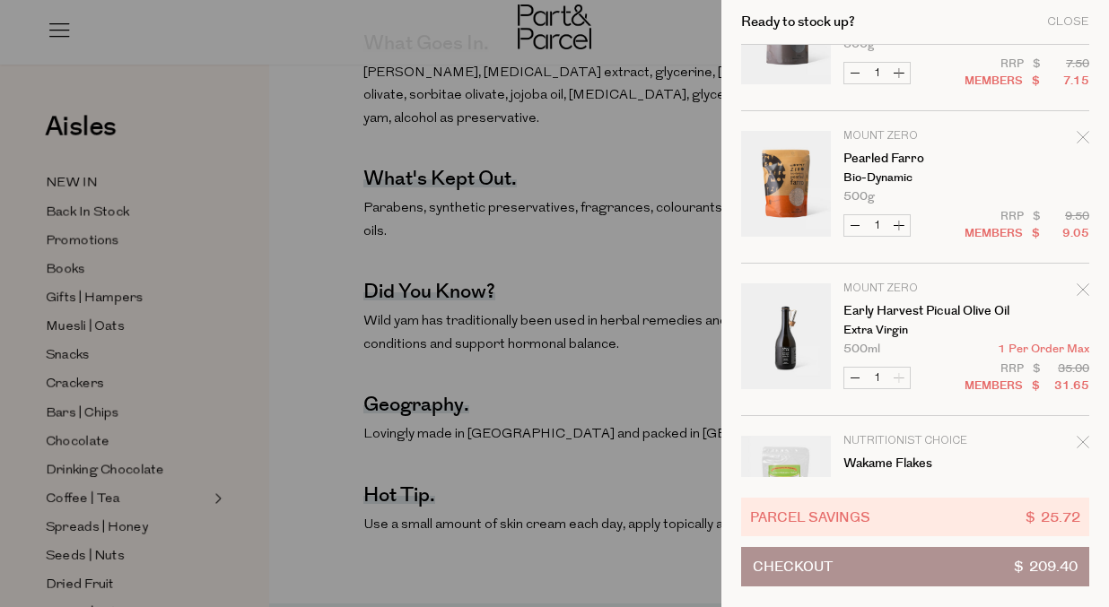
scroll to position [2154, 0]
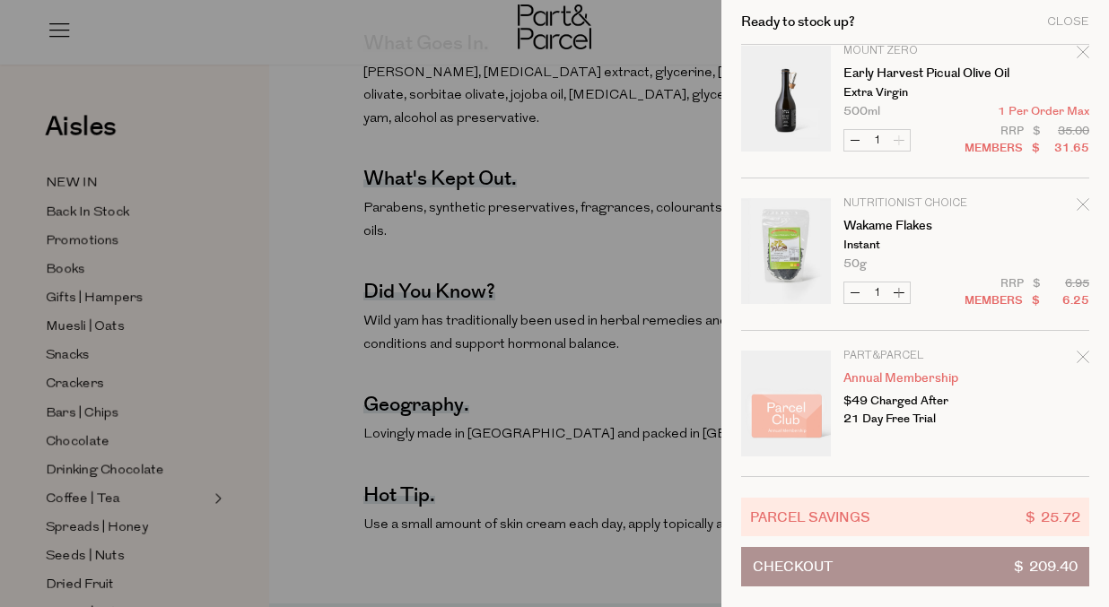
click at [859, 571] on button "Checkout $ 209.40" at bounding box center [915, 566] width 348 height 39
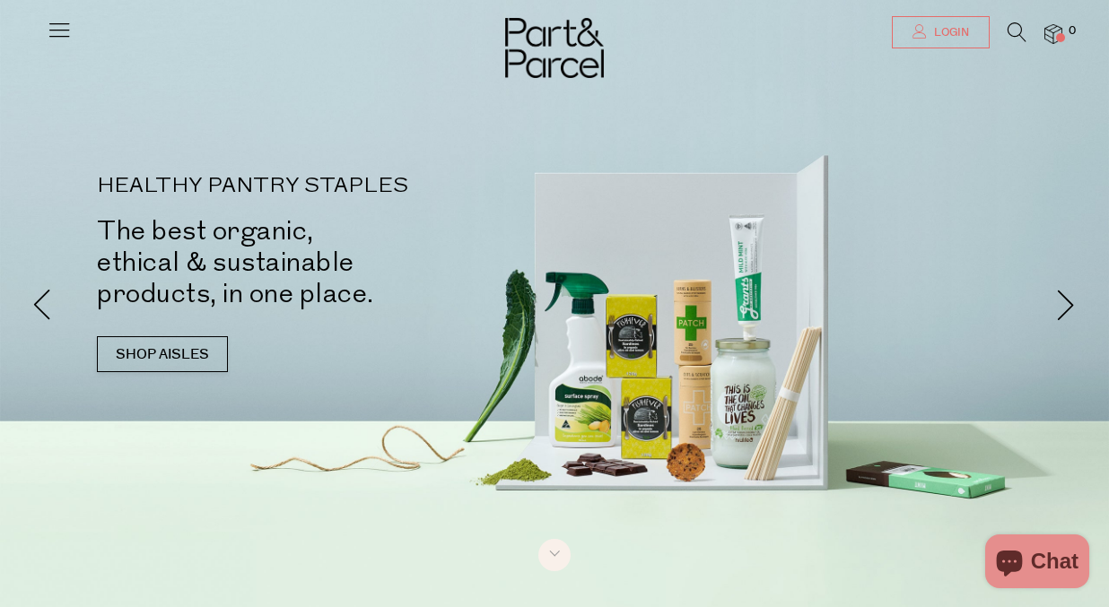
click at [955, 32] on span "Login" at bounding box center [948, 32] width 39 height 15
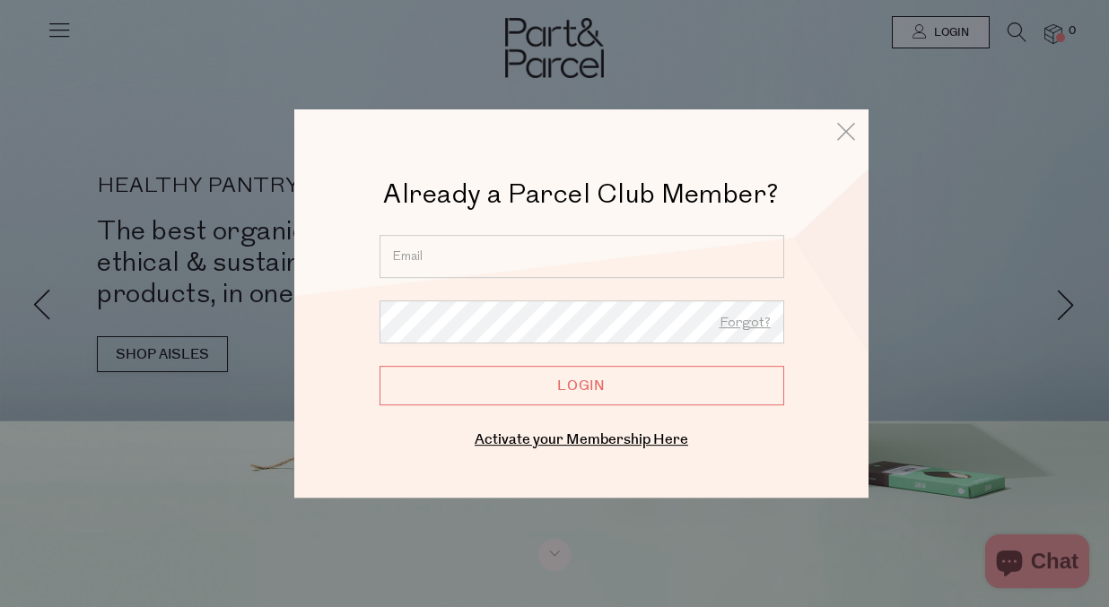
click at [583, 257] on input "email" at bounding box center [581, 256] width 405 height 43
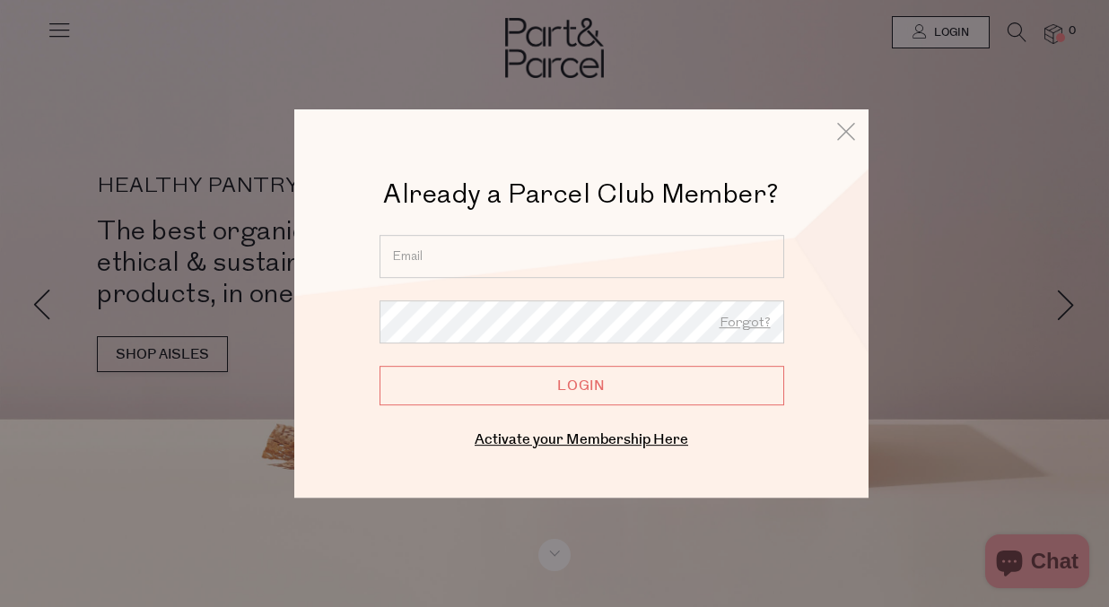
click at [680, 257] on input "email" at bounding box center [581, 256] width 405 height 43
type input "kl2788@nyu.edu"
click at [592, 388] on input "Login" at bounding box center [581, 385] width 405 height 39
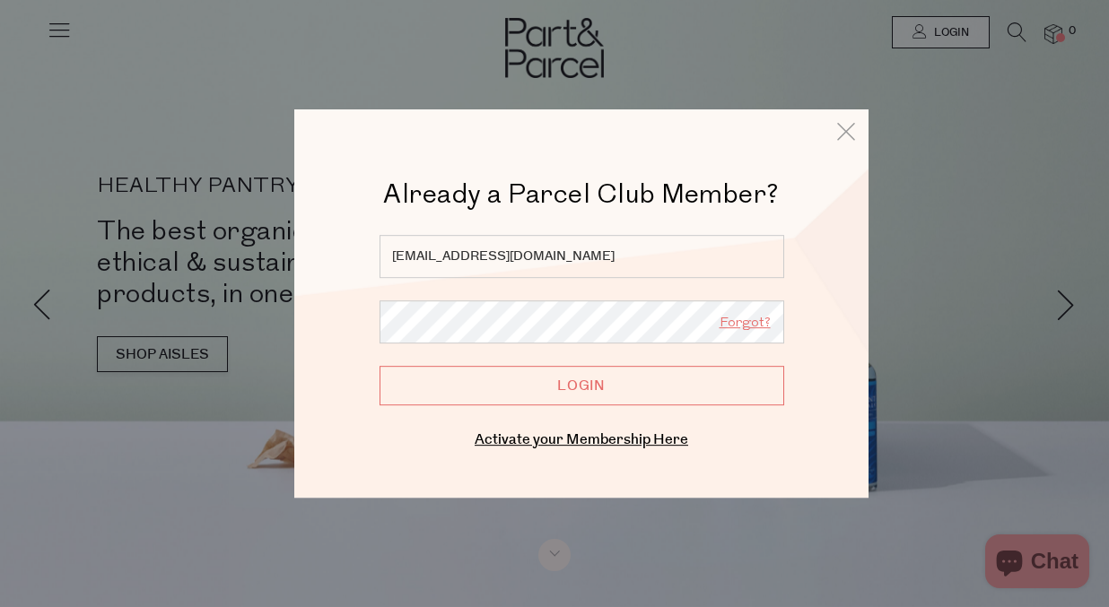
click at [760, 323] on link "Forgot?" at bounding box center [744, 323] width 51 height 23
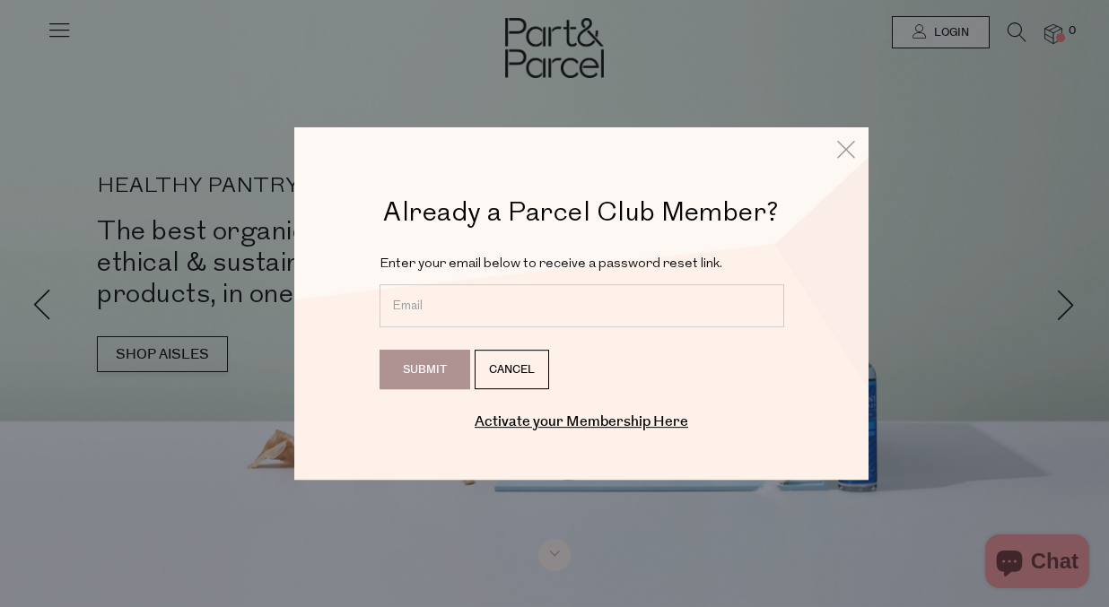
click at [556, 297] on input "email" at bounding box center [581, 305] width 405 height 43
type input "[EMAIL_ADDRESS][DOMAIN_NAME]"
click at [453, 367] on input "Submit" at bounding box center [424, 369] width 91 height 39
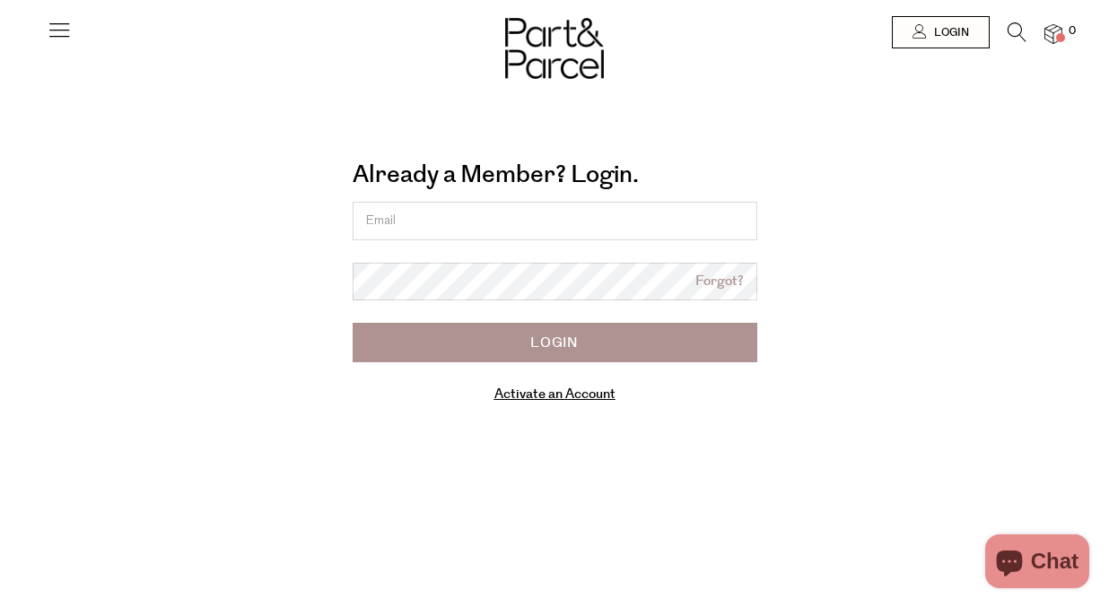
click at [570, 398] on link "Activate an Account" at bounding box center [554, 394] width 121 height 19
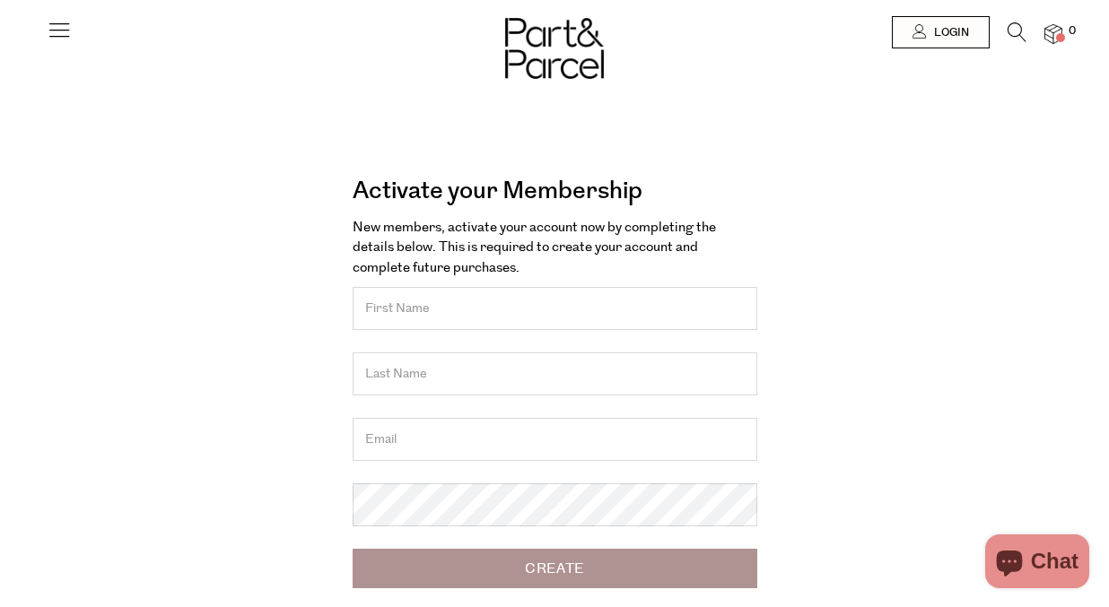
click at [543, 317] on input "text" at bounding box center [555, 308] width 405 height 43
type input "Kitty"
type input "[PERSON_NAME]"
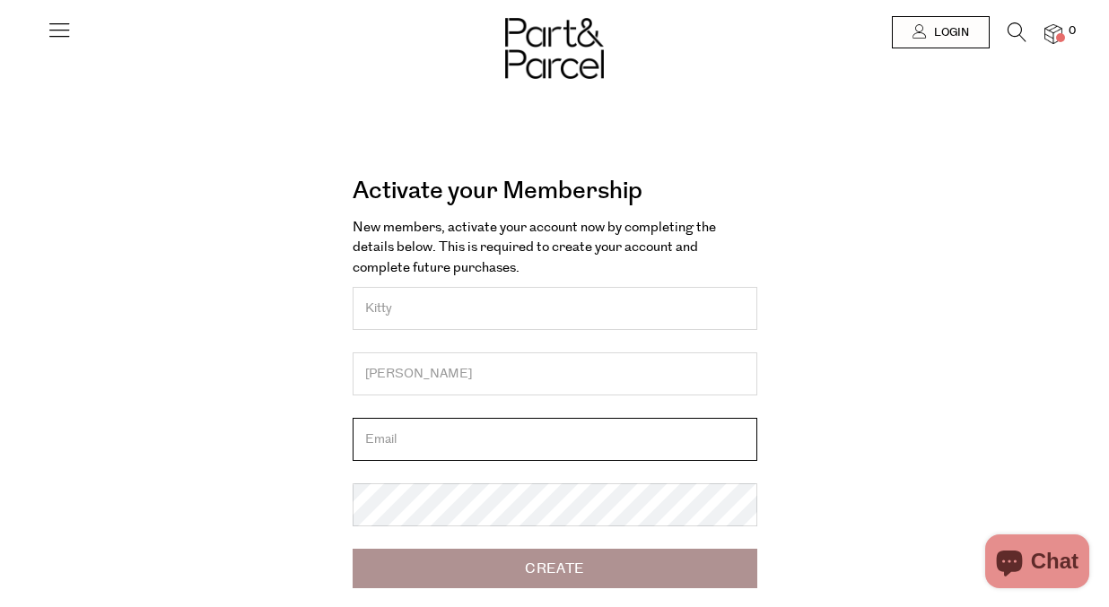
type input "[EMAIL_ADDRESS][DOMAIN_NAME]"
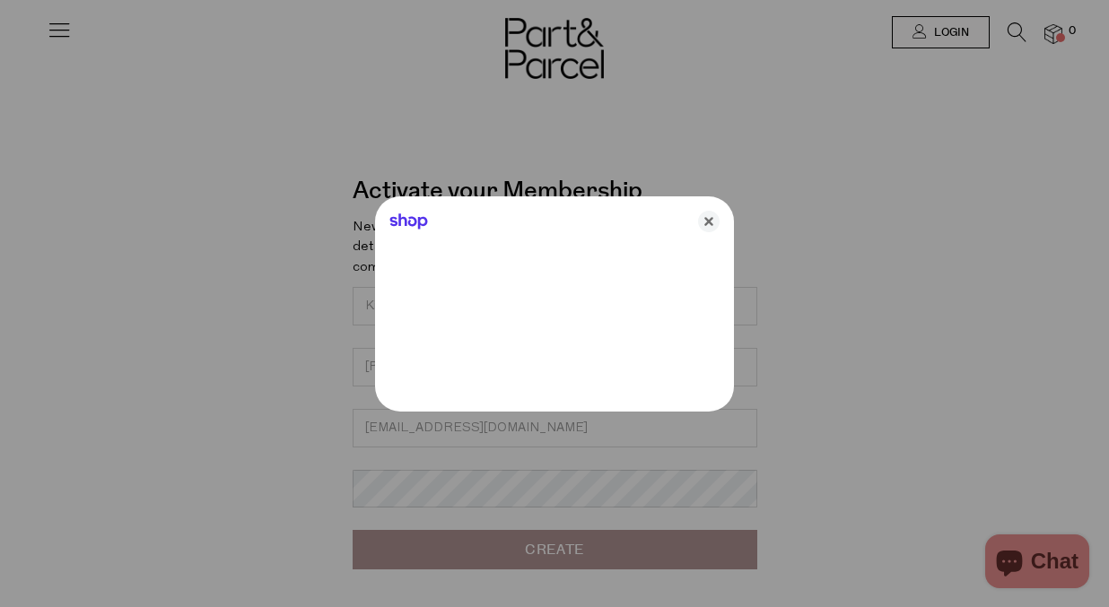
click at [490, 490] on div at bounding box center [554, 303] width 1109 height 607
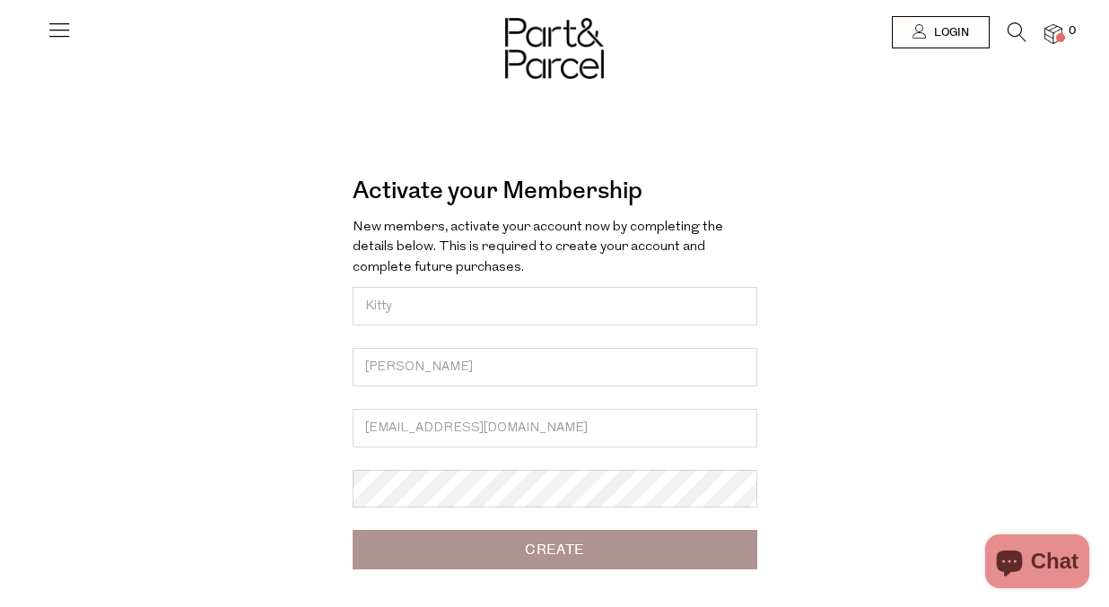
click at [536, 544] on input "Create" at bounding box center [555, 549] width 405 height 39
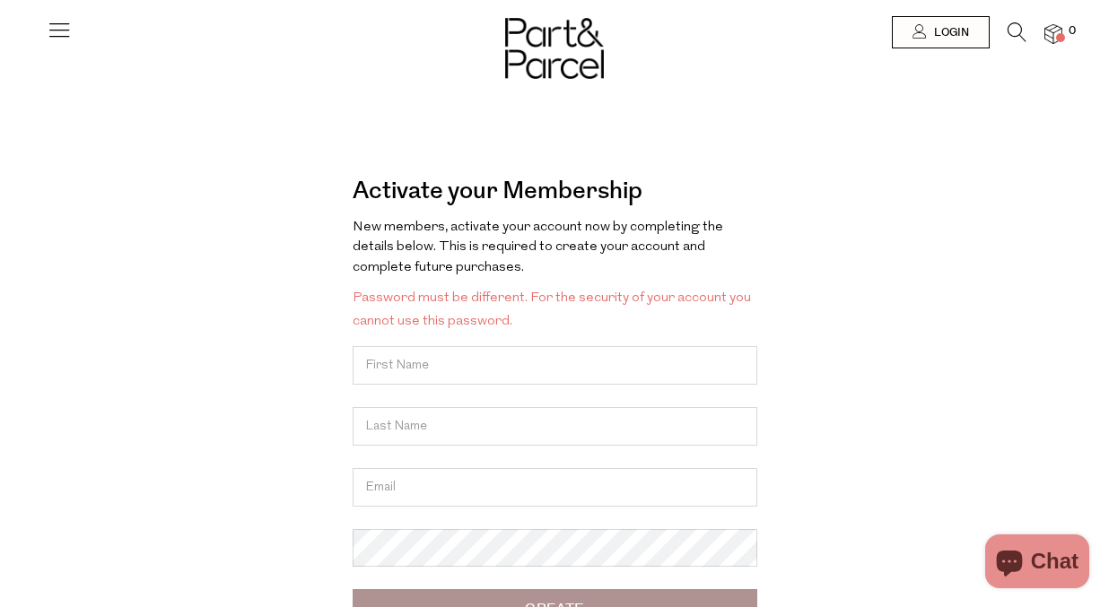
click at [522, 340] on form "New members, activate your account now by completing the details below. This is…" at bounding box center [555, 424] width 405 height 412
click at [536, 360] on input "text" at bounding box center [555, 365] width 405 height 39
type input "Kitty"
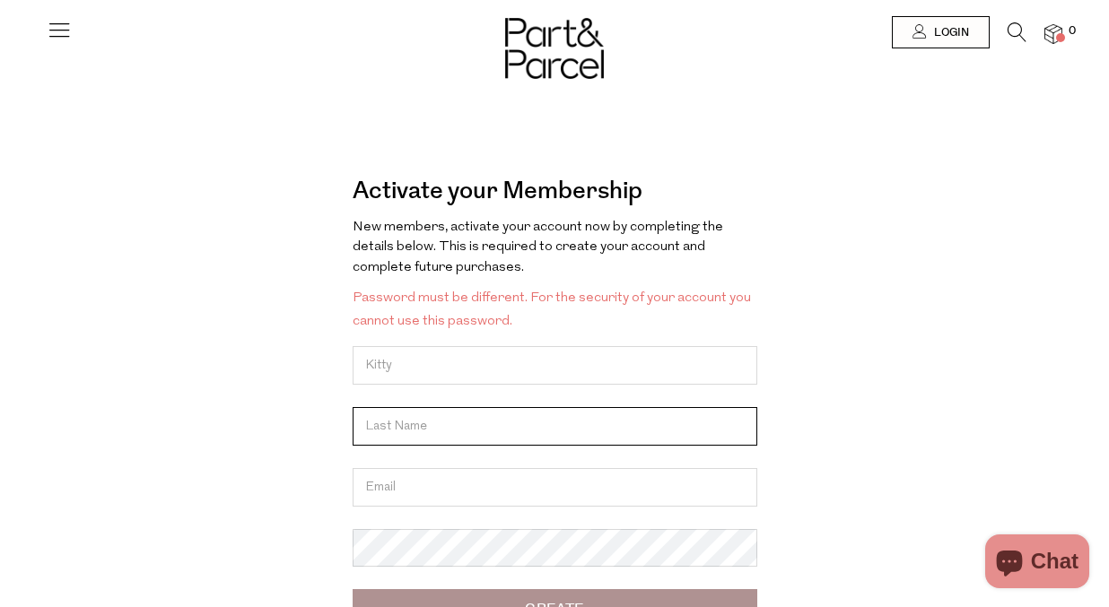
type input "liang"
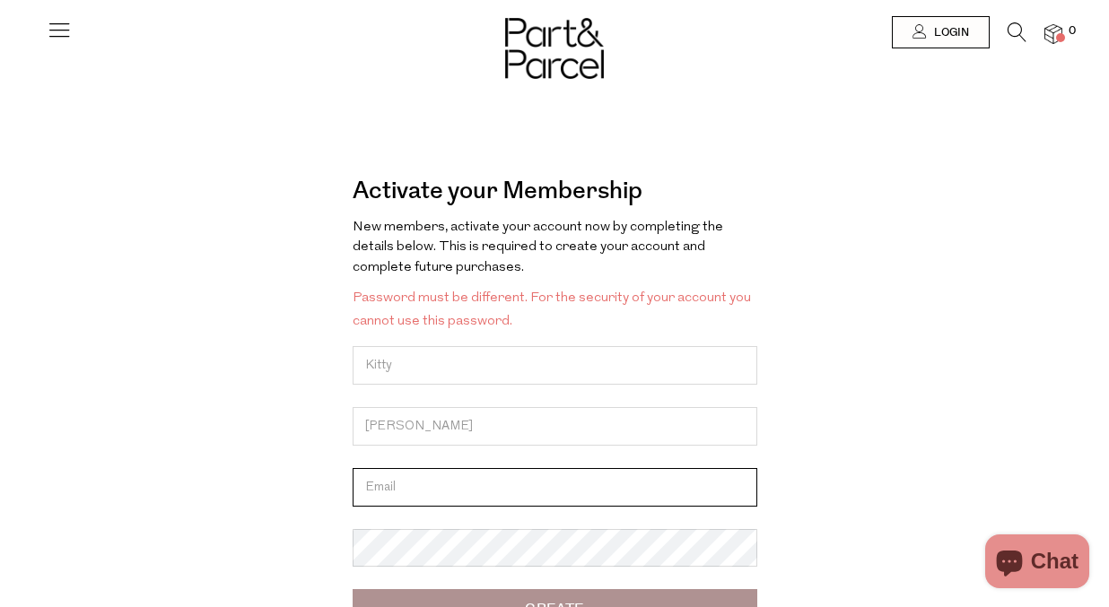
type input "[EMAIL_ADDRESS][DOMAIN_NAME]"
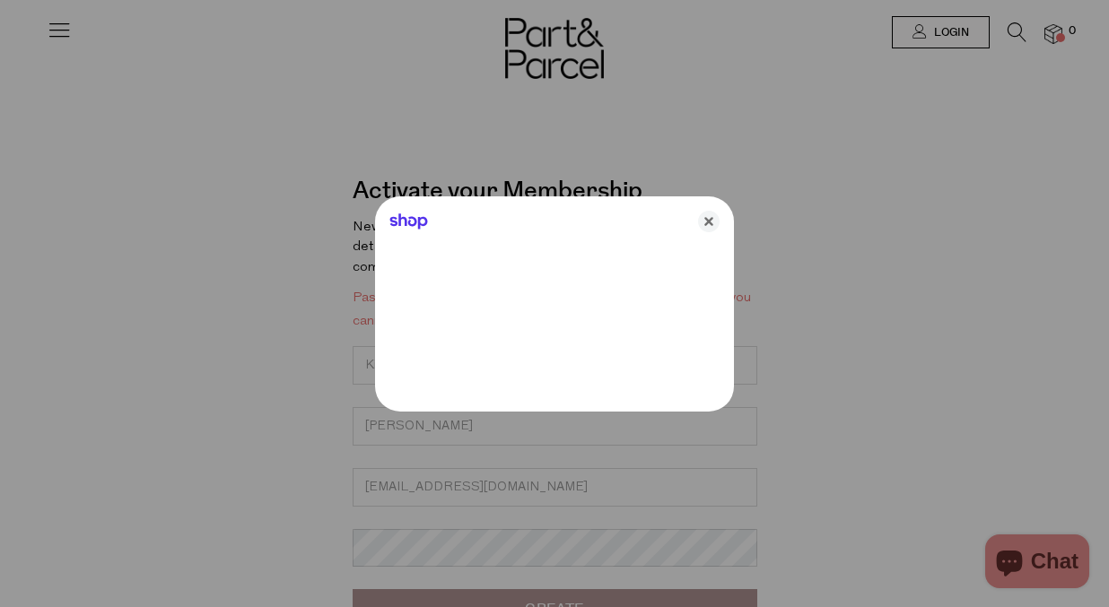
click at [485, 552] on div at bounding box center [554, 303] width 1109 height 607
click at [706, 219] on icon "Close" at bounding box center [709, 222] width 22 height 22
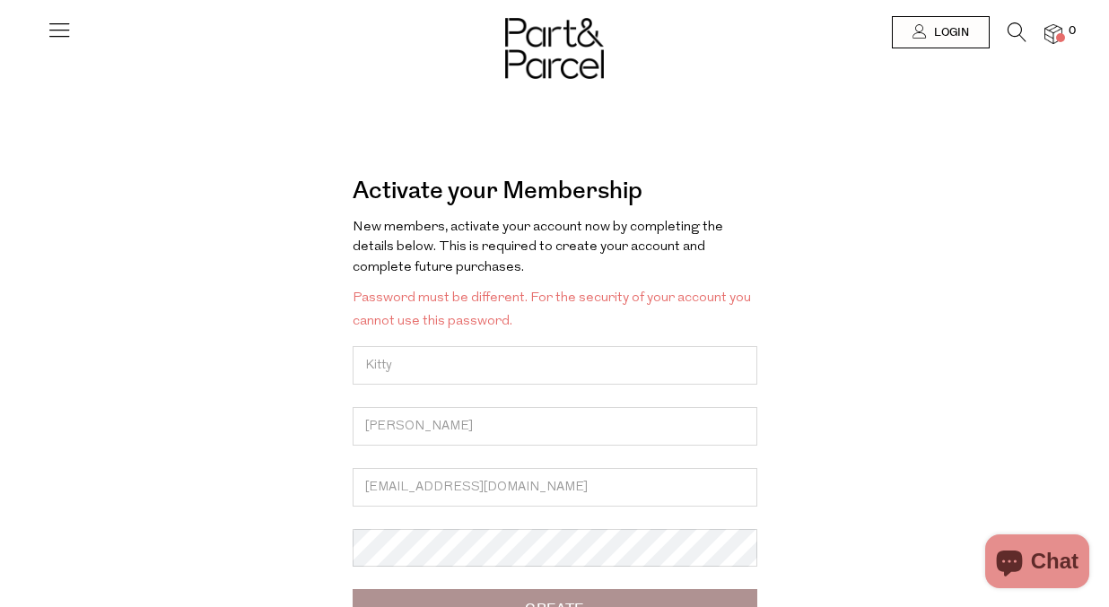
click at [595, 596] on input "Create" at bounding box center [555, 608] width 405 height 39
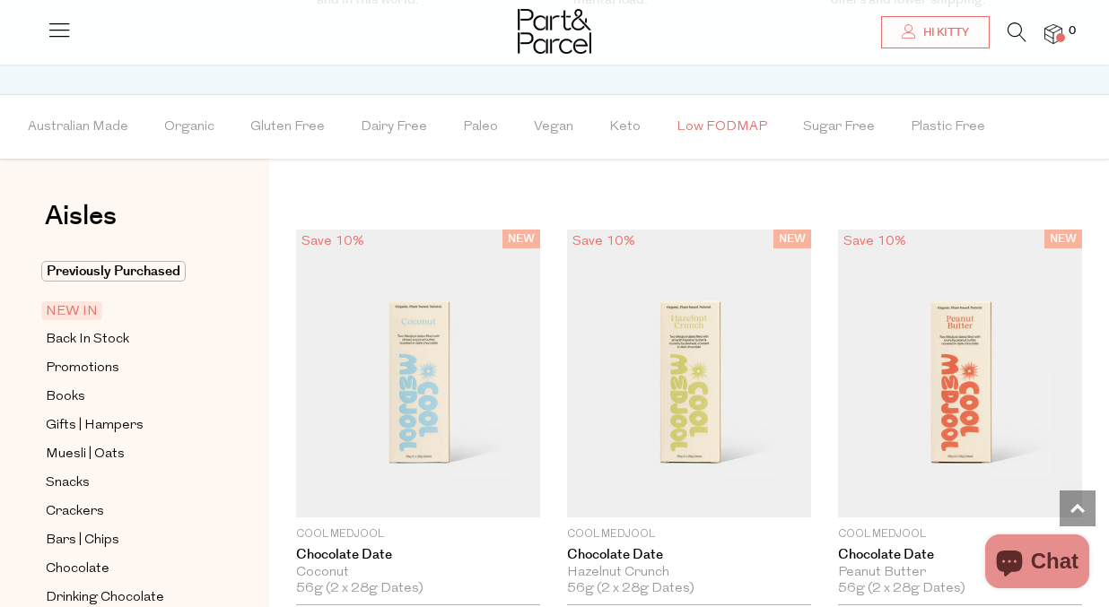
scroll to position [883, 0]
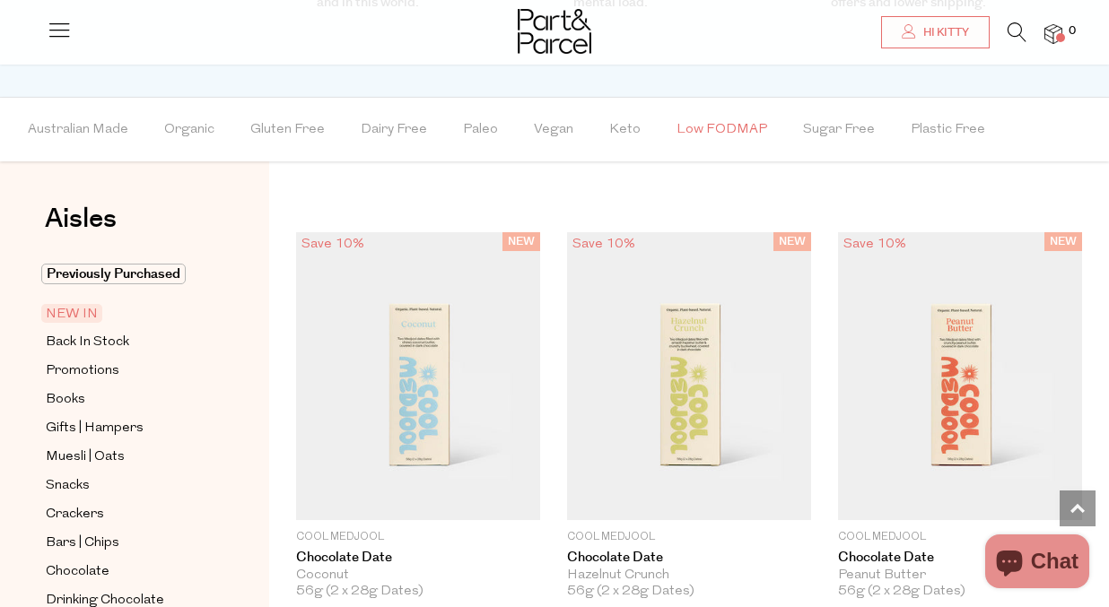
click at [719, 125] on span "Low FODMAP" at bounding box center [721, 130] width 91 height 63
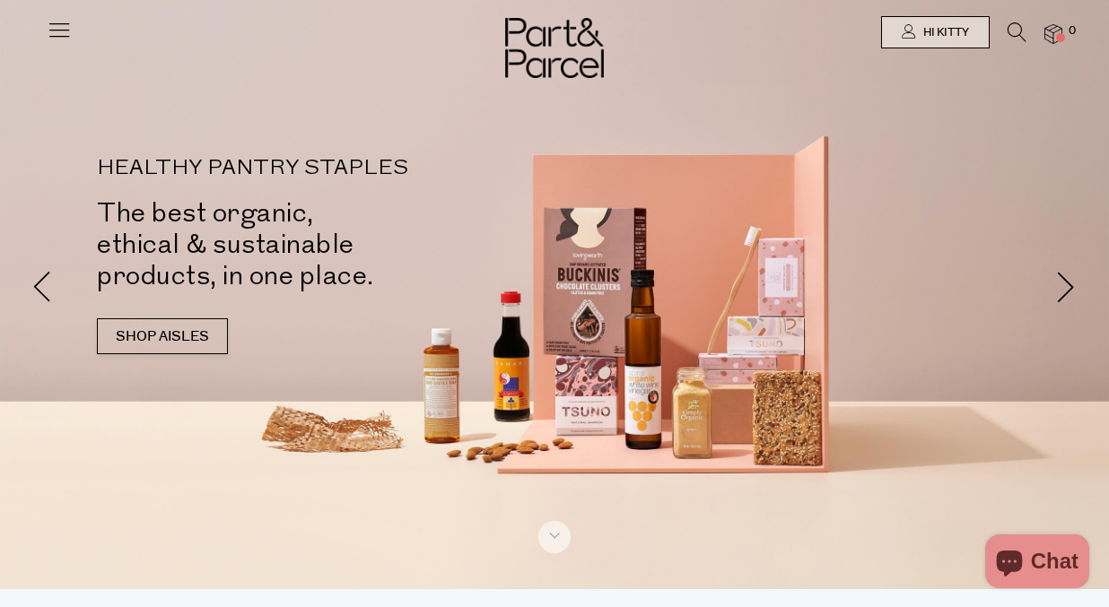
scroll to position [0, 0]
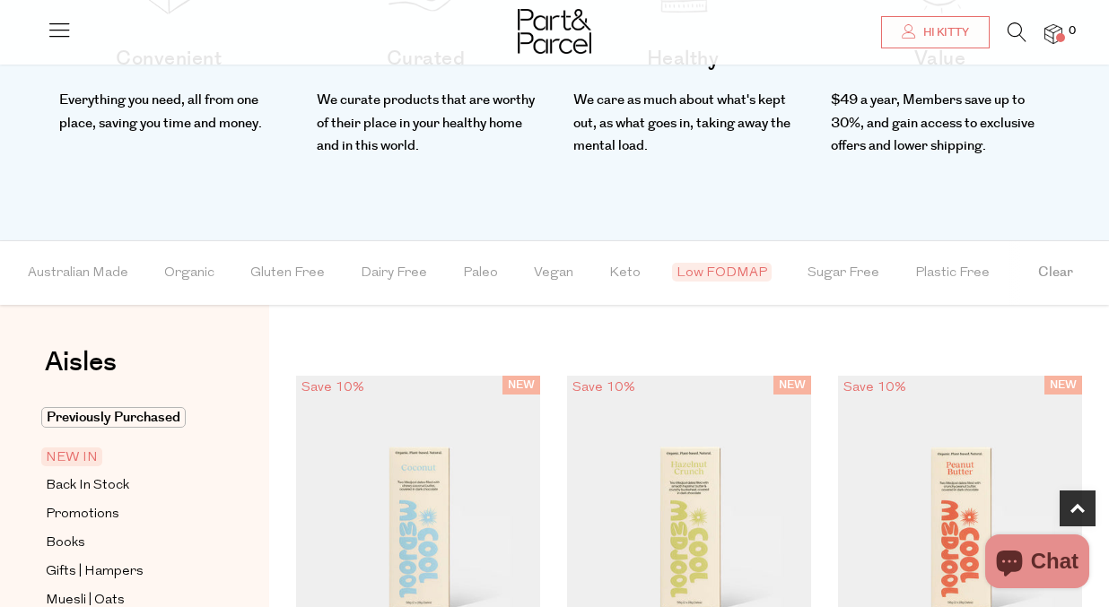
click at [212, 266] on li "Organic" at bounding box center [207, 273] width 86 height 64
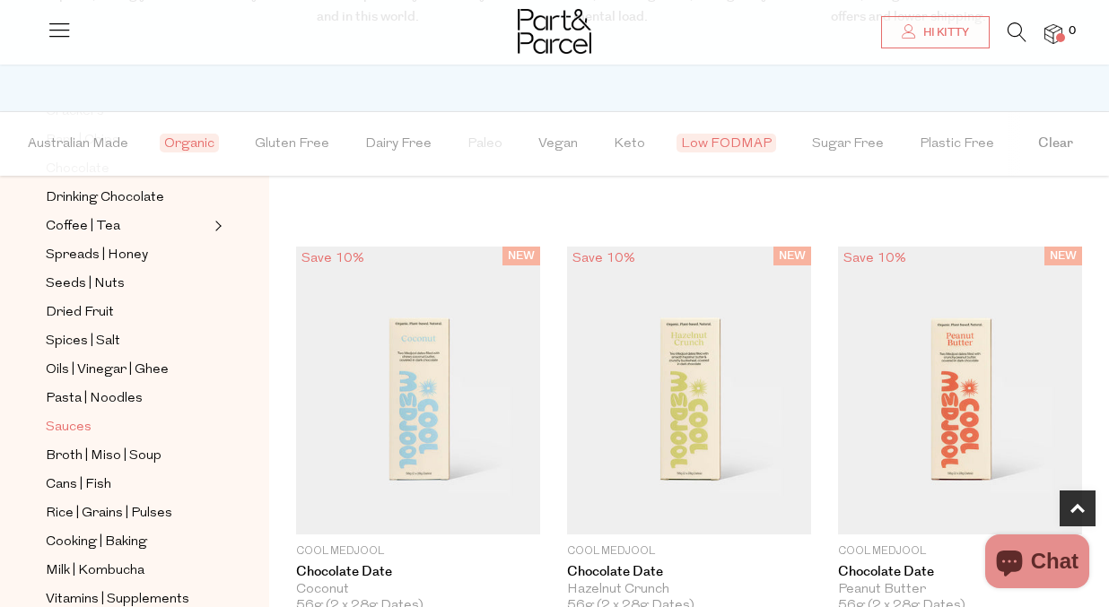
scroll to position [421, 0]
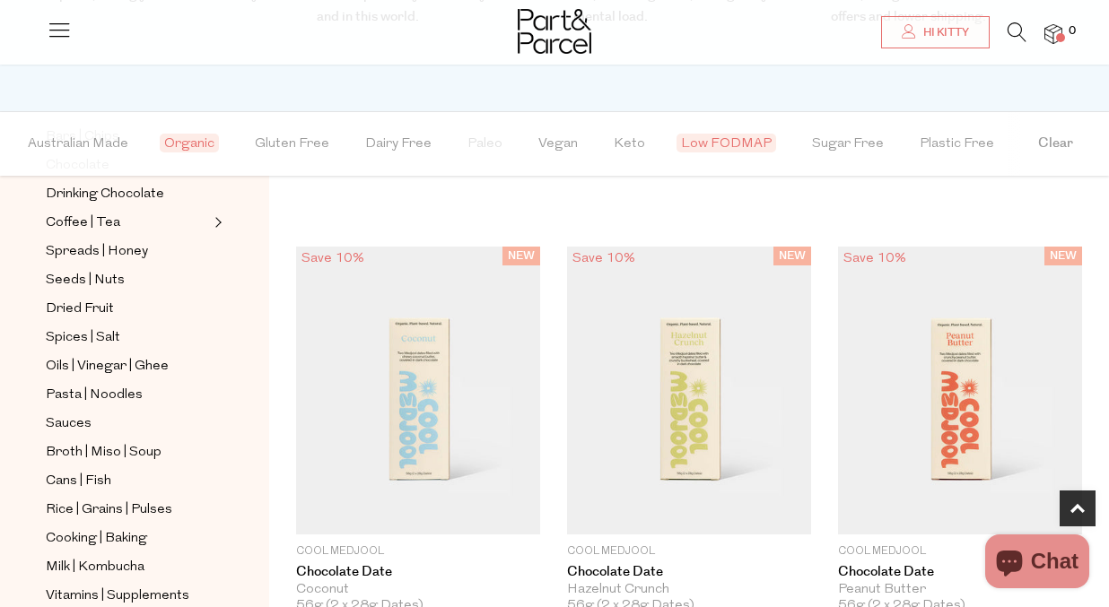
click at [114, 382] on ul "Previously Purchased NEW IN Back In Stock Promotions Books Gifts | Hampers Mues…" at bounding box center [135, 332] width 192 height 951
click at [124, 393] on span "Pasta | Noodles" at bounding box center [94, 396] width 97 height 22
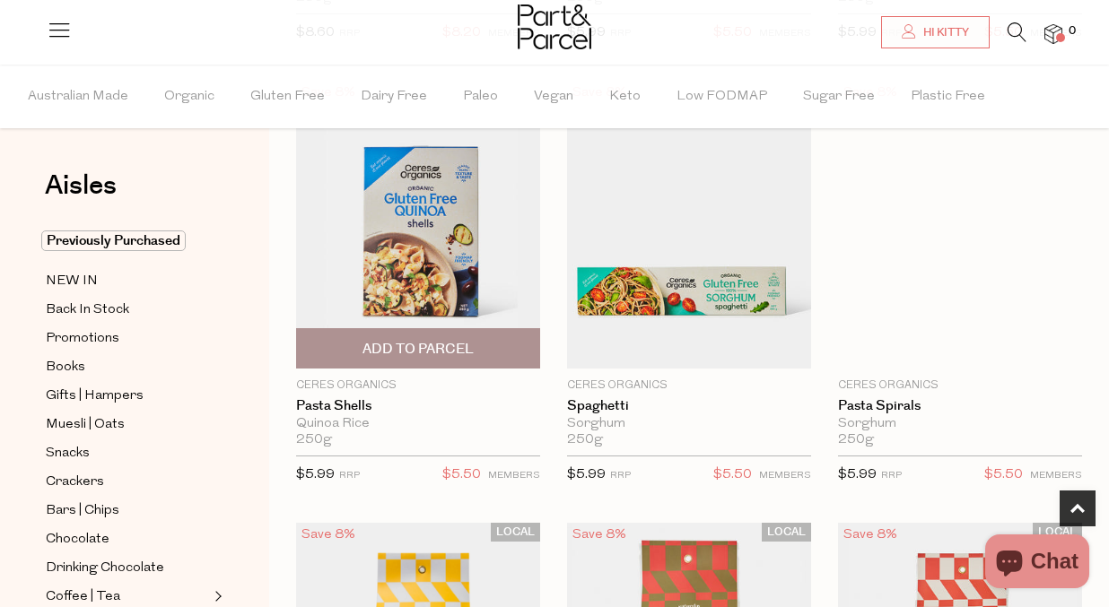
scroll to position [1035, 0]
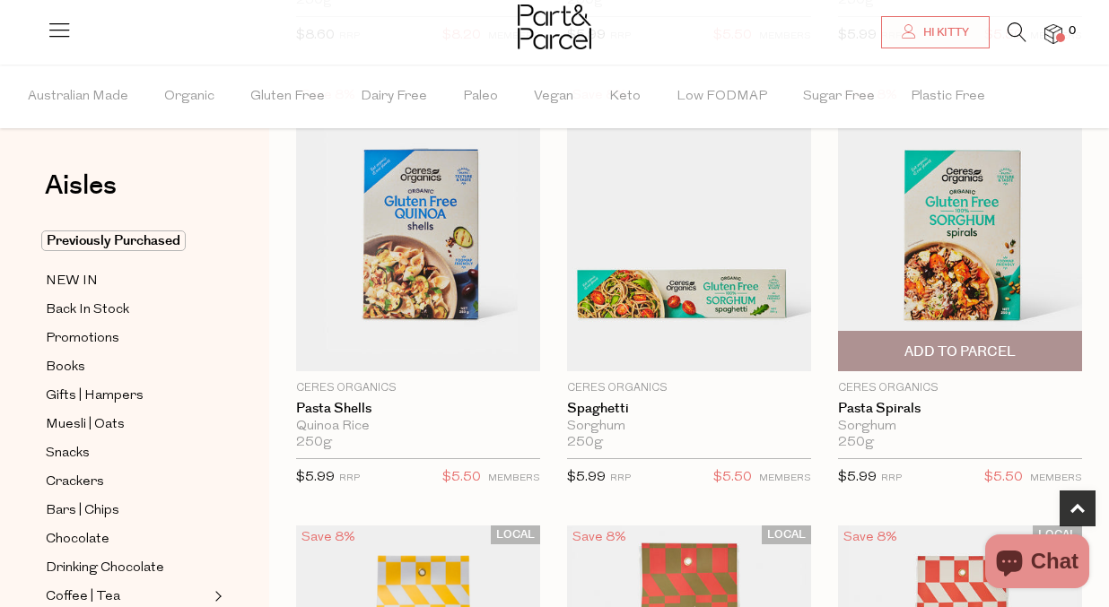
click at [954, 347] on span "Add To Parcel" at bounding box center [959, 352] width 111 height 19
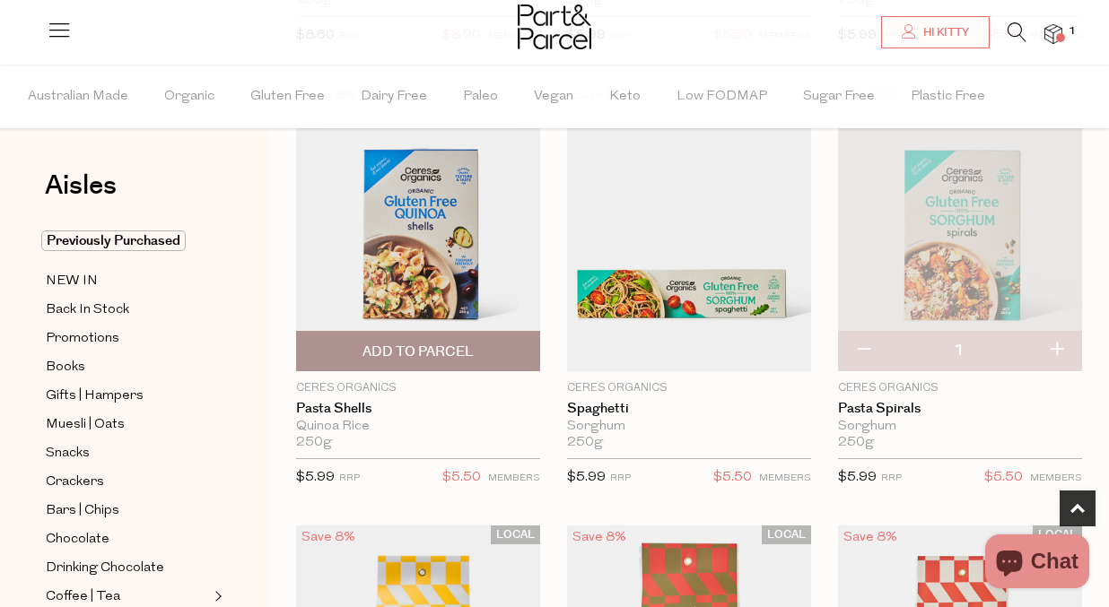
click at [414, 349] on span "Add To Parcel" at bounding box center [417, 352] width 111 height 19
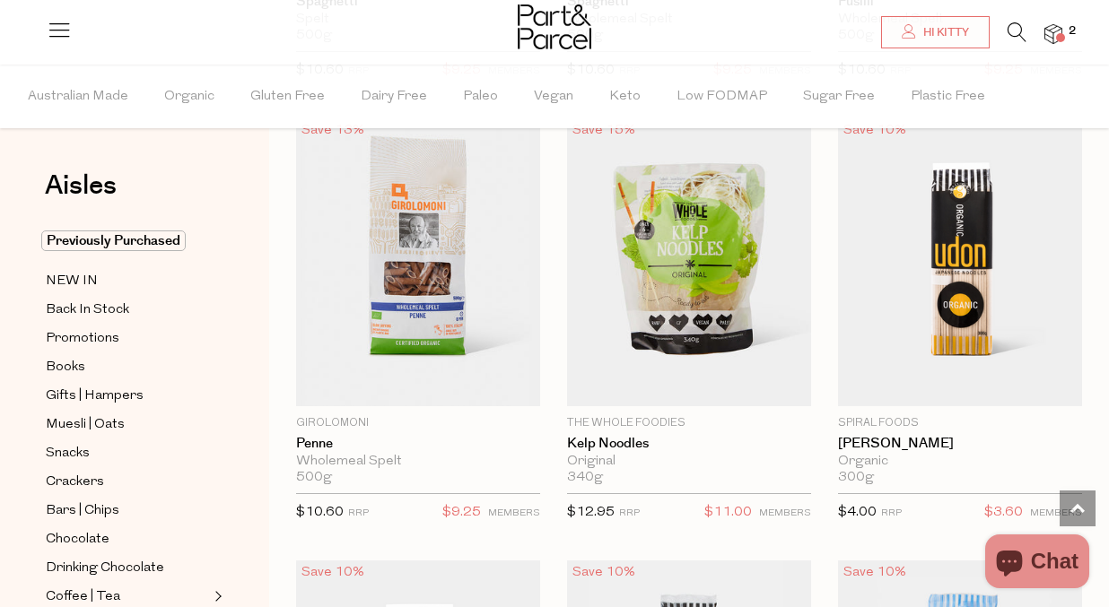
scroll to position [5037, 0]
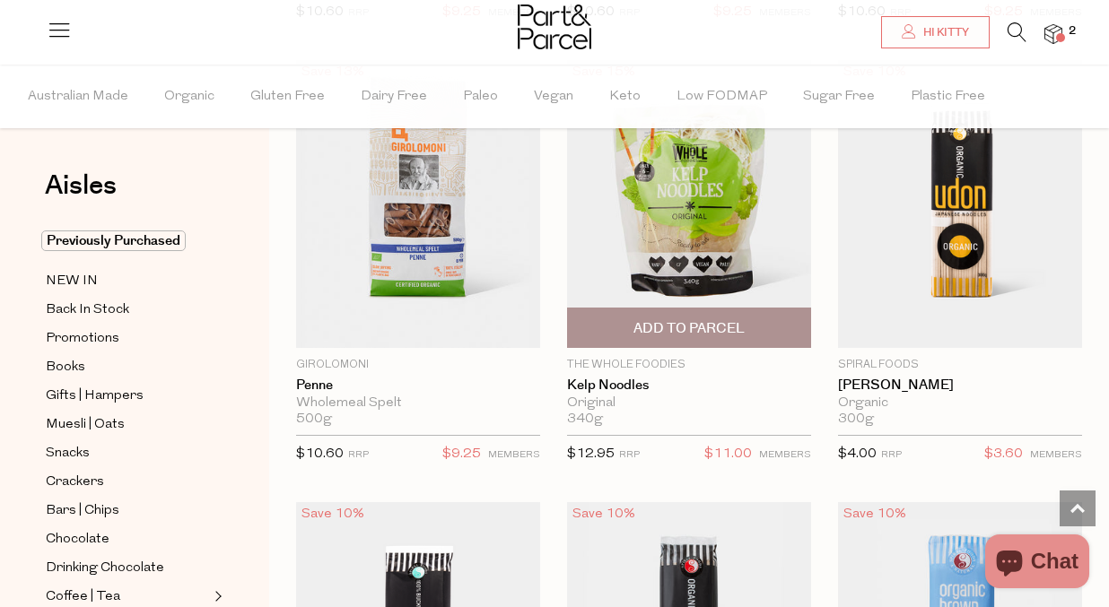
click at [683, 324] on span "Add To Parcel" at bounding box center [688, 328] width 111 height 19
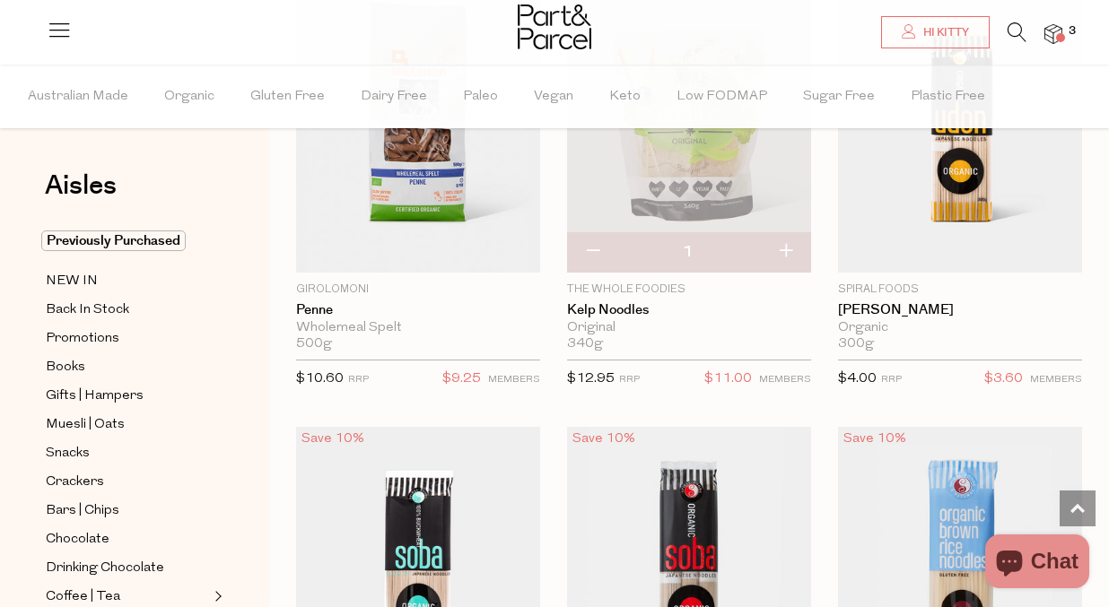
scroll to position [5055, 0]
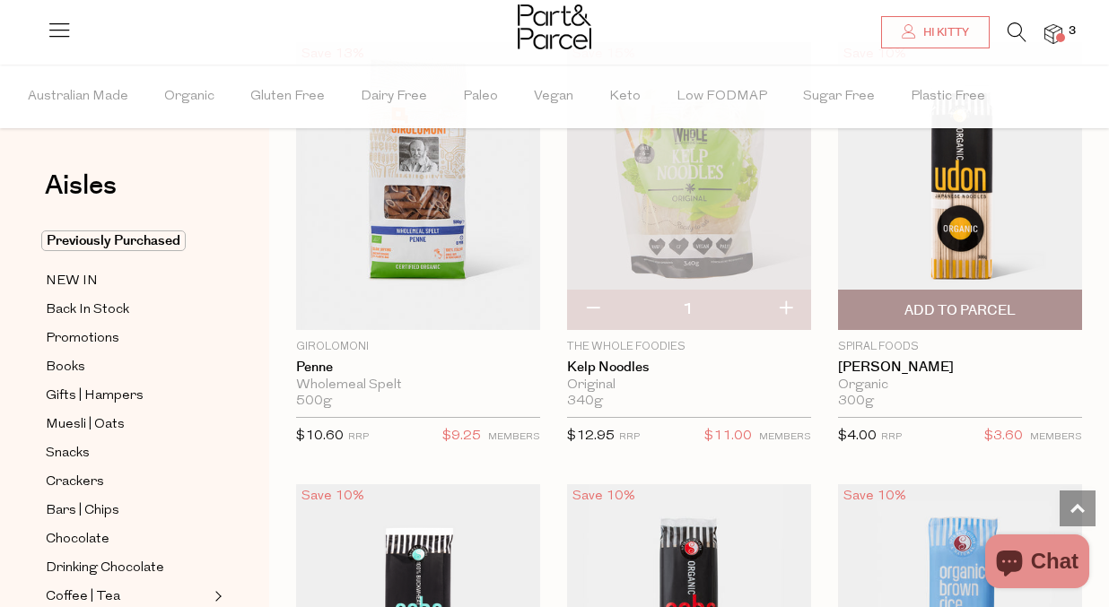
click at [976, 301] on span "Add To Parcel" at bounding box center [959, 310] width 111 height 19
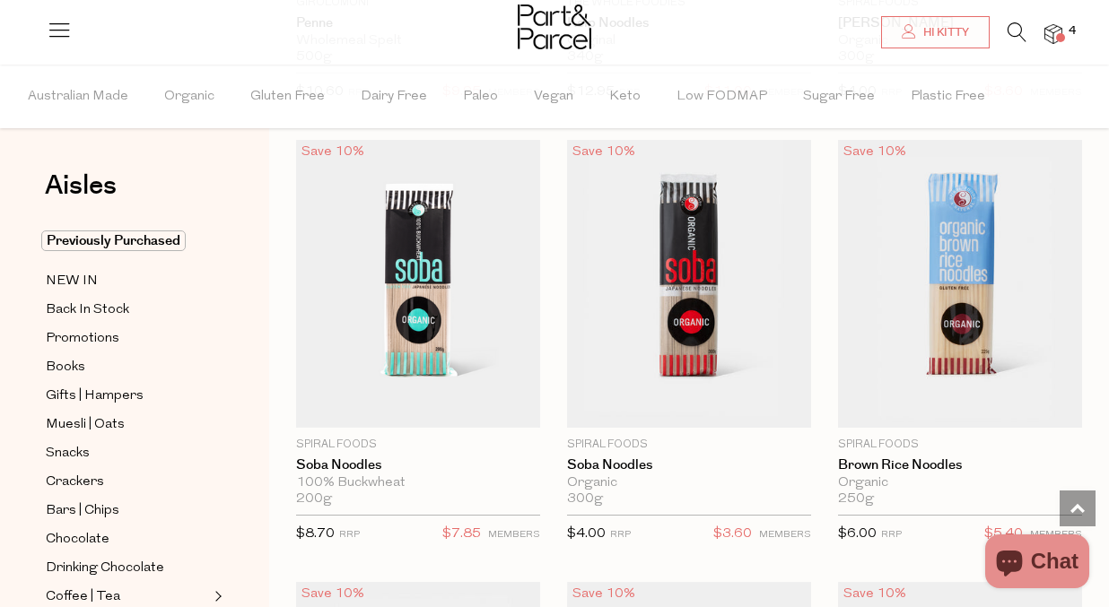
scroll to position [5376, 0]
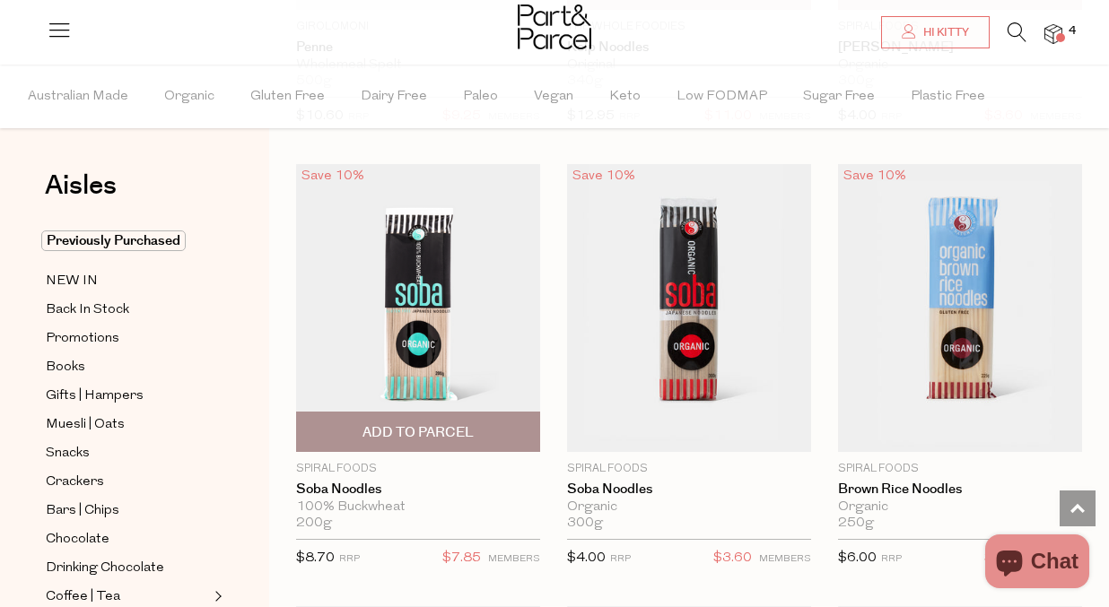
click at [405, 423] on span "Add To Parcel" at bounding box center [417, 432] width 111 height 19
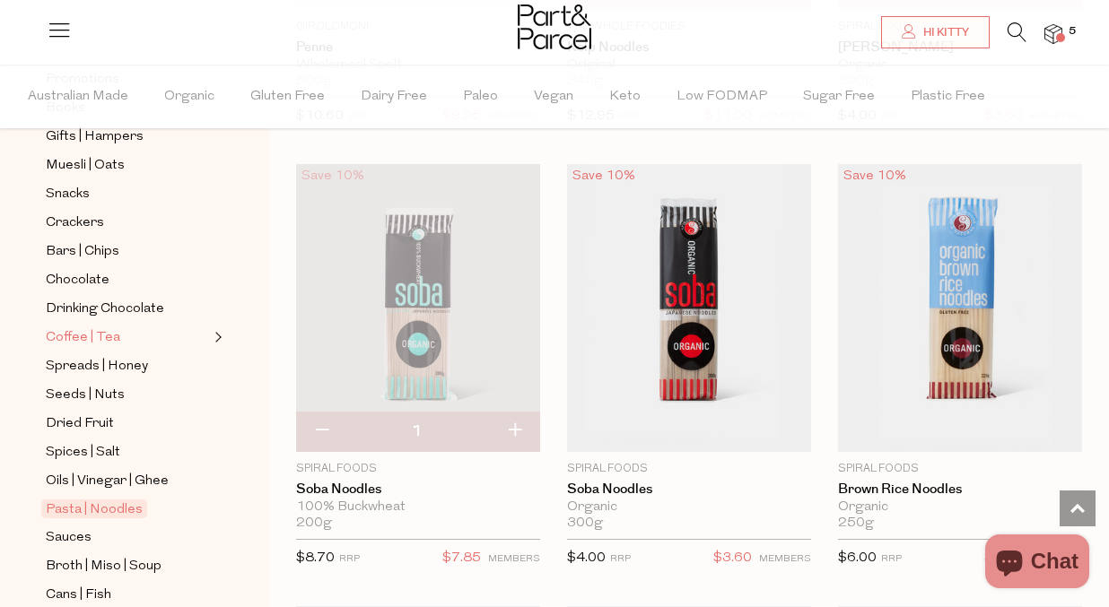
scroll to position [277, 0]
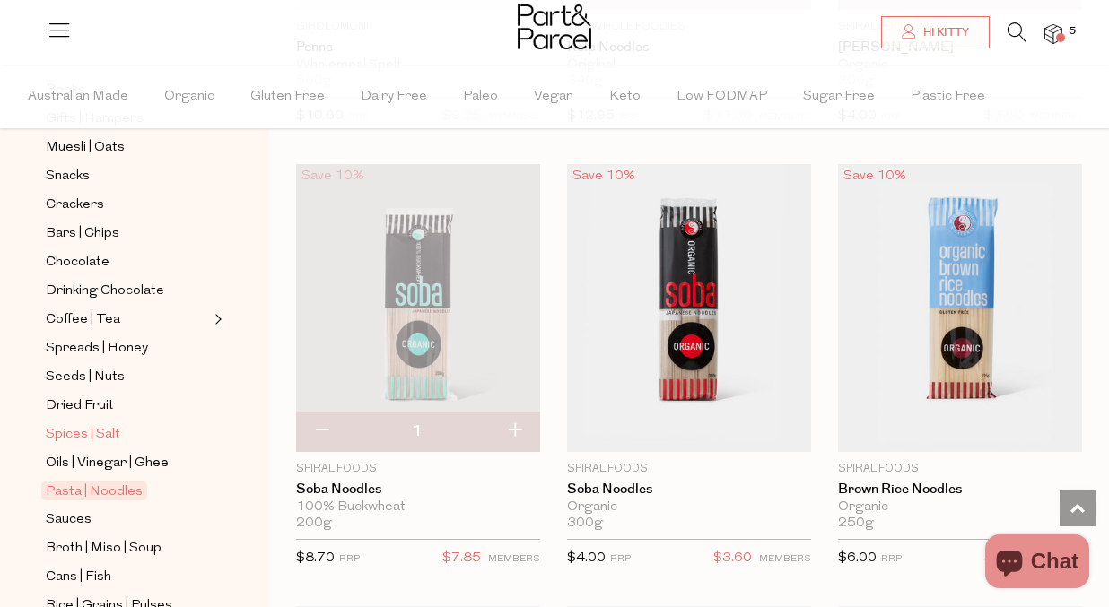
click at [105, 437] on span "Spices | Salt" at bounding box center [83, 435] width 74 height 22
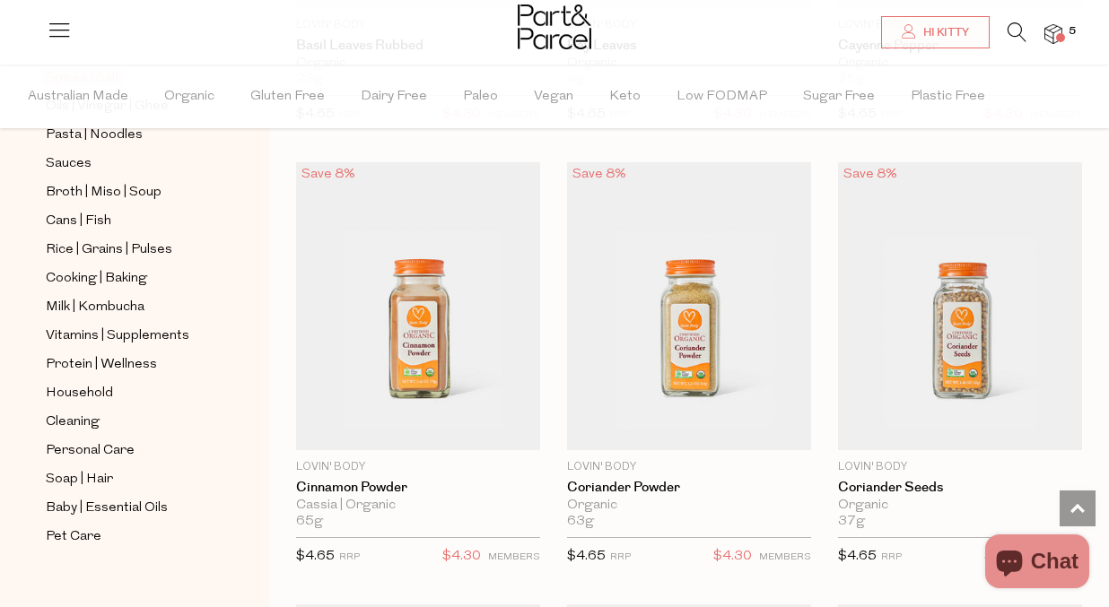
scroll to position [4984, 0]
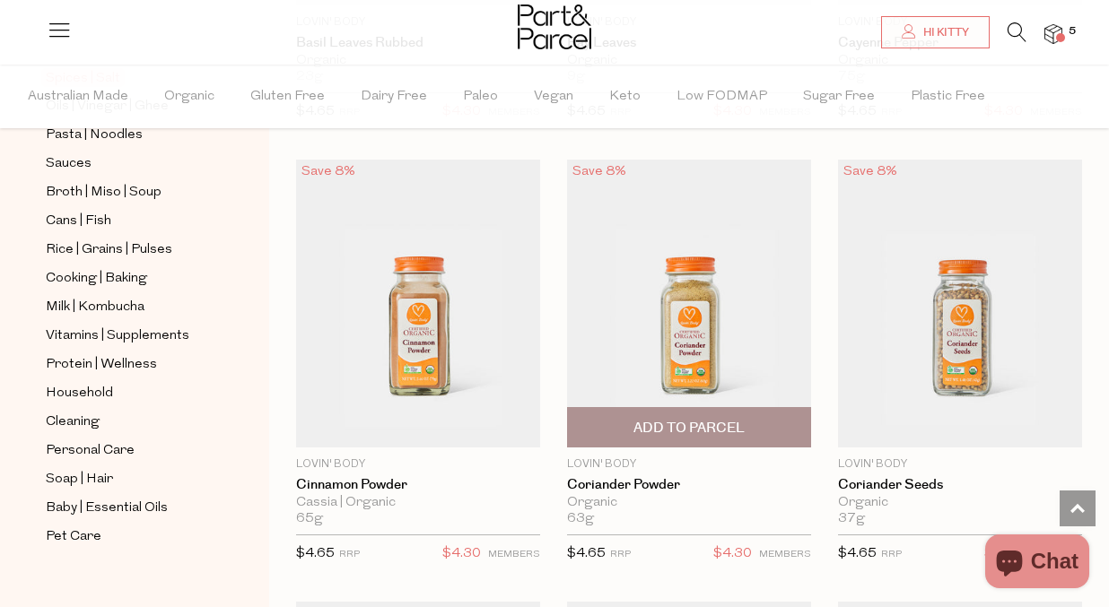
click at [732, 419] on span "Add To Parcel" at bounding box center [688, 428] width 111 height 19
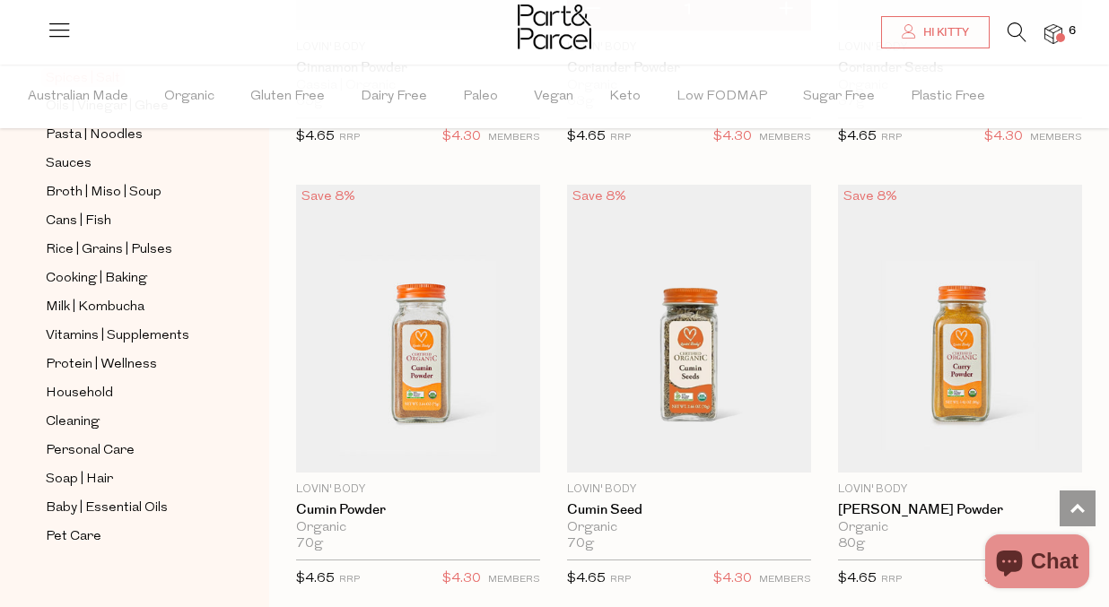
scroll to position [5412, 0]
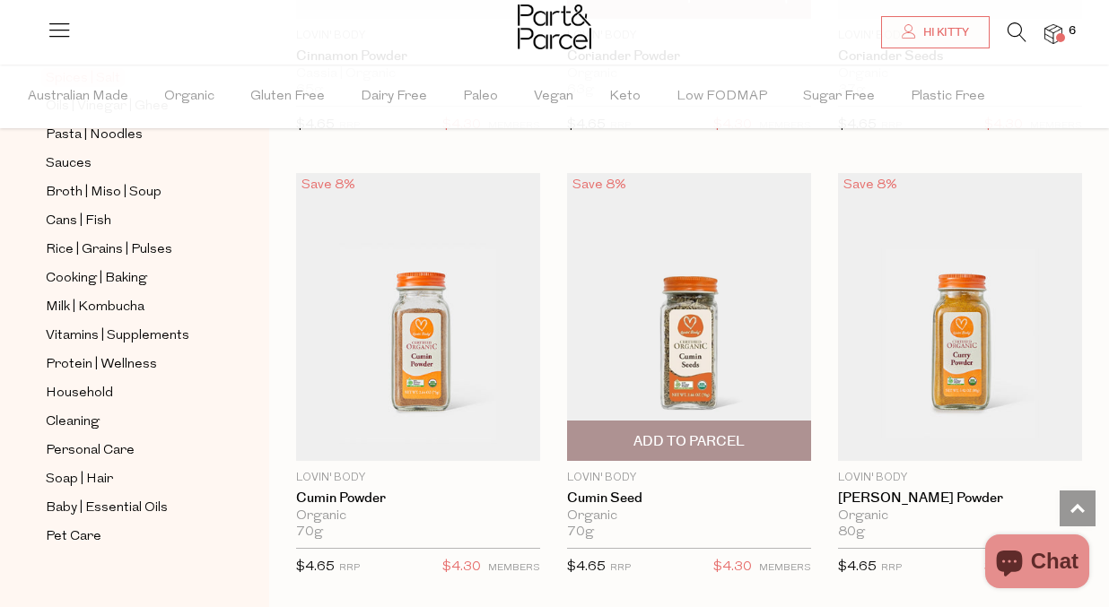
click at [720, 432] on span "Add To Parcel" at bounding box center [688, 441] width 111 height 19
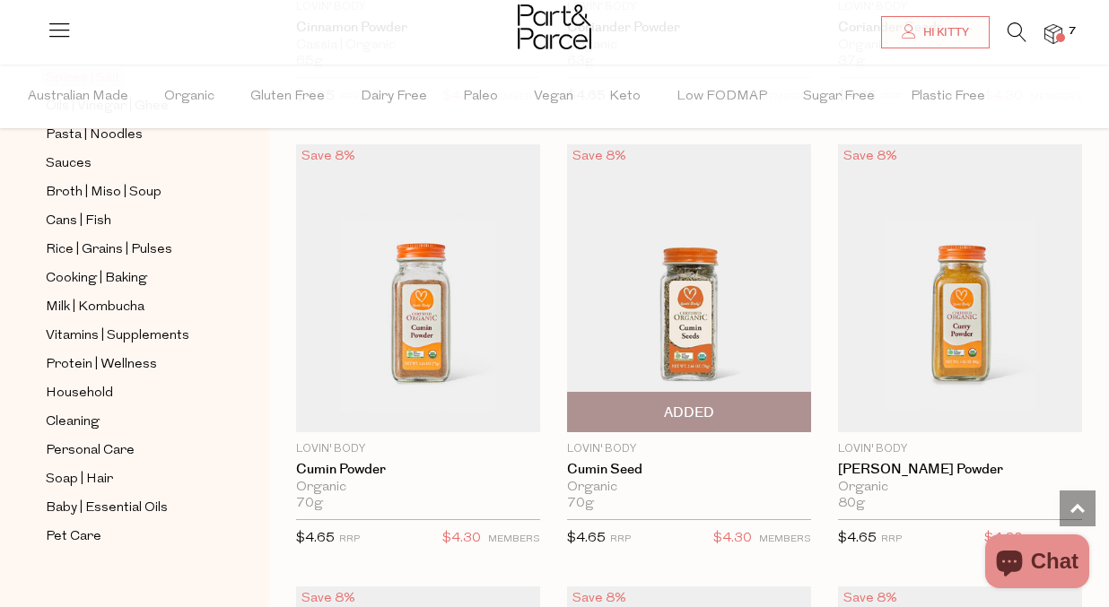
scroll to position [5505, 0]
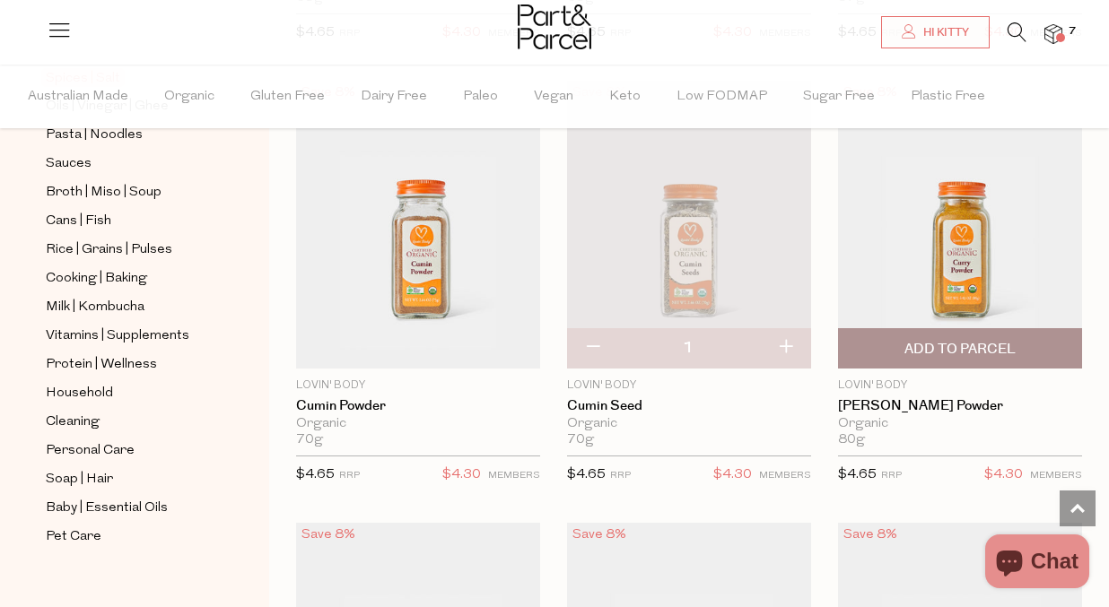
click at [905, 340] on span "Add To Parcel" at bounding box center [959, 349] width 111 height 19
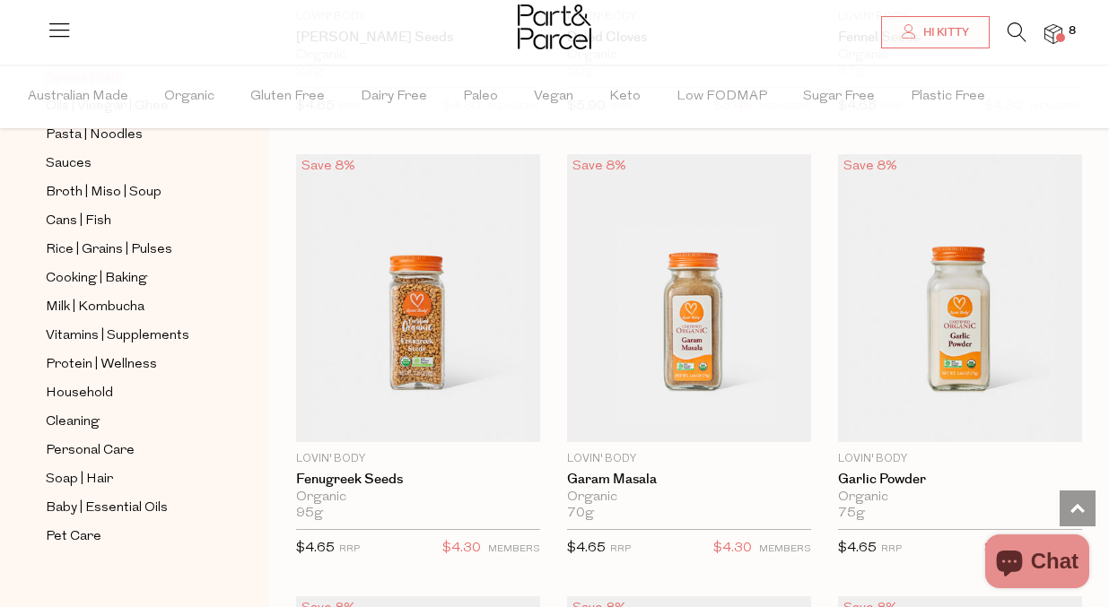
scroll to position [6363, 0]
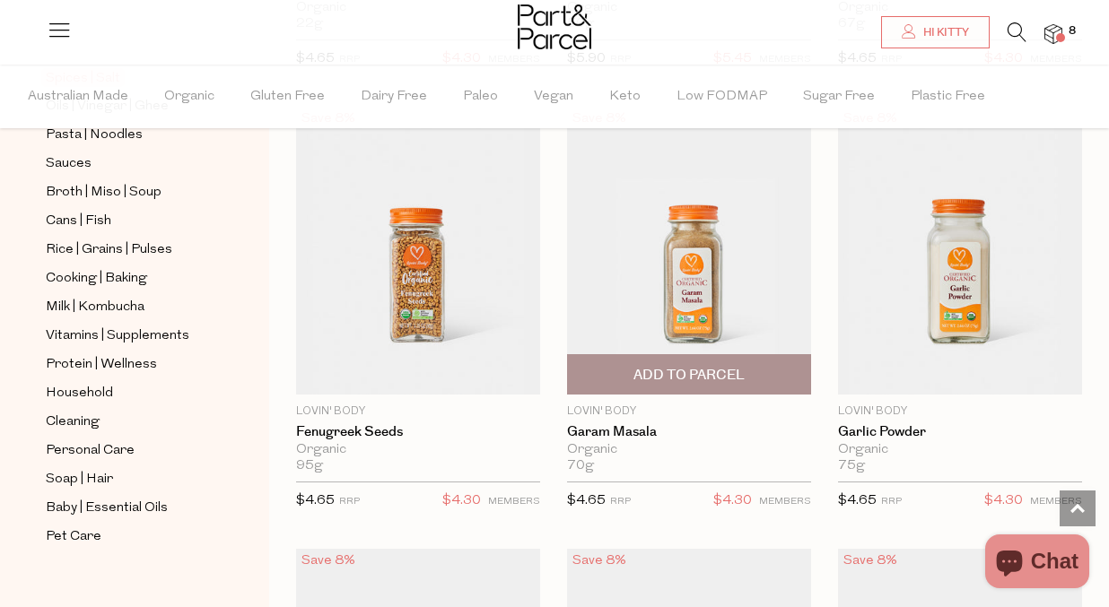
click at [744, 355] on span "Add To Parcel" at bounding box center [688, 374] width 233 height 39
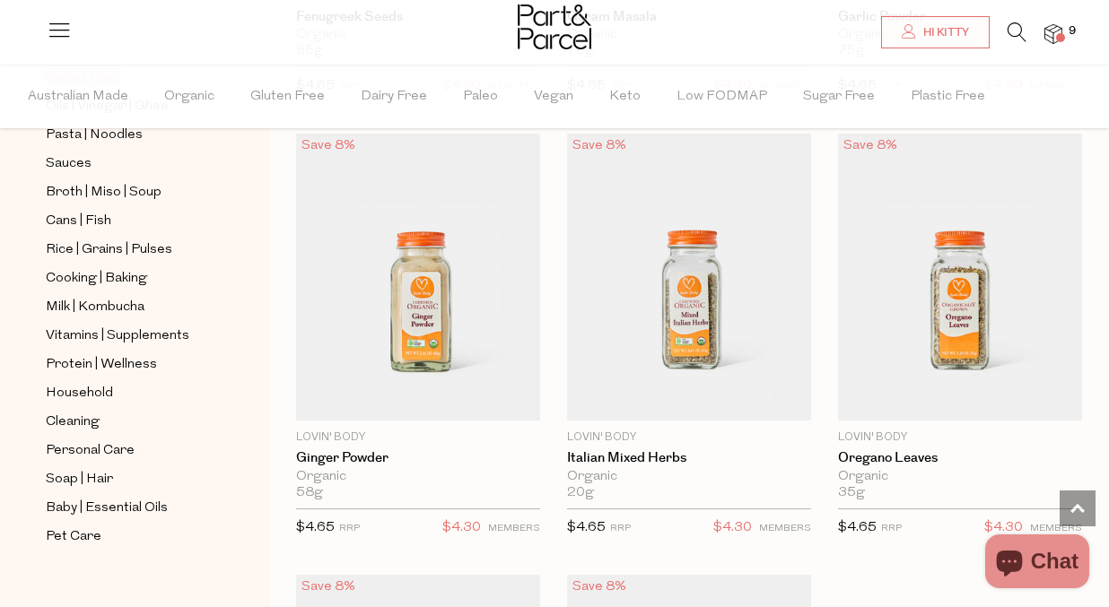
scroll to position [6784, 0]
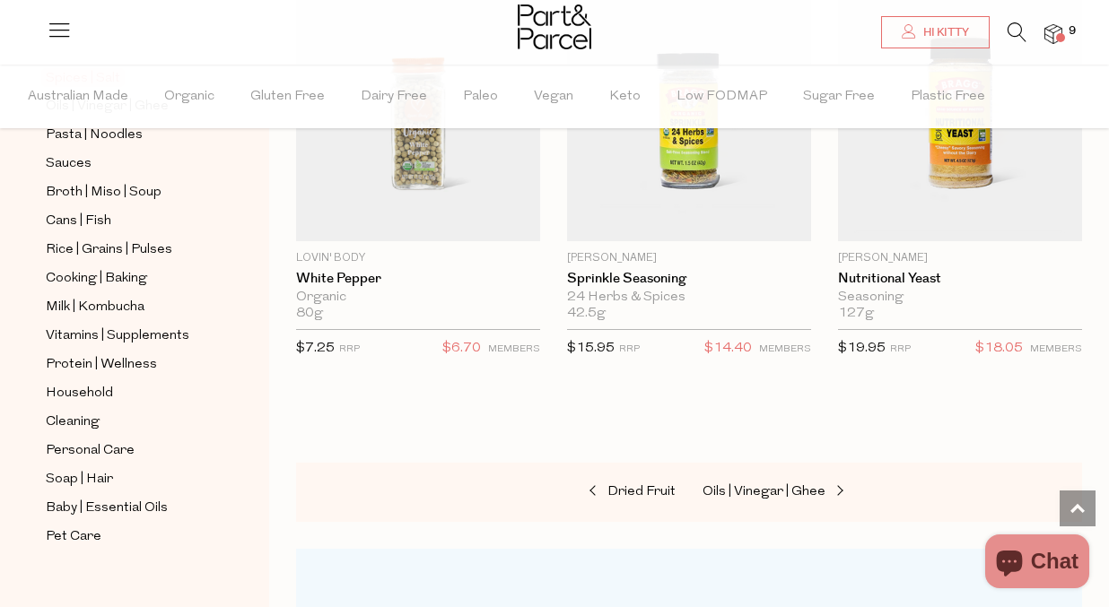
scroll to position [8285, 0]
click at [645, 484] on span "Dried Fruit" at bounding box center [641, 490] width 68 height 13
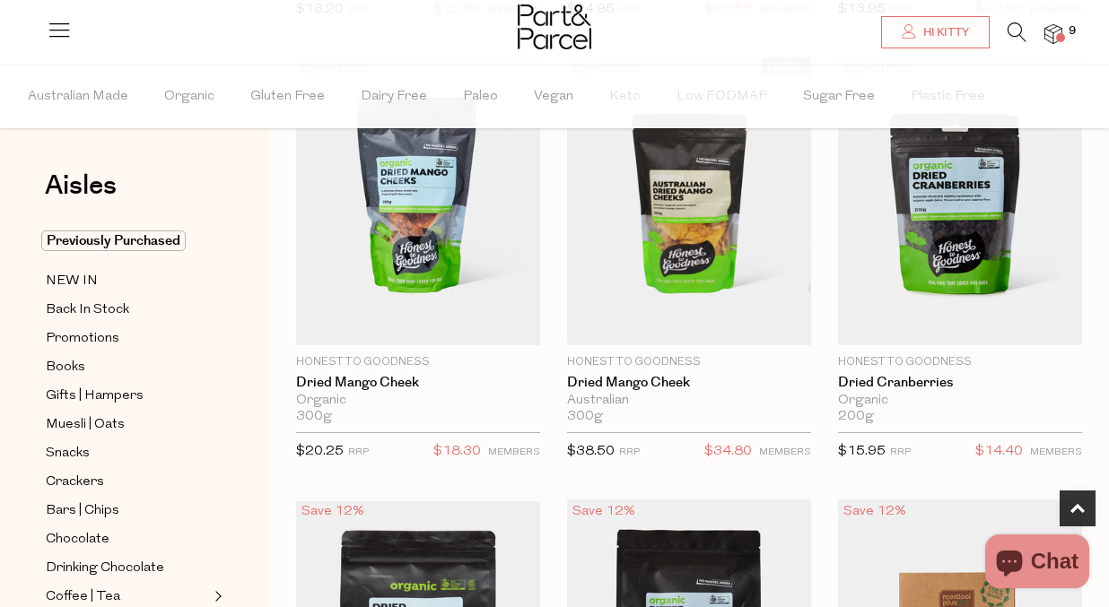
scroll to position [621, 0]
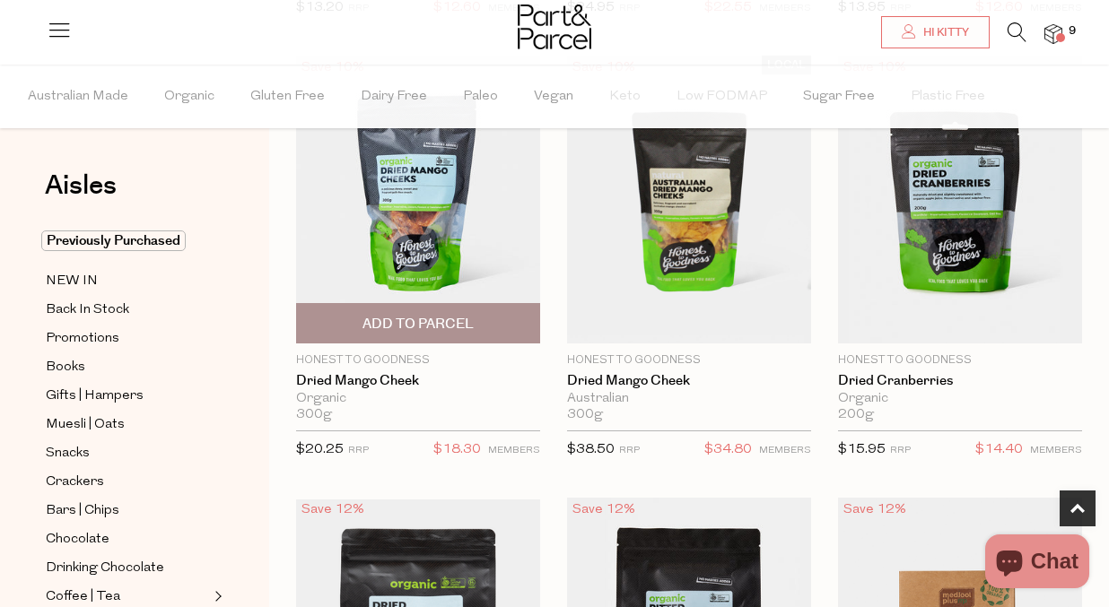
click at [476, 313] on span "Add To Parcel" at bounding box center [417, 323] width 233 height 39
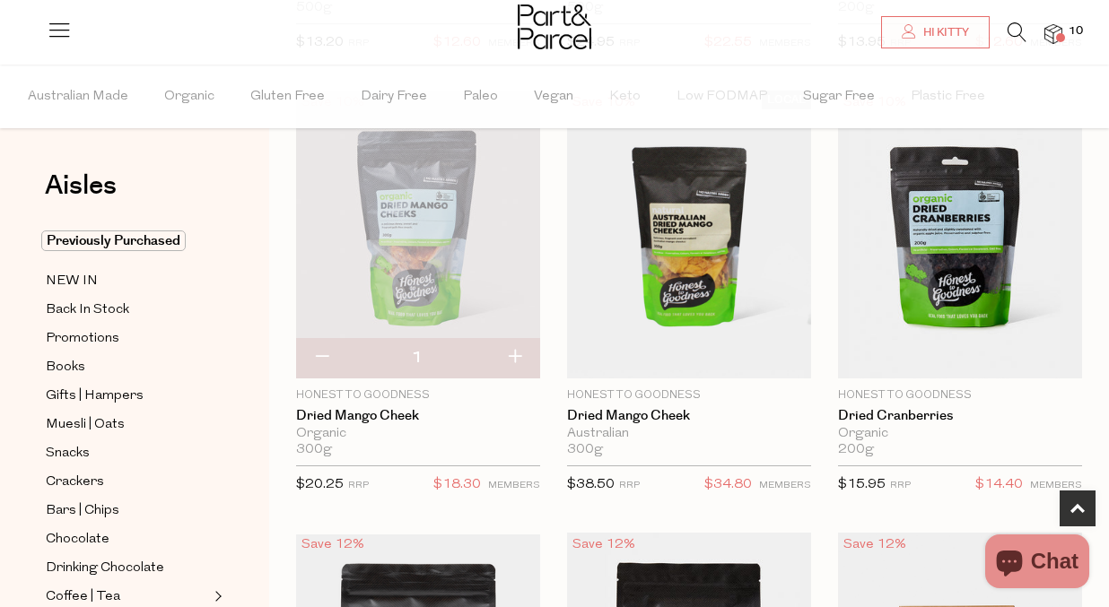
scroll to position [614, 0]
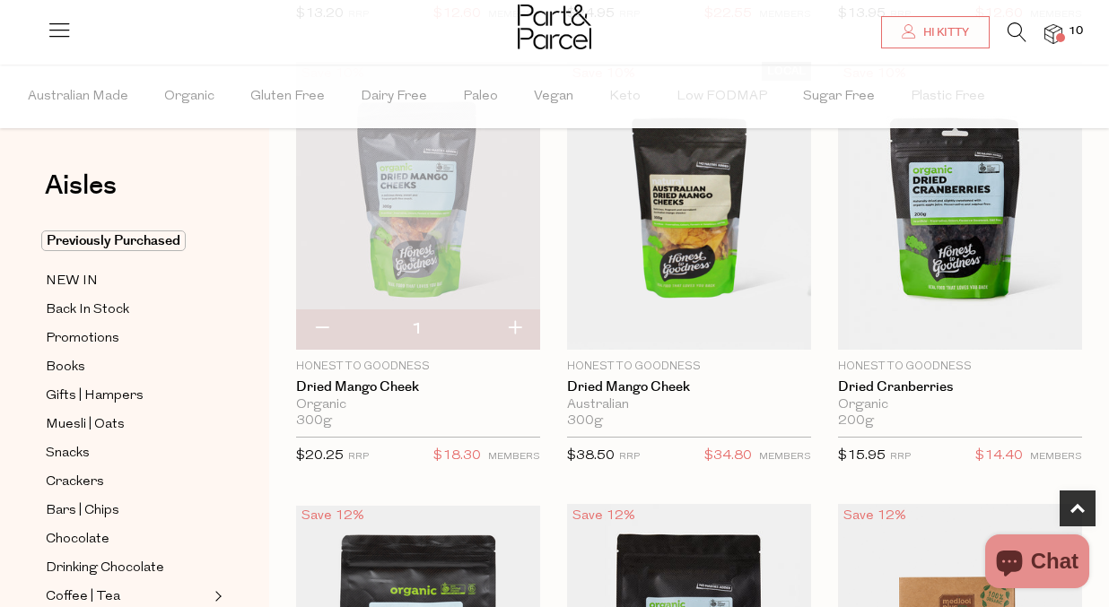
click at [415, 245] on img at bounding box center [418, 206] width 244 height 288
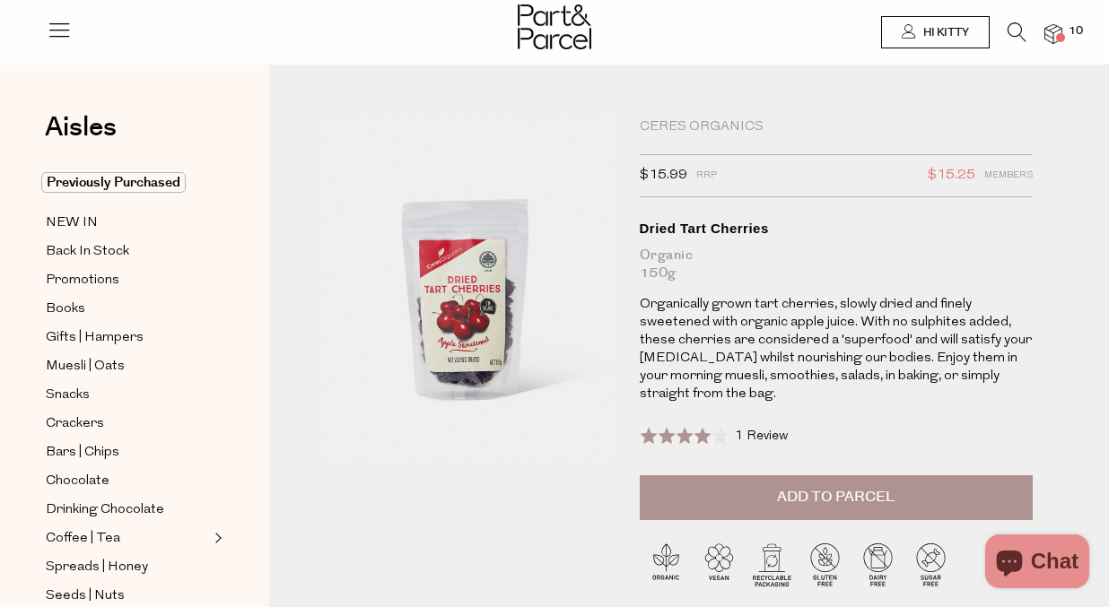
click at [756, 515] on button "Add to Parcel" at bounding box center [836, 497] width 393 height 45
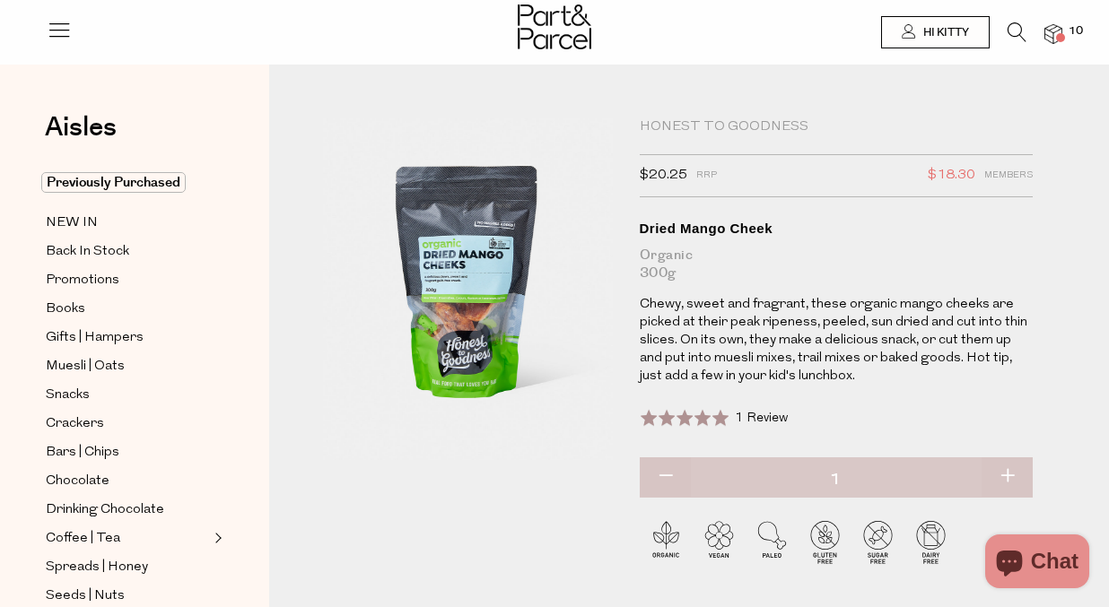
scroll to position [3, 0]
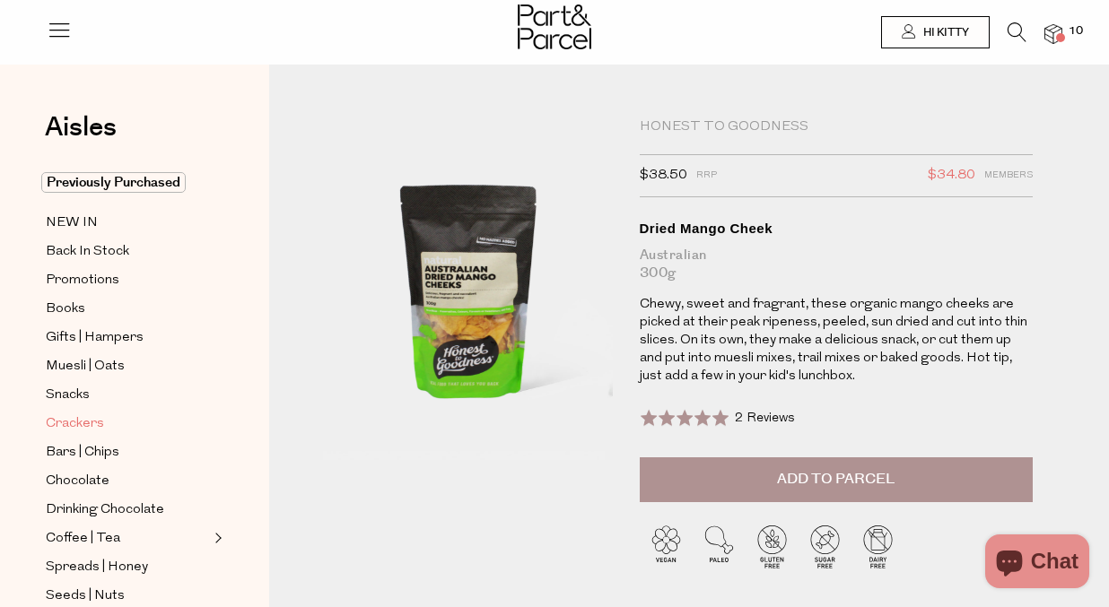
click at [76, 424] on span "Crackers" at bounding box center [75, 425] width 58 height 22
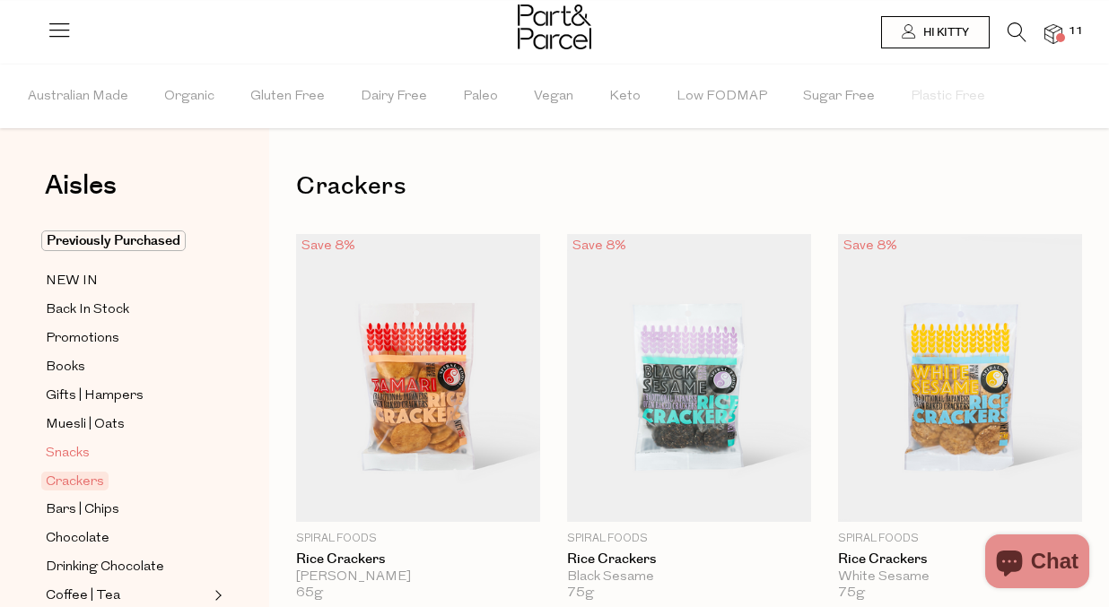
click at [72, 456] on span "Snacks" at bounding box center [68, 454] width 44 height 22
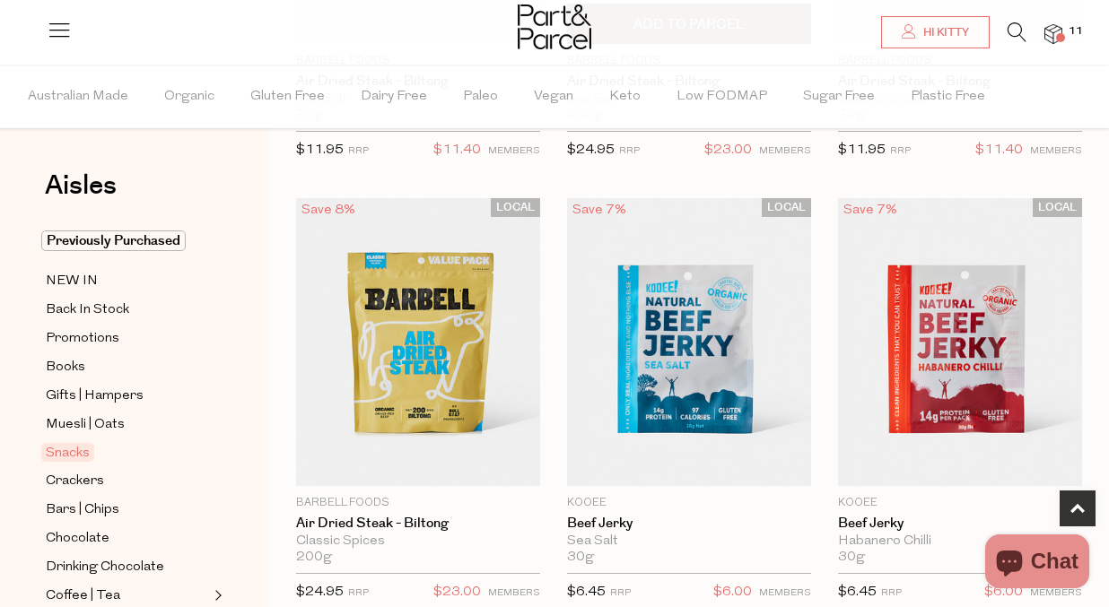
scroll to position [479, 0]
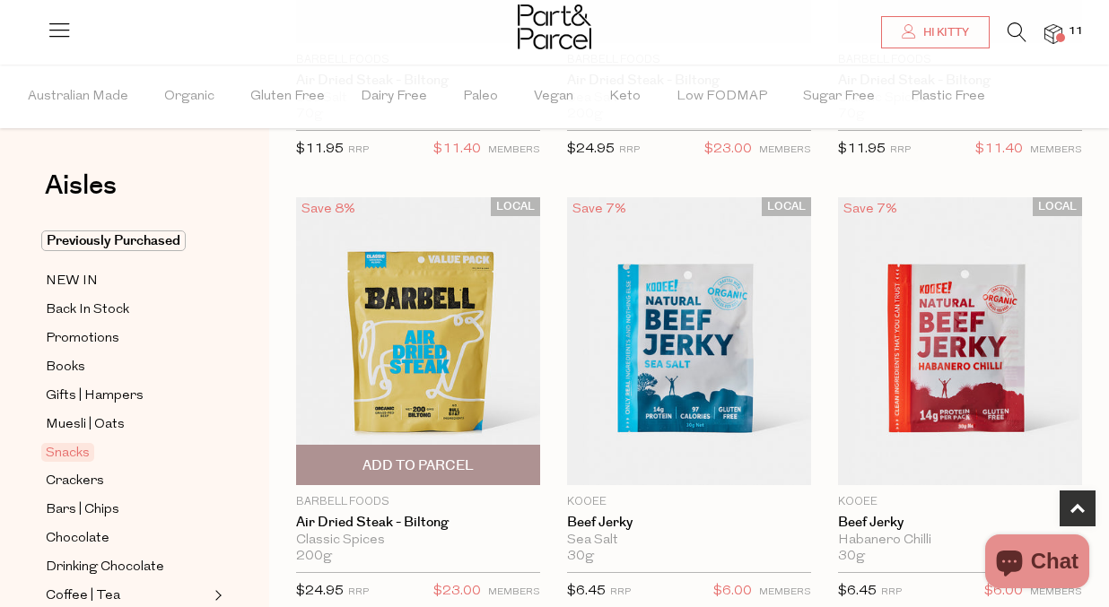
click at [444, 468] on span "Add To Parcel" at bounding box center [417, 466] width 111 height 19
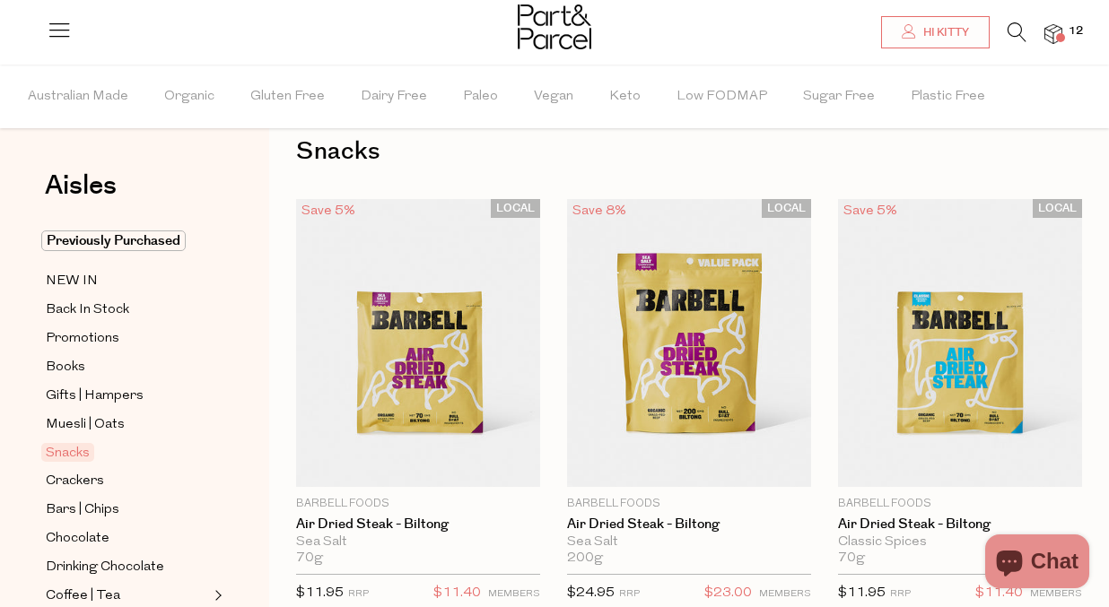
scroll to position [30, 0]
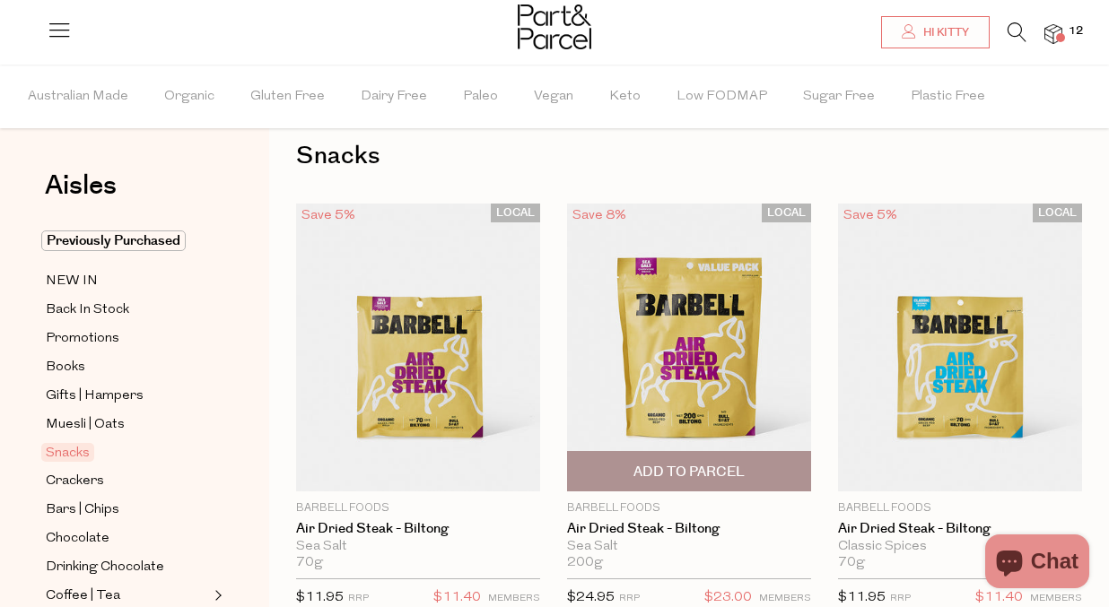
click at [650, 475] on span "Add To Parcel" at bounding box center [688, 472] width 111 height 19
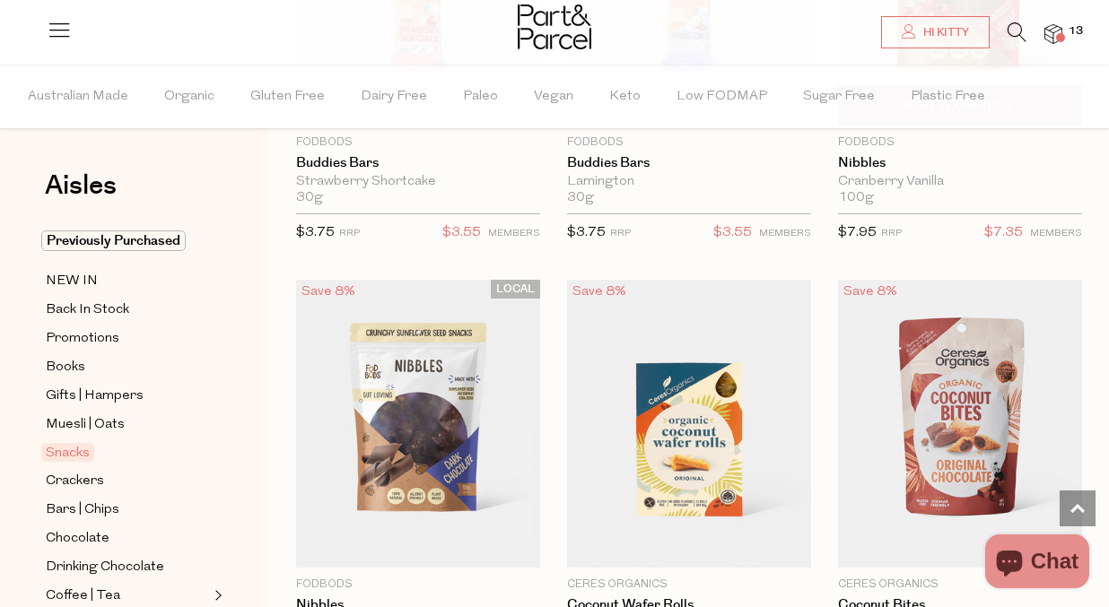
scroll to position [4010, 0]
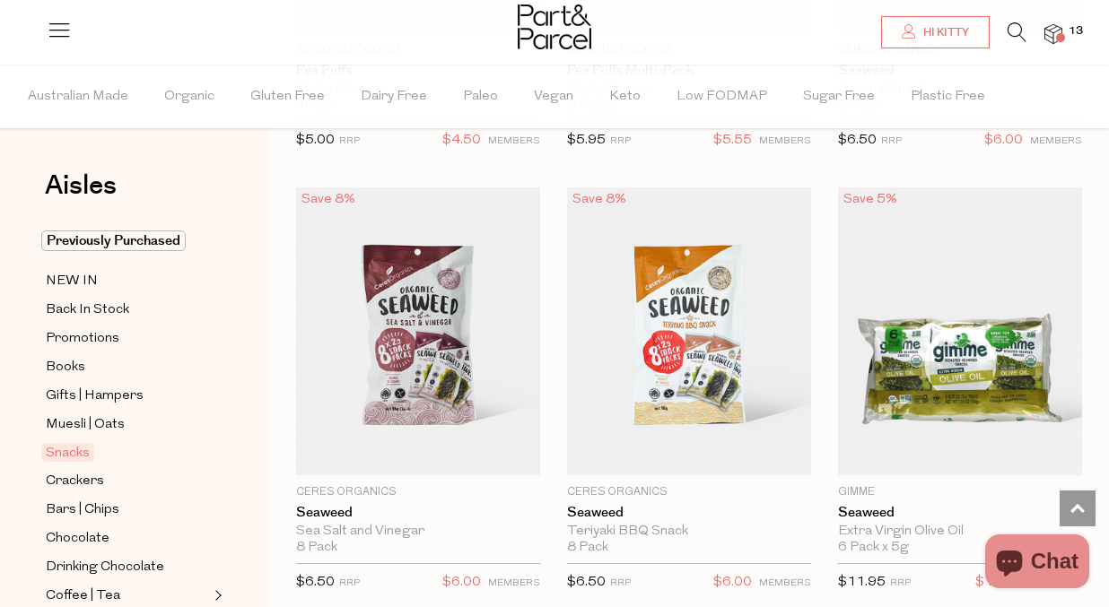
scroll to position [7550, 0]
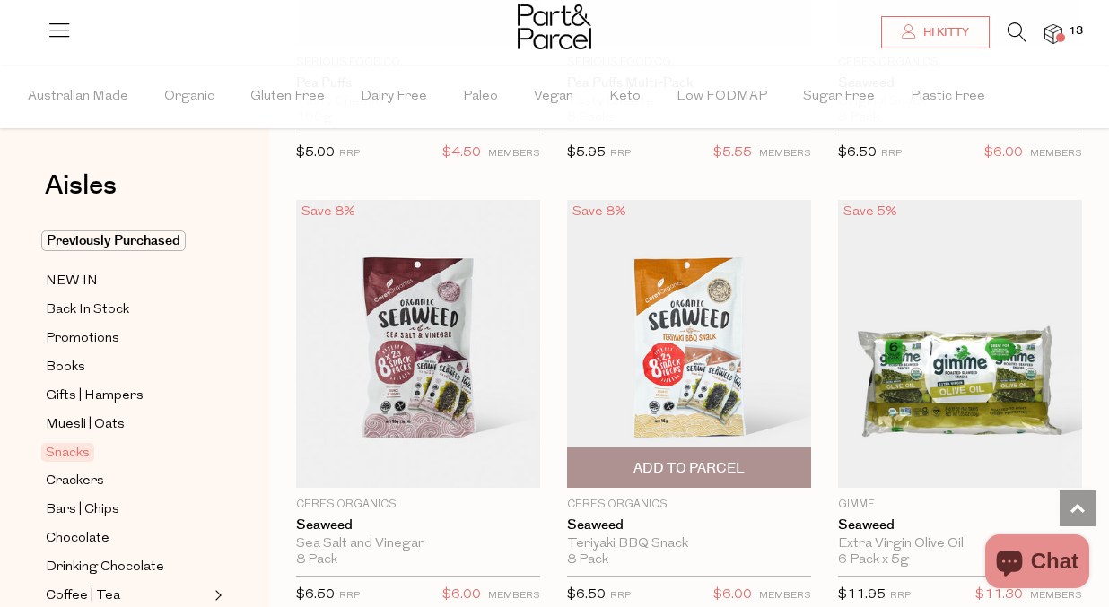
click at [697, 460] on span "Add To Parcel" at bounding box center [688, 468] width 111 height 19
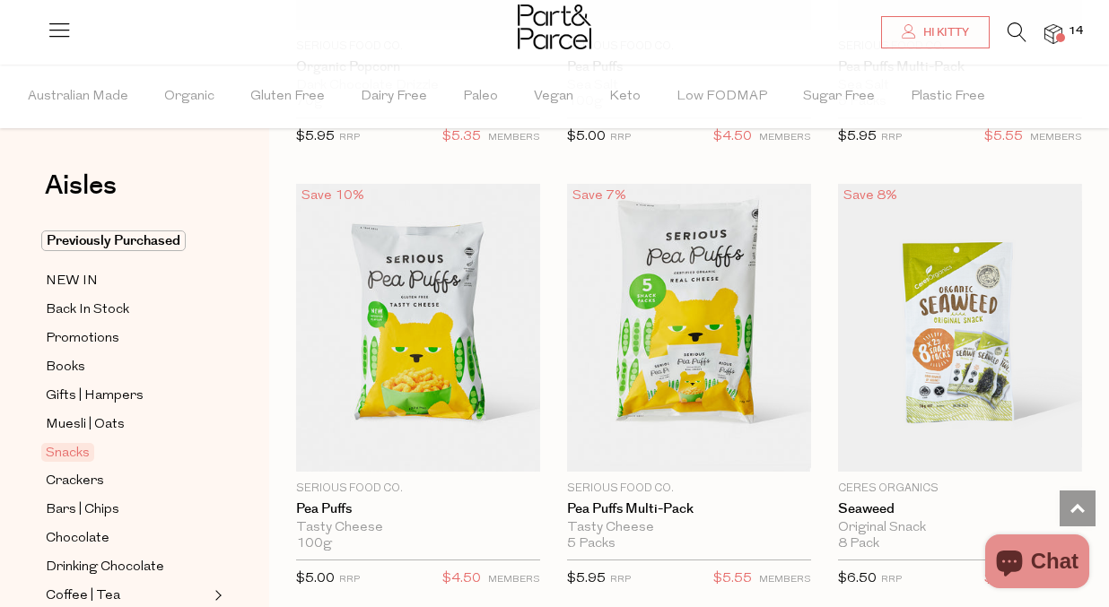
scroll to position [7119, 0]
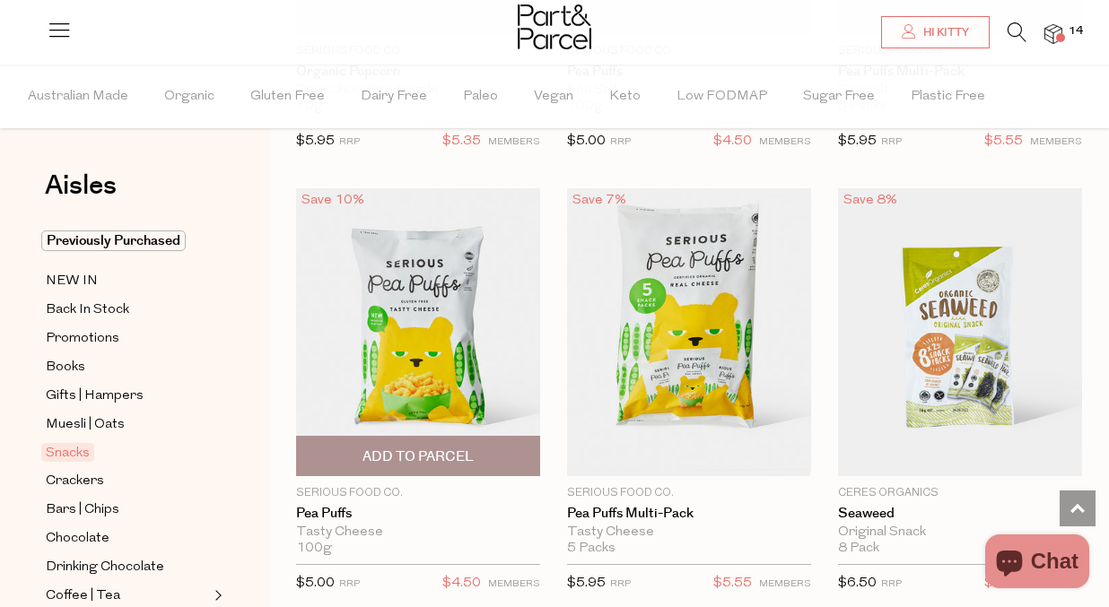
click at [471, 455] on span "Add To Parcel" at bounding box center [417, 457] width 111 height 19
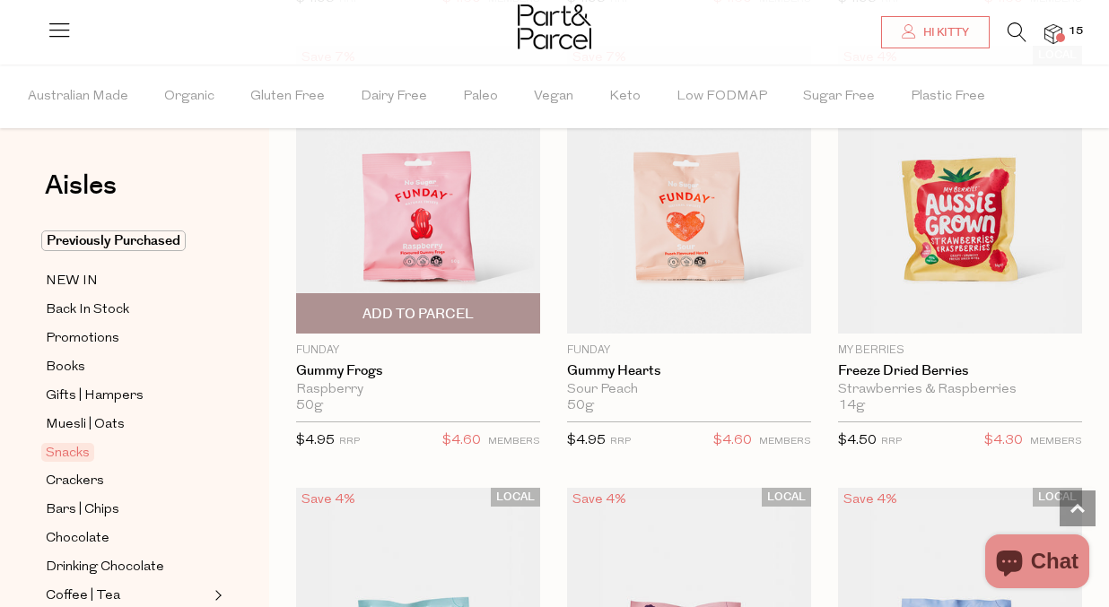
scroll to position [2810, 0]
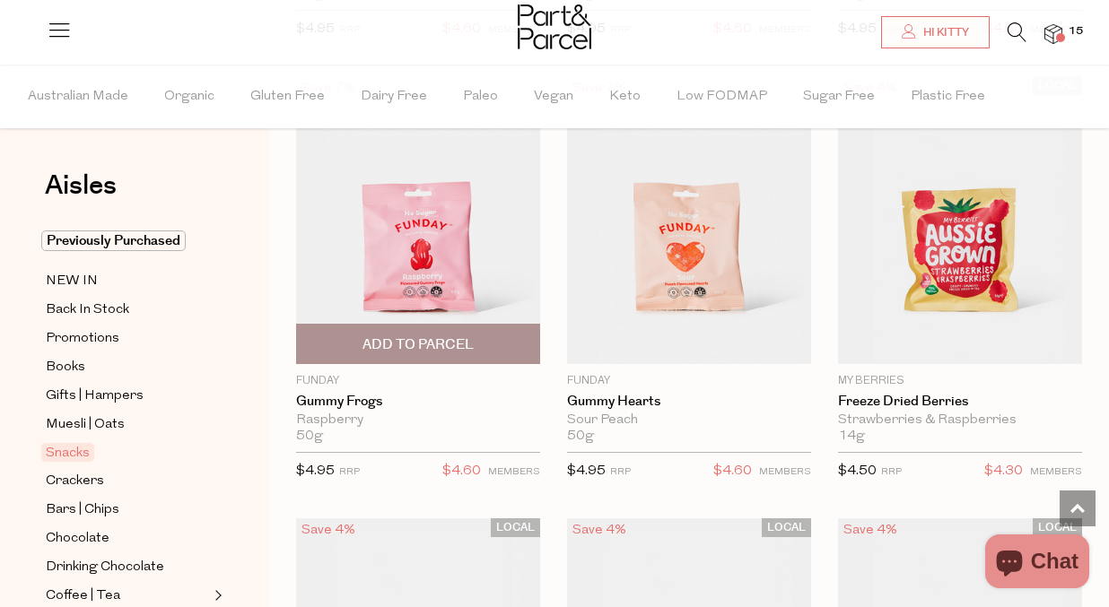
click at [468, 340] on span "Add To Parcel" at bounding box center [417, 344] width 111 height 19
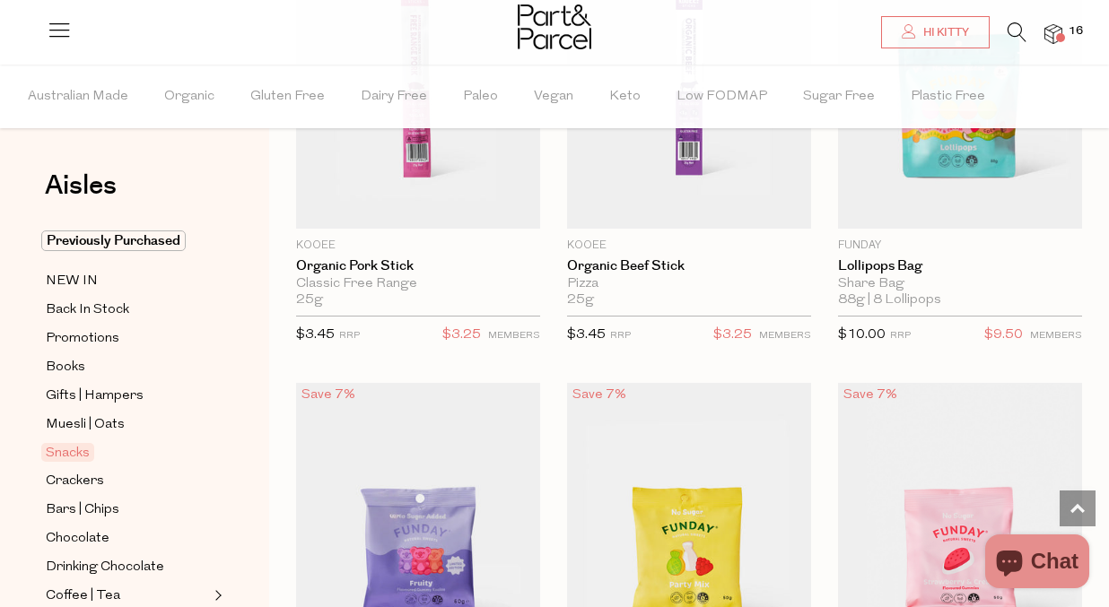
scroll to position [1617, 0]
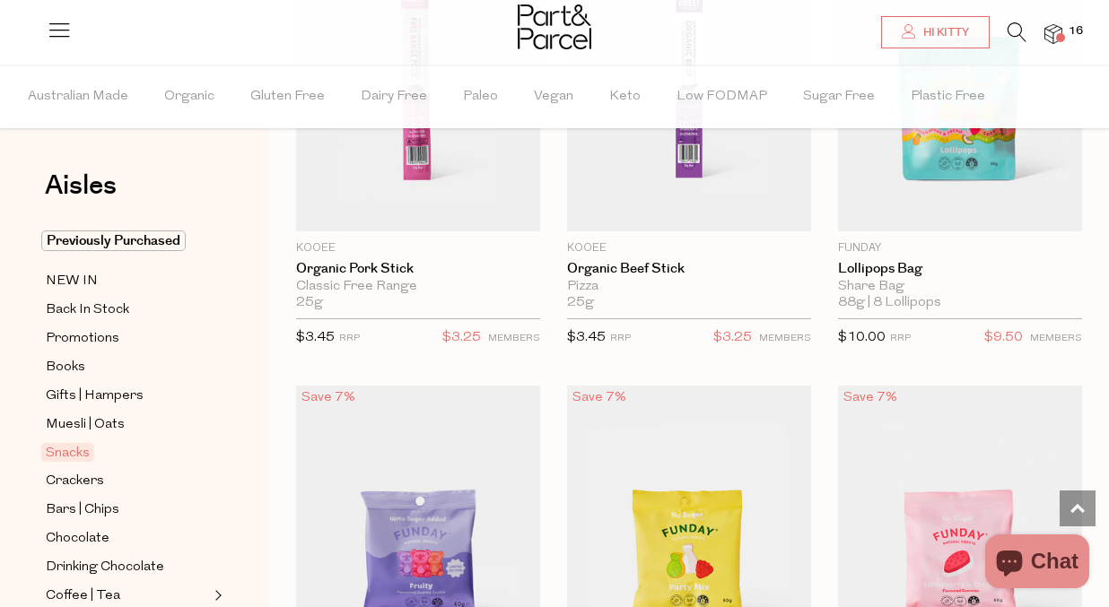
click at [1057, 31] on img at bounding box center [1053, 34] width 18 height 21
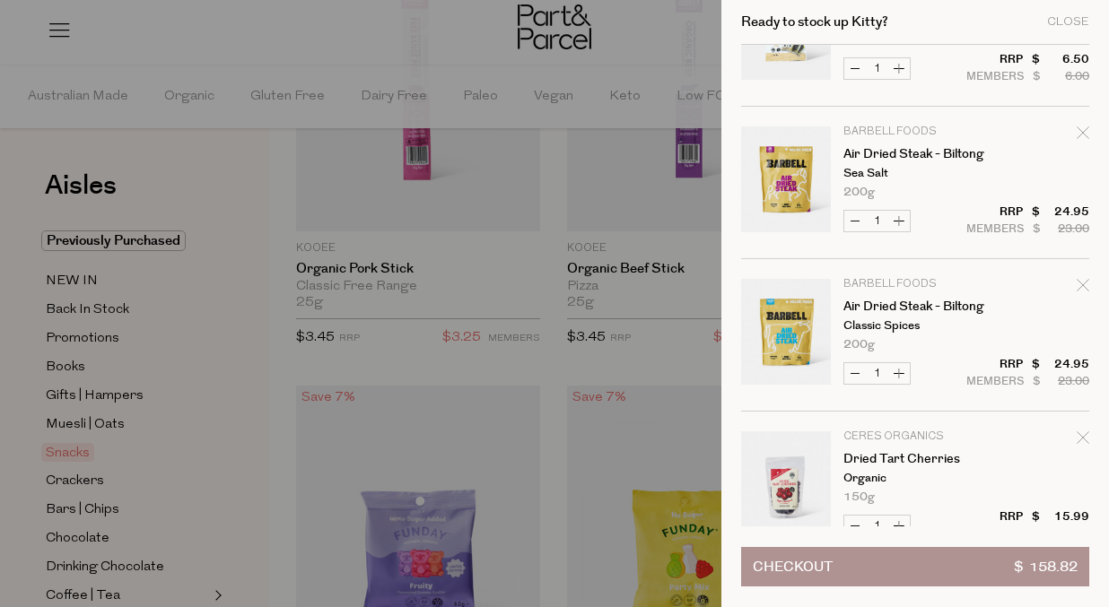
scroll to position [0, 0]
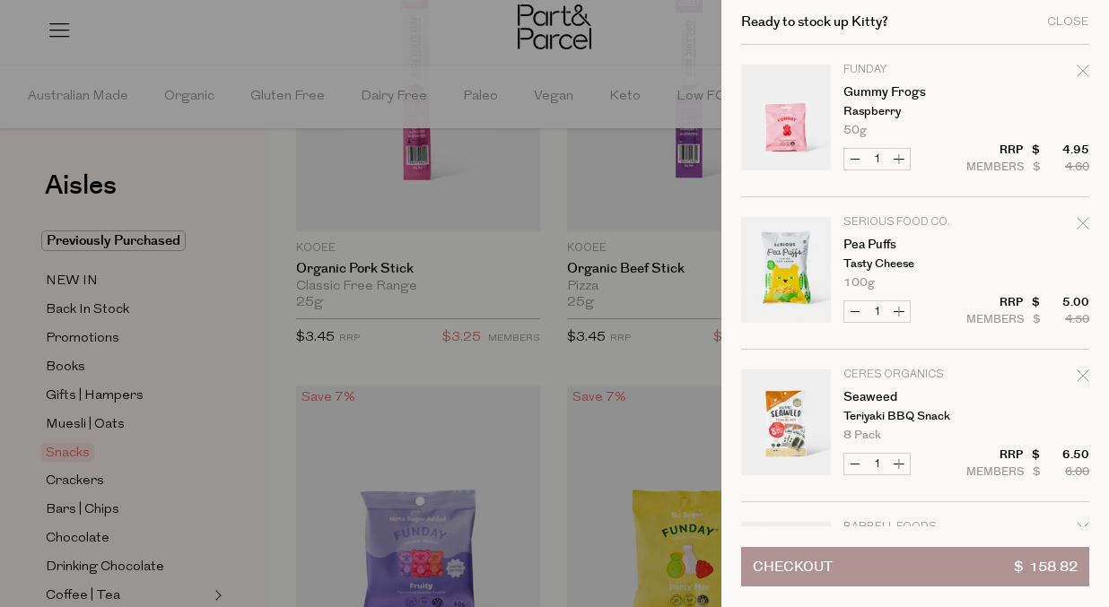
click at [679, 22] on div at bounding box center [554, 303] width 1109 height 607
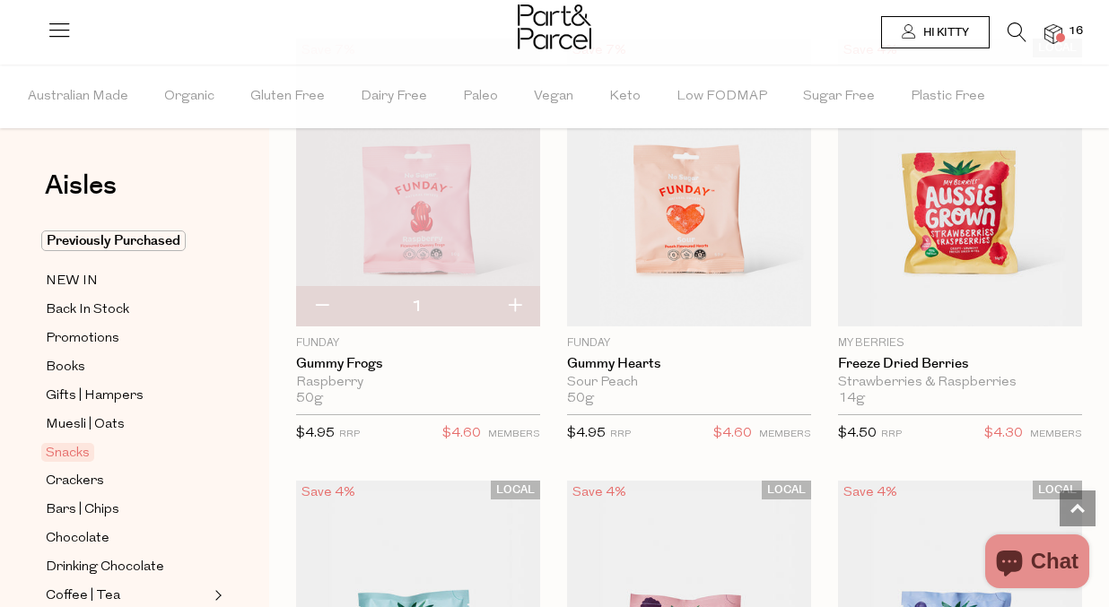
click at [965, 26] on span "Hi Kitty" at bounding box center [944, 32] width 50 height 15
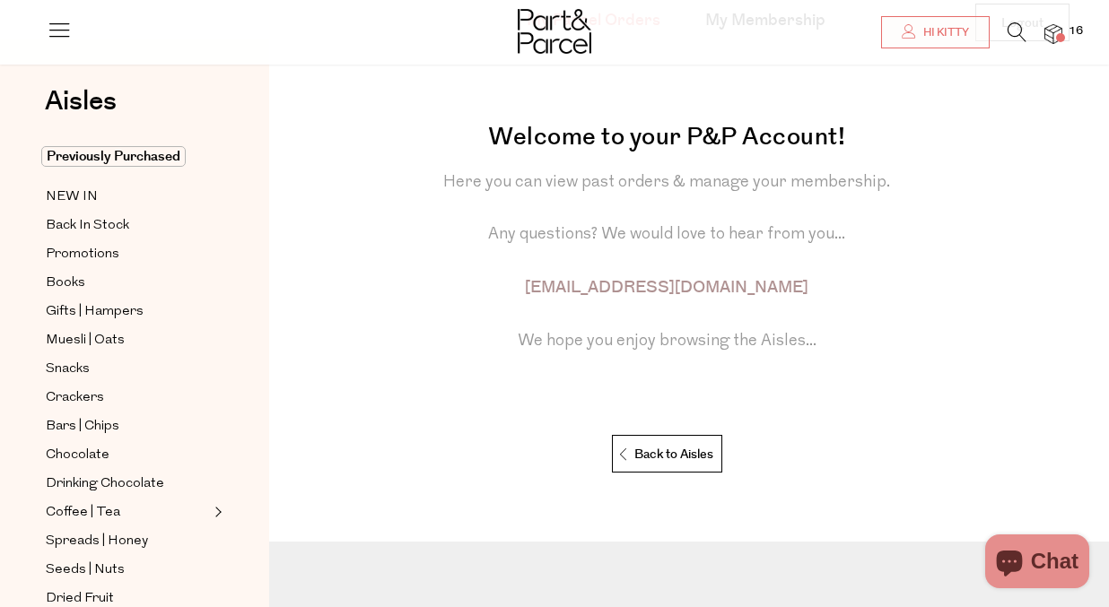
scroll to position [187, 0]
click at [130, 156] on span "Previously Purchased" at bounding box center [113, 156] width 144 height 21
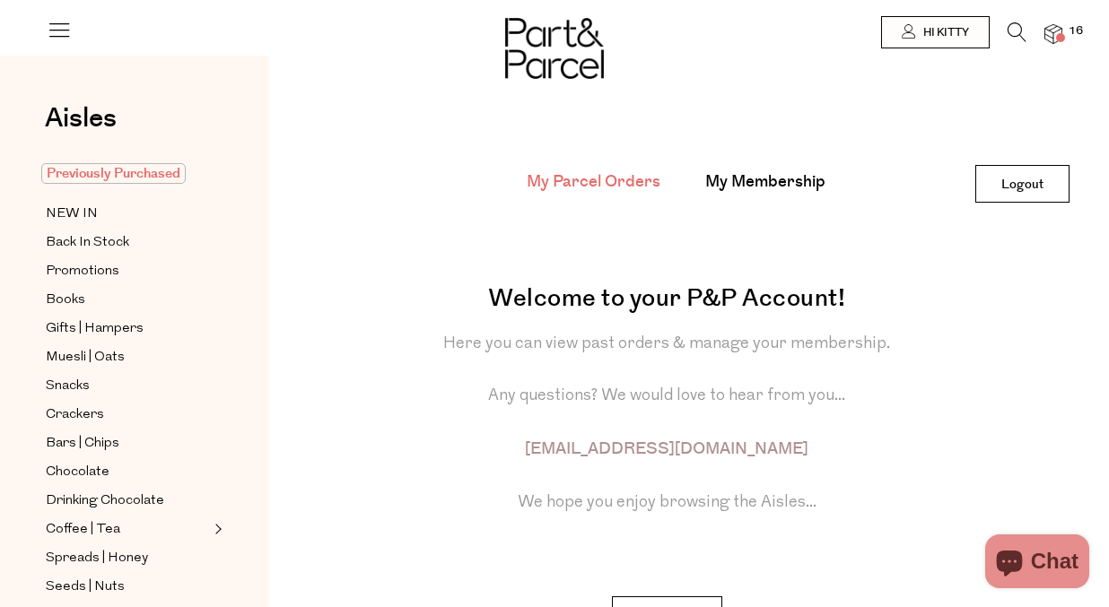
scroll to position [0, 0]
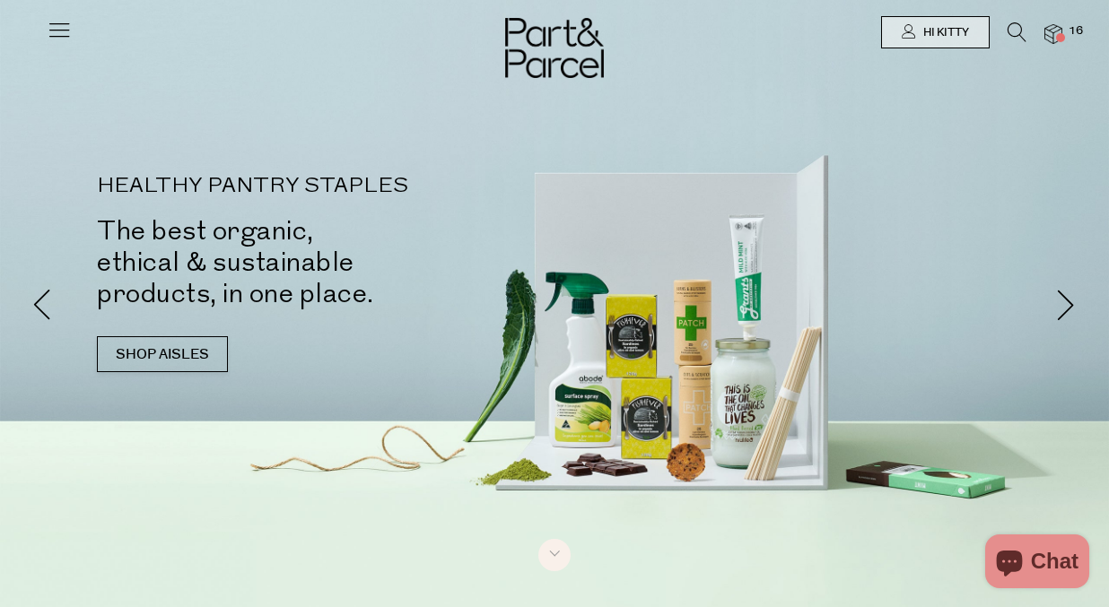
click at [1016, 29] on icon at bounding box center [1016, 32] width 19 height 20
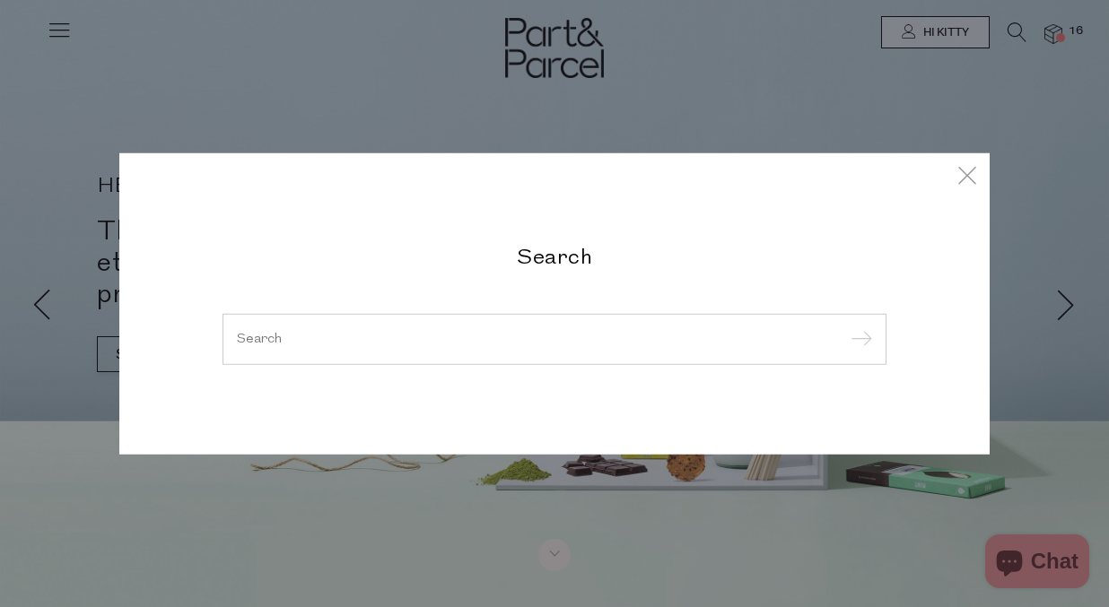
click at [512, 353] on div at bounding box center [554, 339] width 664 height 52
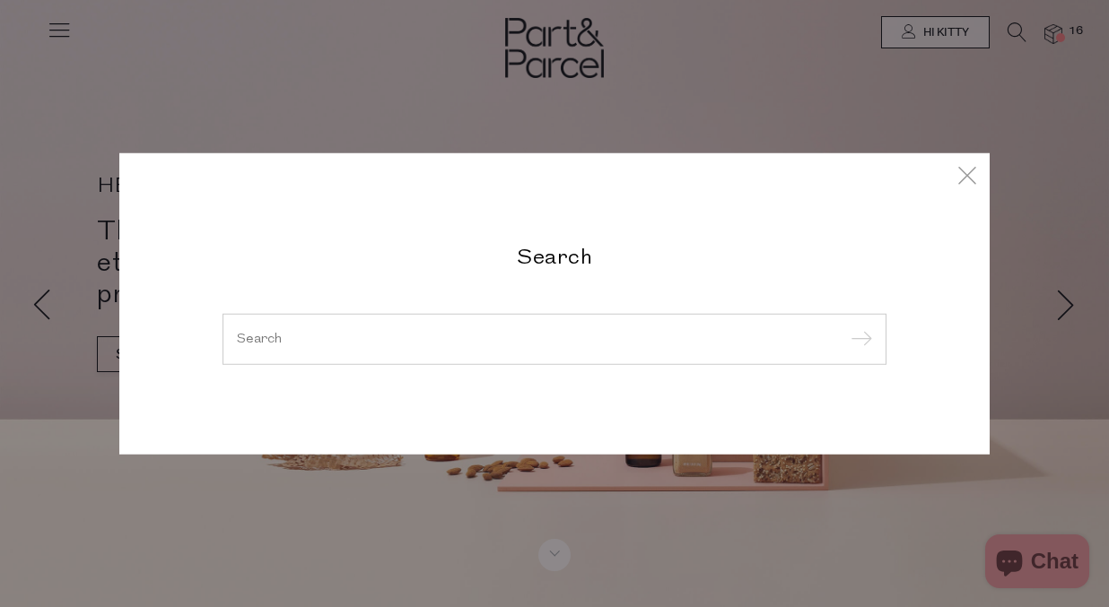
click at [455, 332] on input "search" at bounding box center [554, 338] width 635 height 13
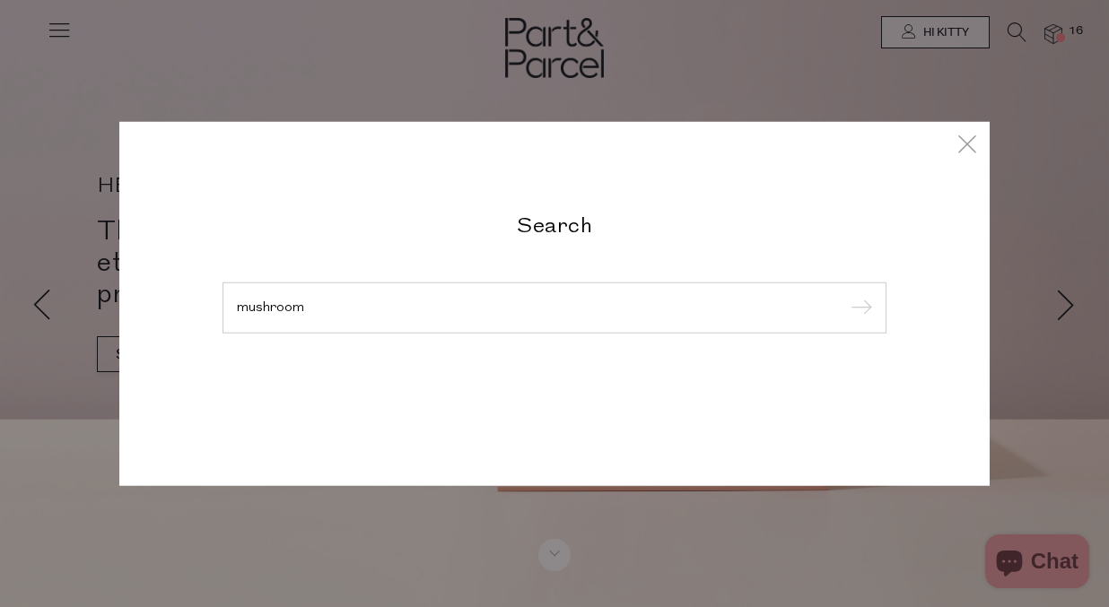
type input "mushroom"
click at [845, 295] on input "submit" at bounding box center [858, 308] width 27 height 27
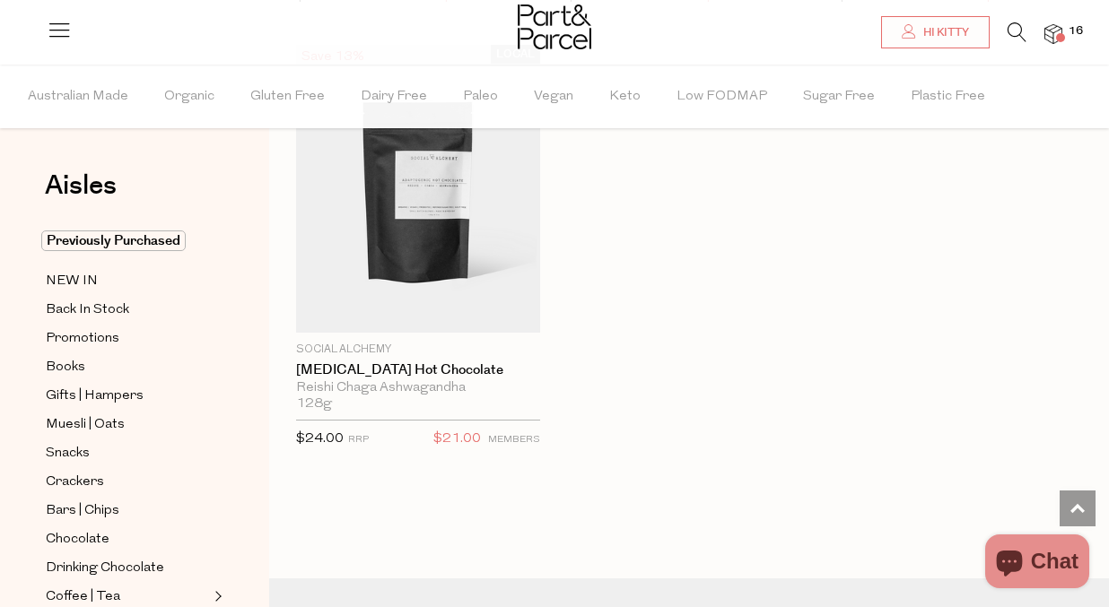
scroll to position [7058, 0]
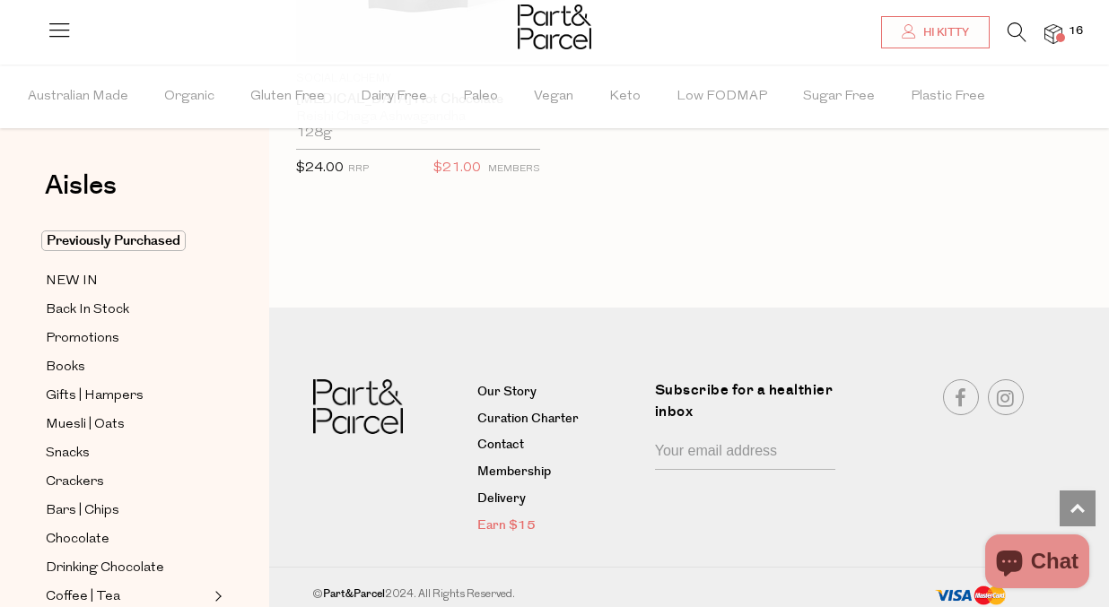
click at [491, 518] on link "Earn $15" at bounding box center [559, 527] width 164 height 22
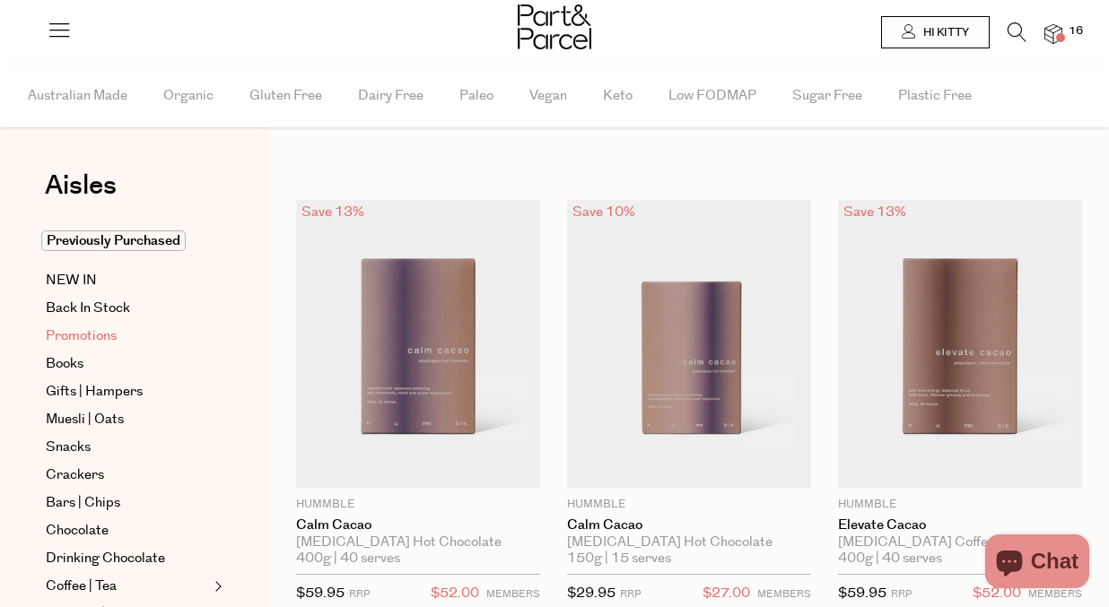
click at [109, 333] on span "Promotions" at bounding box center [81, 337] width 71 height 22
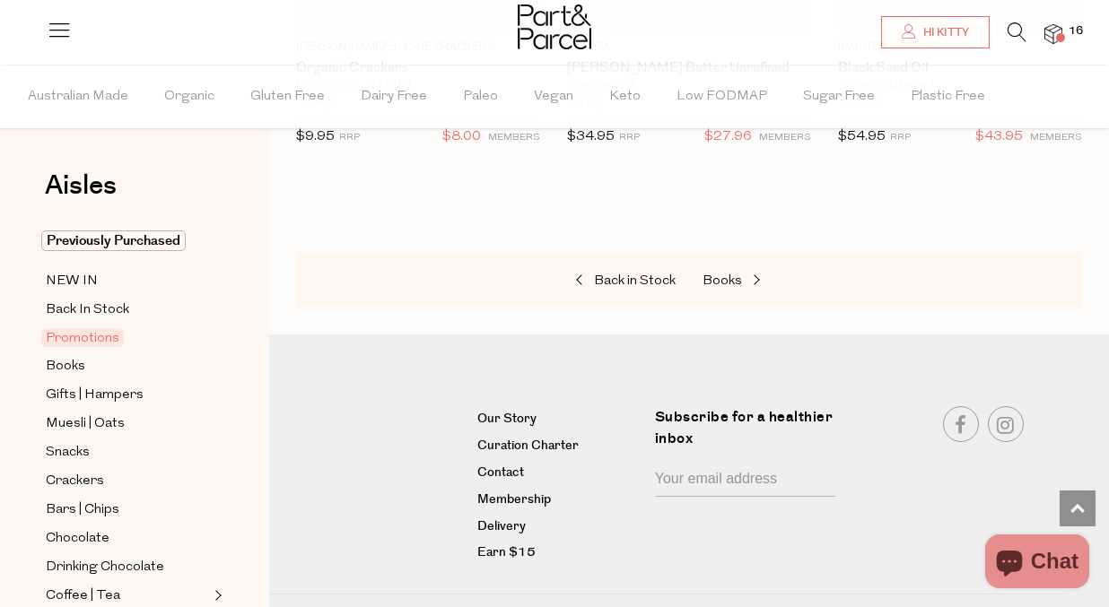
scroll to position [132, 0]
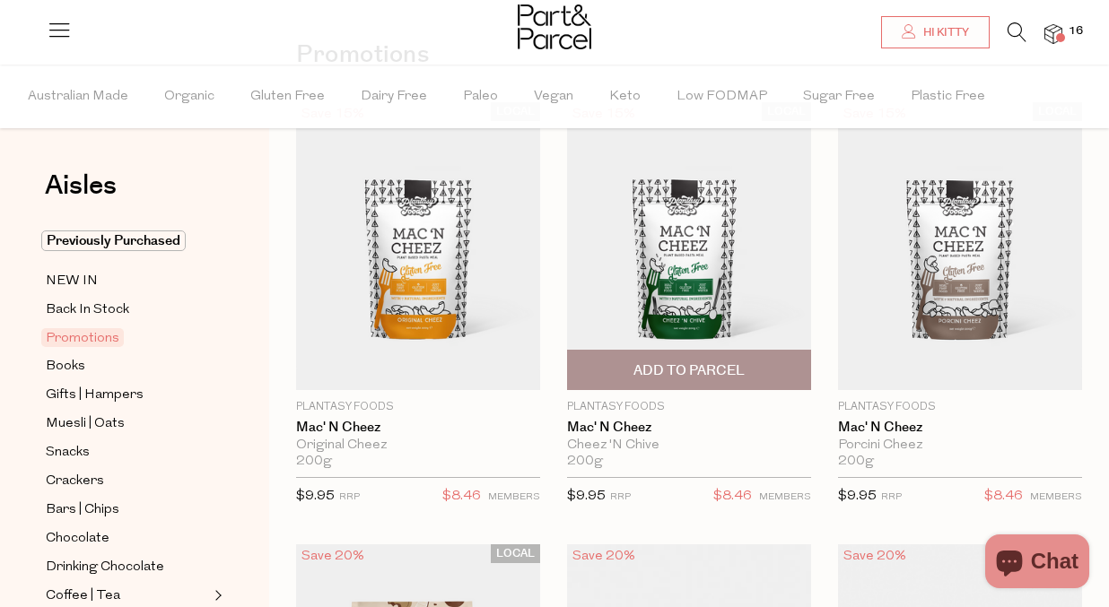
click at [671, 222] on img at bounding box center [689, 246] width 244 height 288
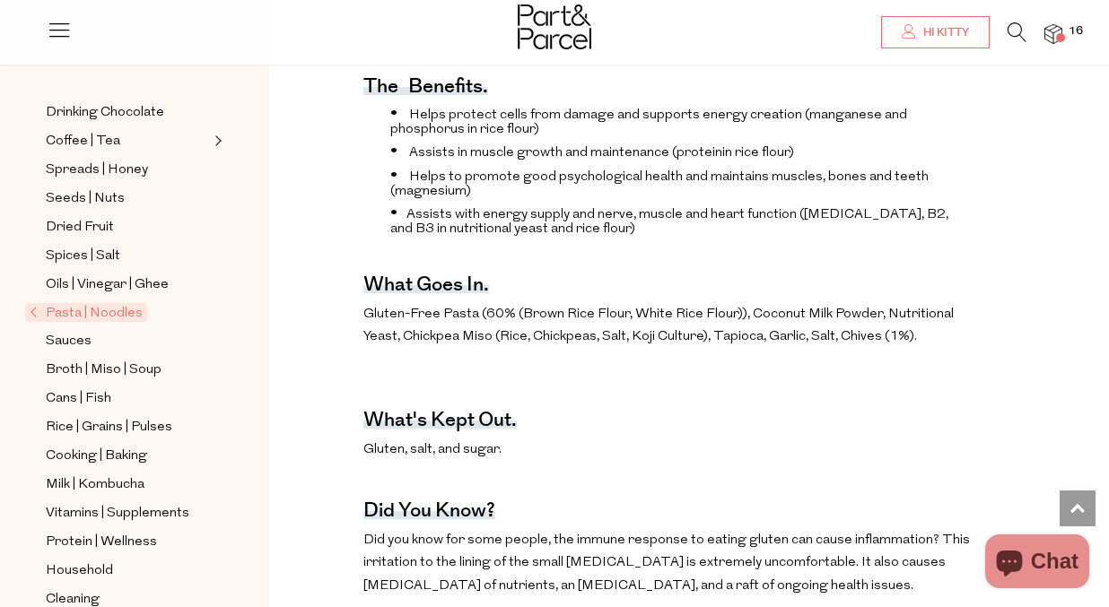
scroll to position [414, 0]
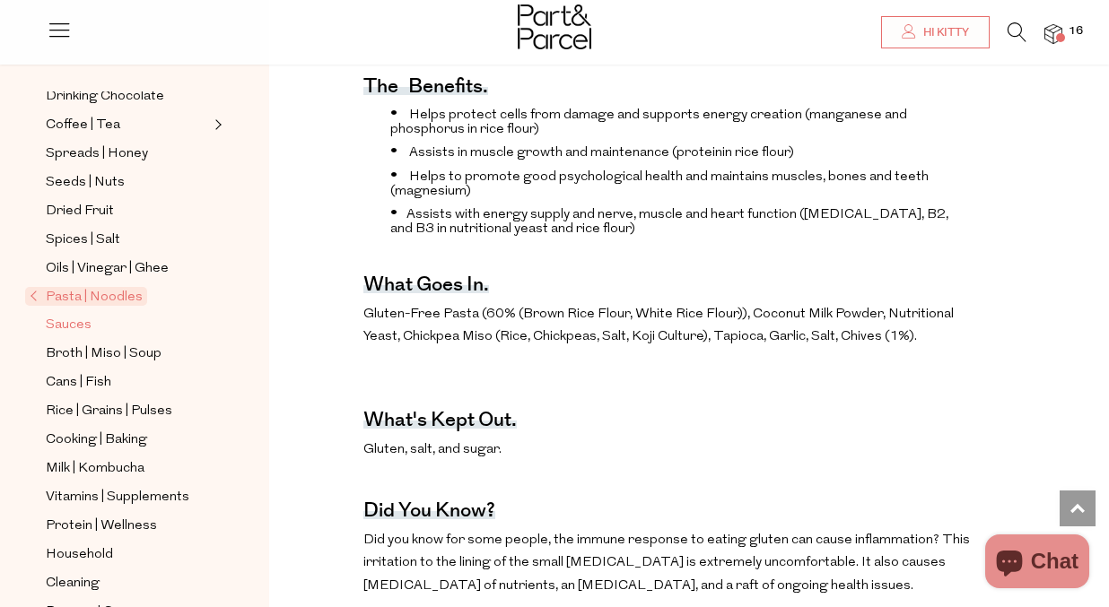
click at [81, 327] on span "Sauces" at bounding box center [69, 326] width 46 height 22
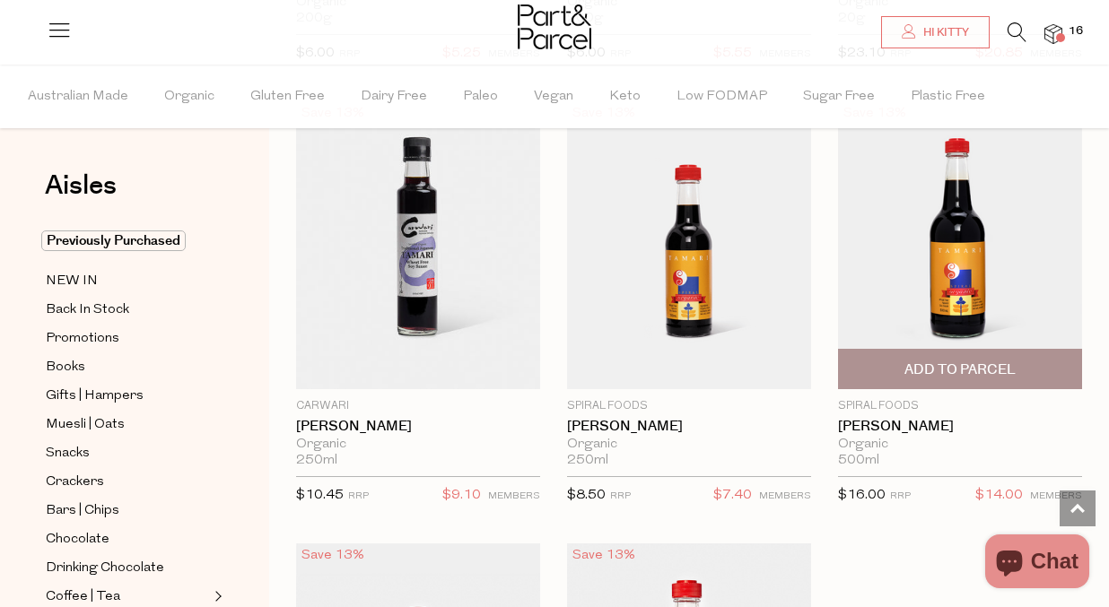
scroll to position [6777, 0]
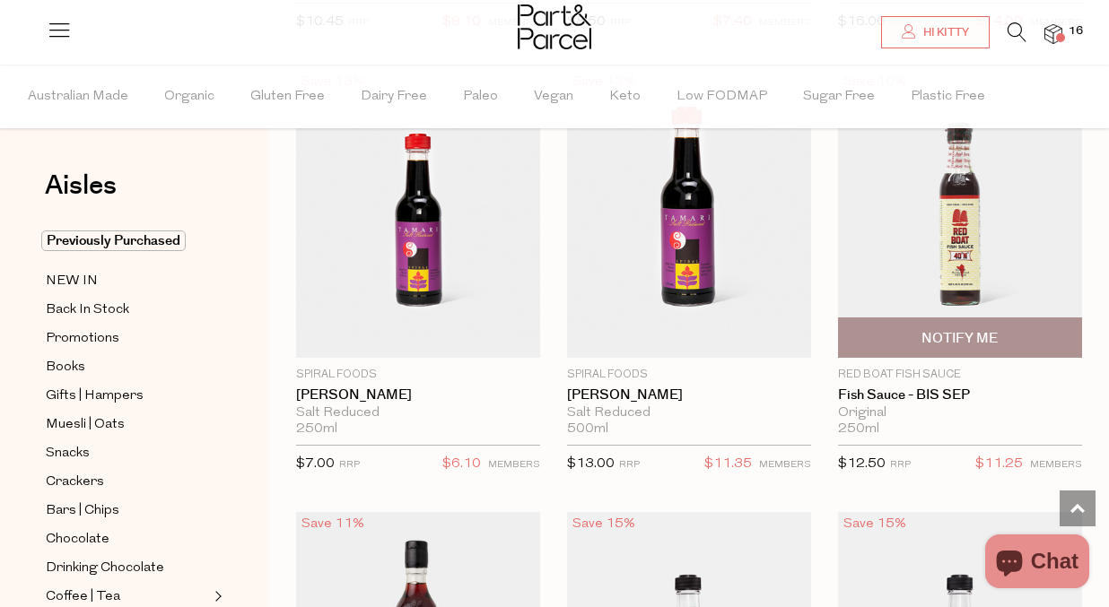
scroll to position [7269, 0]
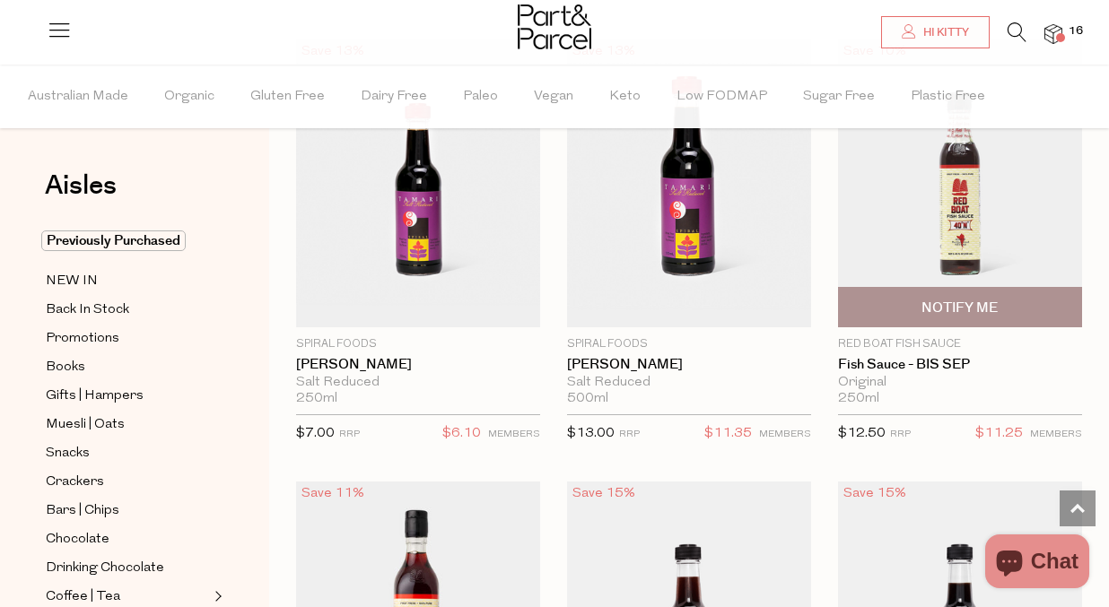
click at [936, 299] on span "Notify Me" at bounding box center [959, 308] width 76 height 19
type input "Notify when available"
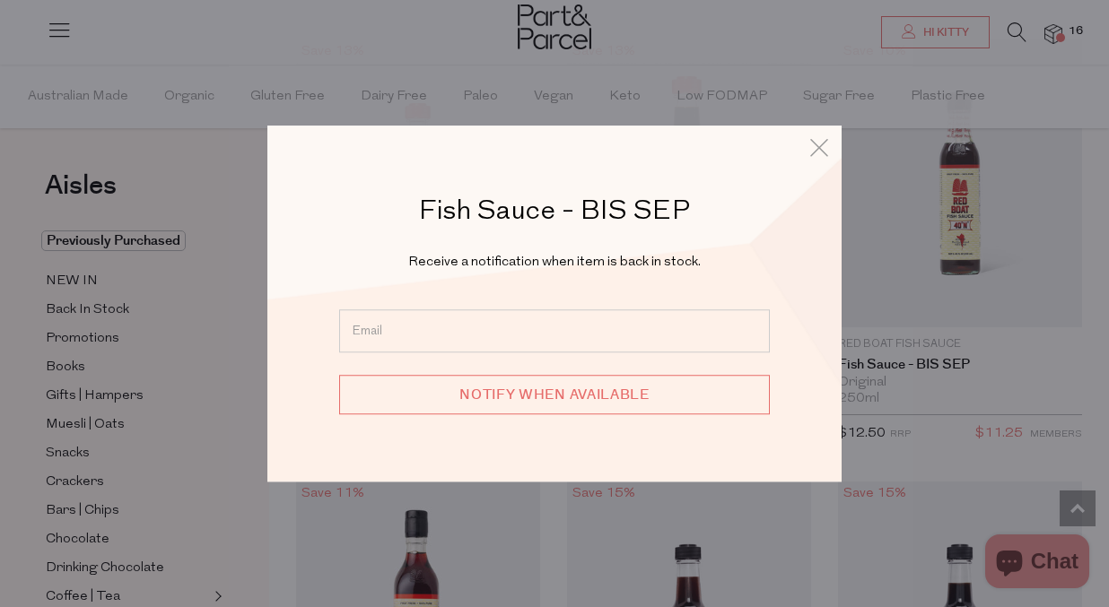
click at [640, 346] on input "email" at bounding box center [554, 330] width 431 height 43
type input "[EMAIL_ADDRESS][DOMAIN_NAME]"
click at [567, 391] on input "Notify when available" at bounding box center [554, 394] width 431 height 39
type input "We will be in touch"
click at [820, 149] on icon at bounding box center [818, 148] width 27 height 26
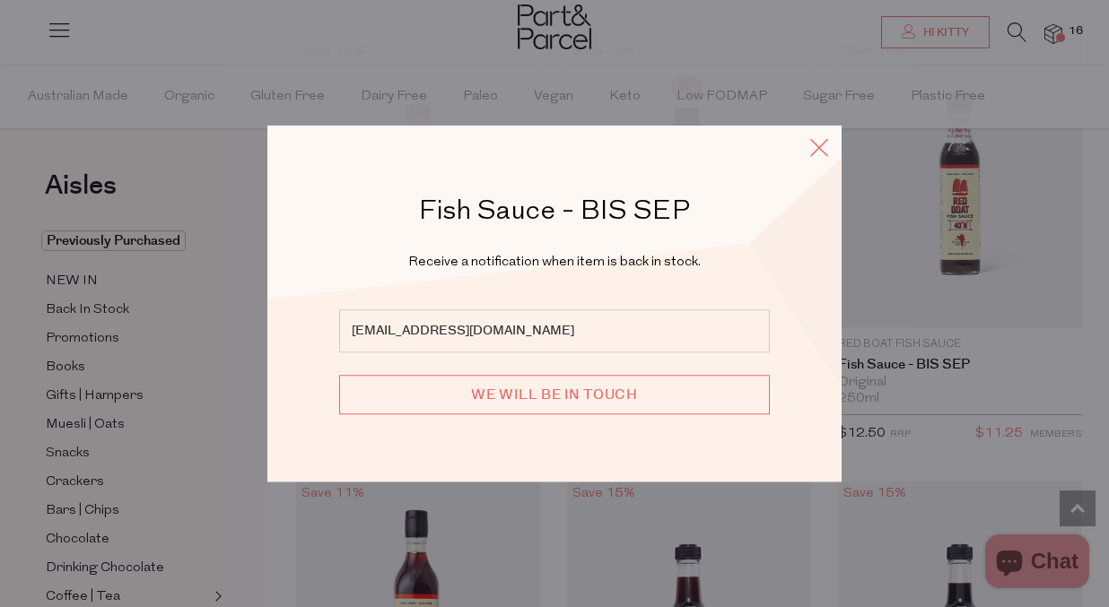
click at [818, 150] on icon at bounding box center [818, 148] width 27 height 26
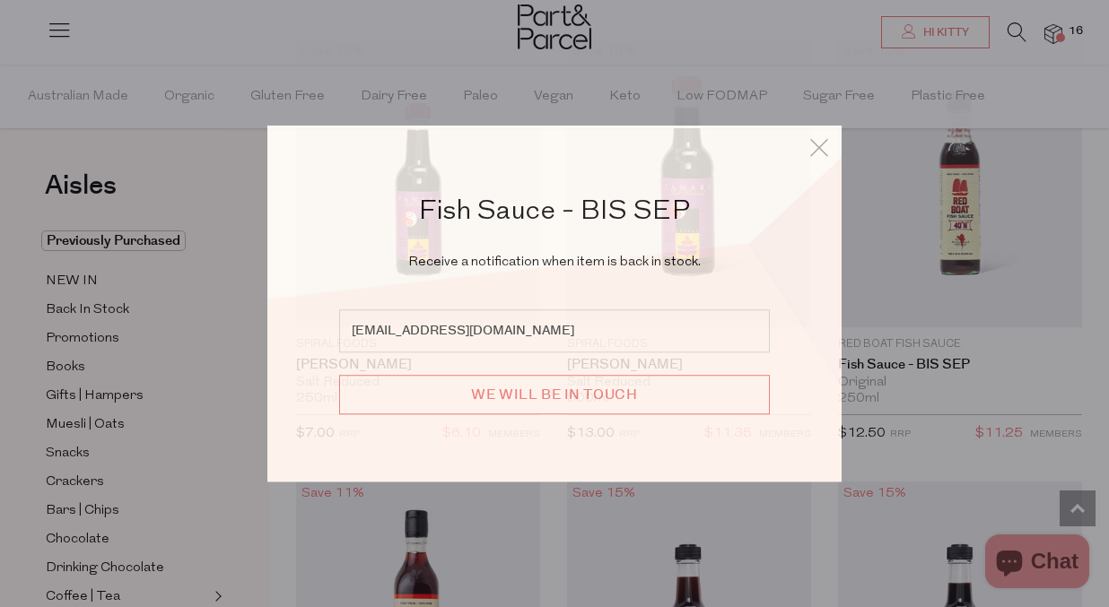
click at [821, 505] on div "Fish Sauce - BIS SEP Receive a notification when item is back in stock. kl2788@…" at bounding box center [554, 303] width 1049 height 607
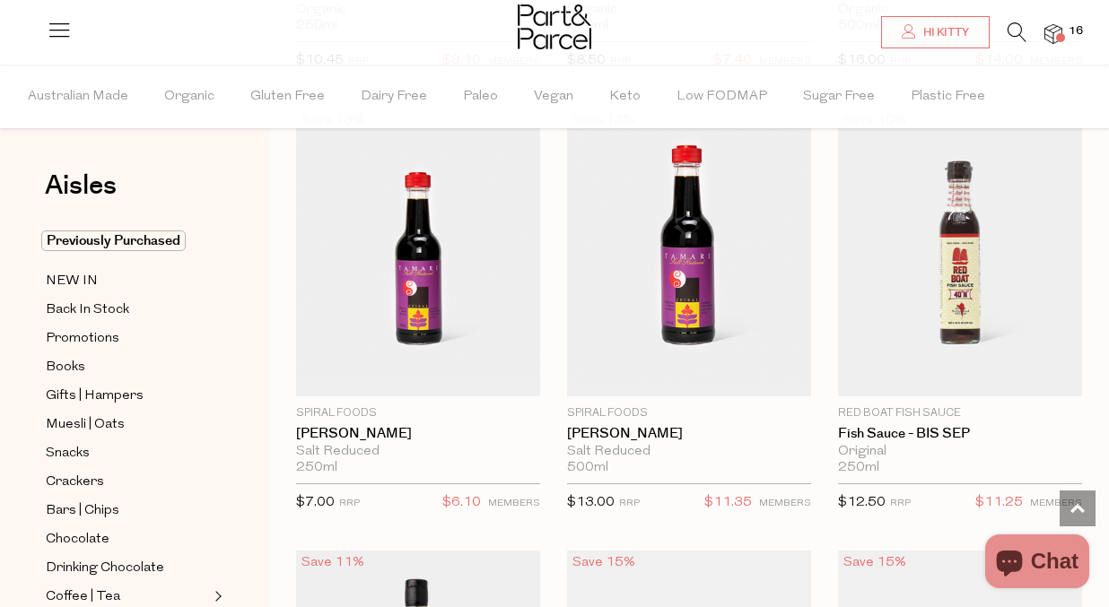
scroll to position [7199, 0]
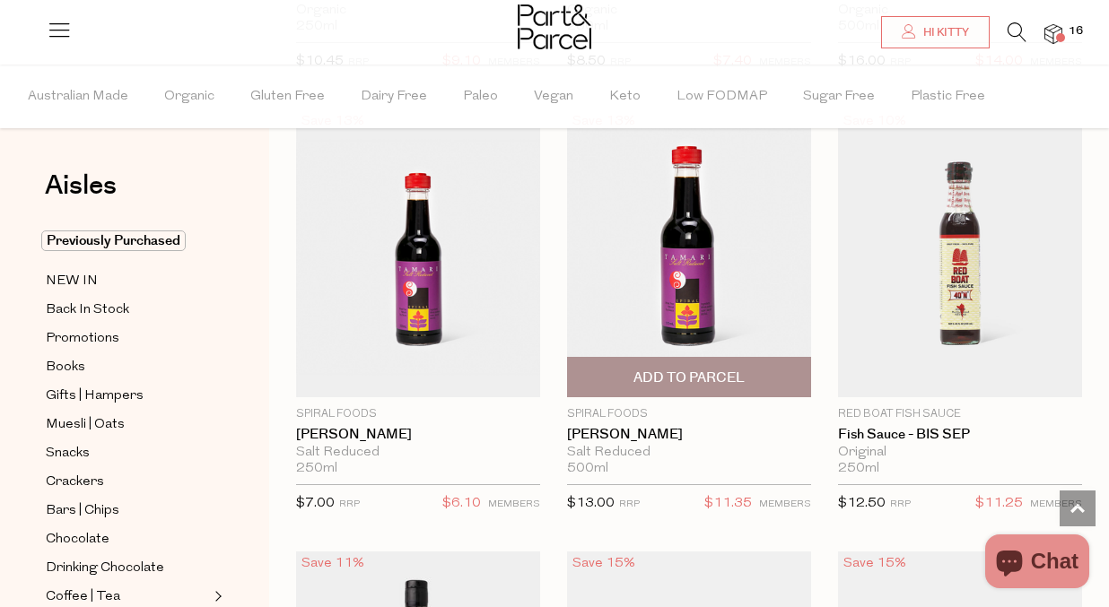
click at [688, 369] on span "Add To Parcel" at bounding box center [688, 378] width 111 height 19
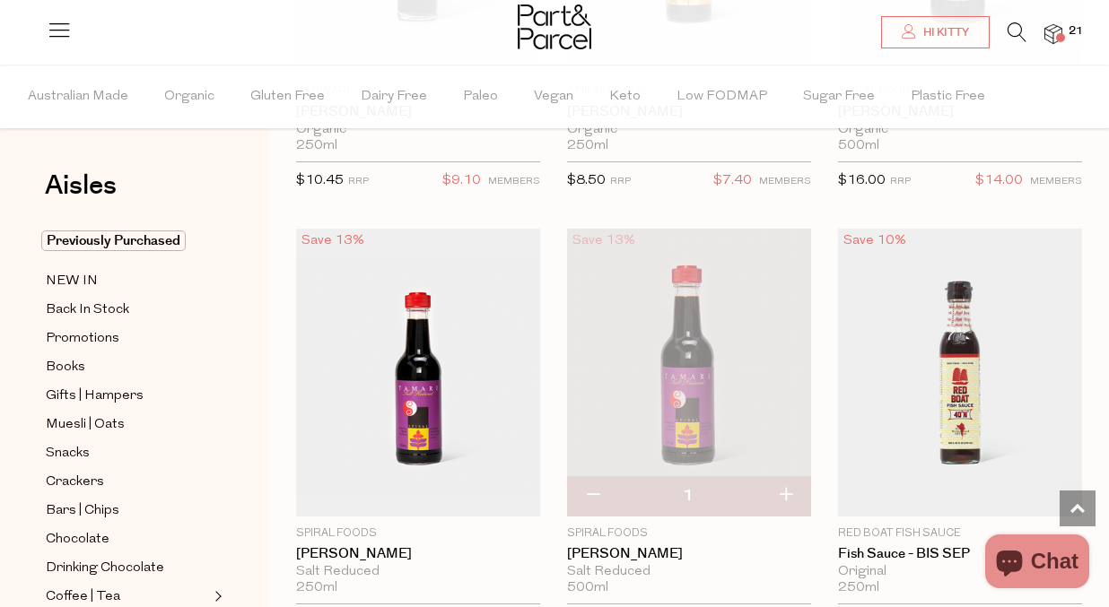
scroll to position [7059, 0]
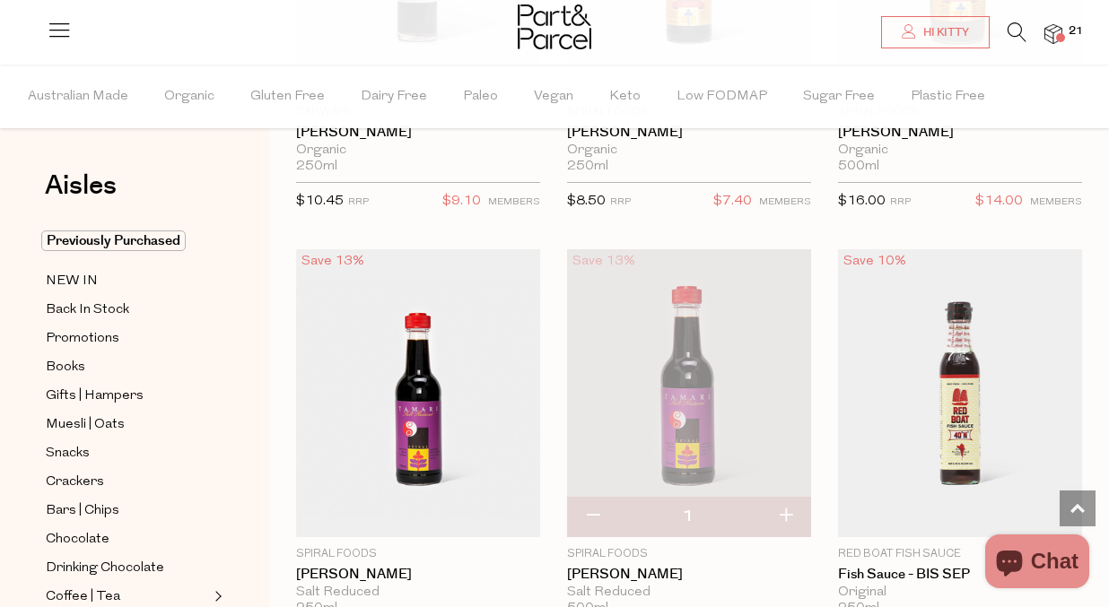
click at [1058, 26] on img at bounding box center [1053, 34] width 18 height 21
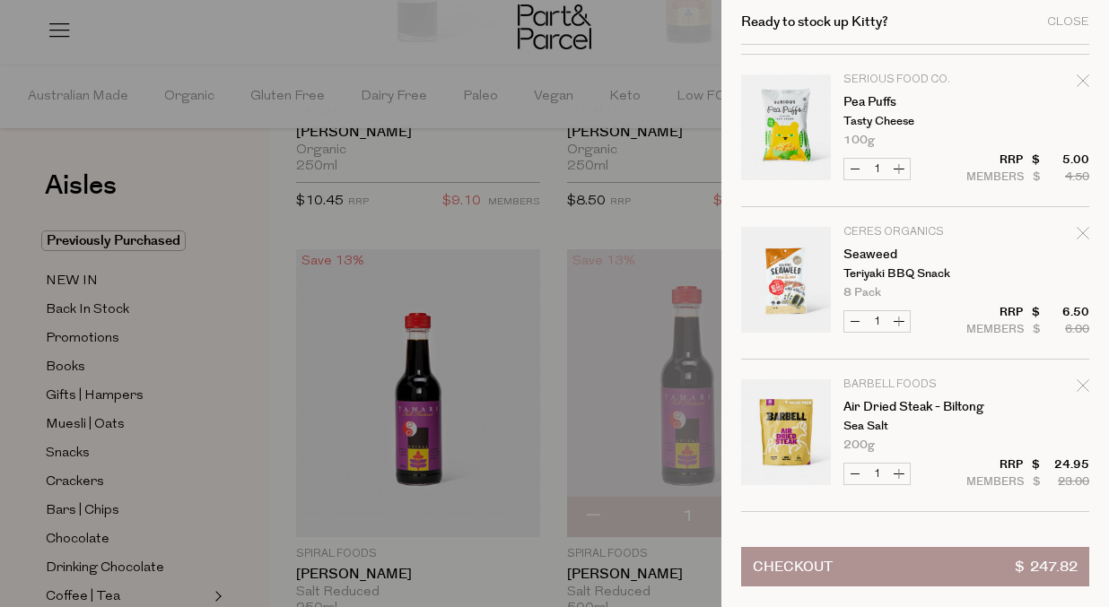
scroll to position [900, 0]
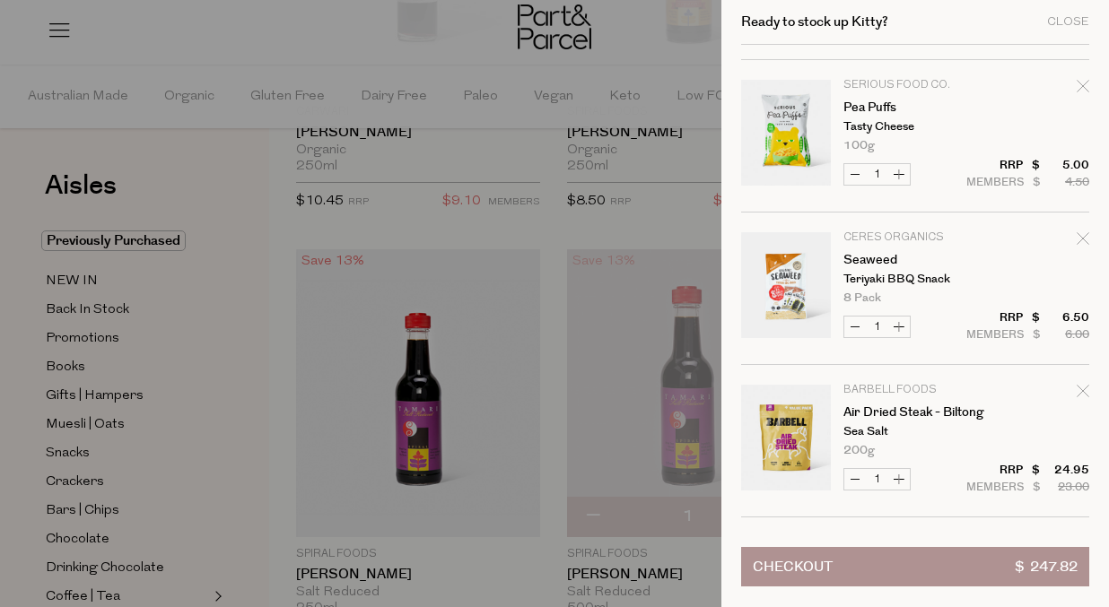
click at [1079, 84] on icon "Remove Pea Puffs" at bounding box center [1082, 86] width 13 height 13
type input "Add Membership"
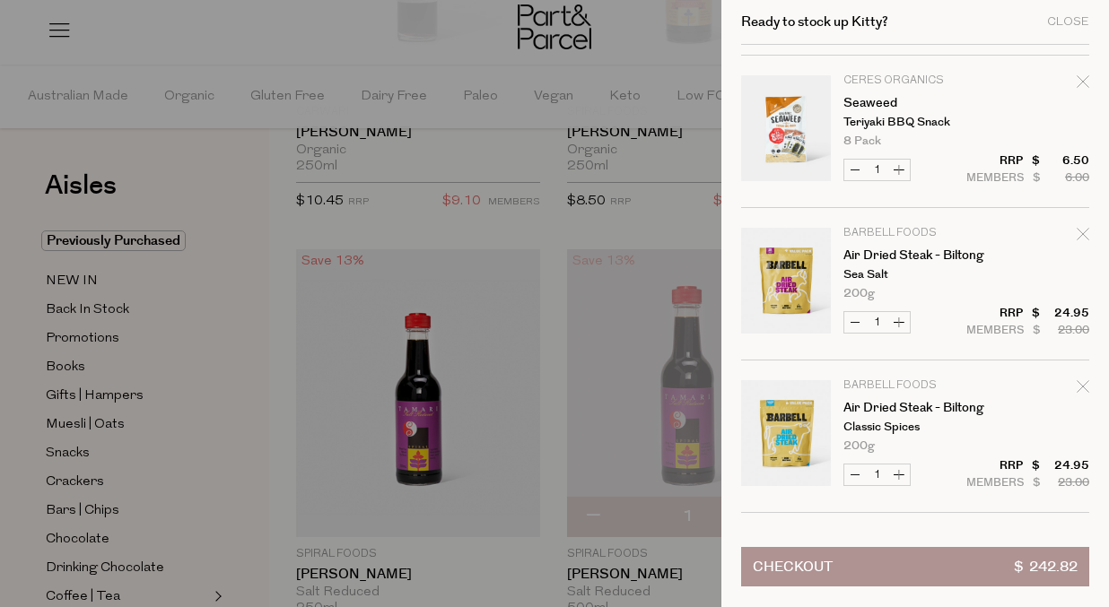
scroll to position [1043, 0]
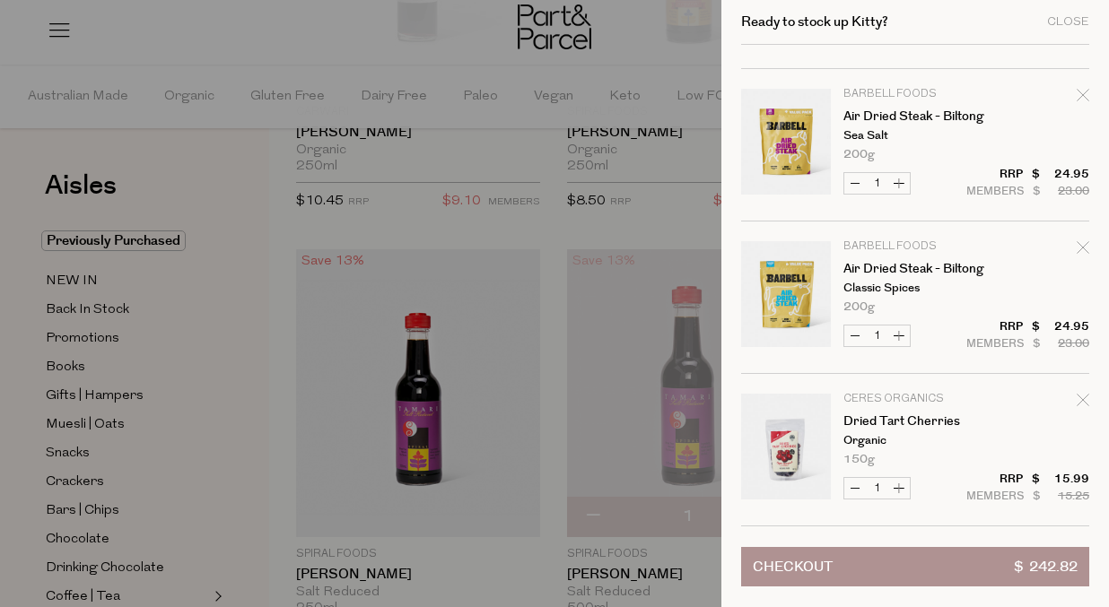
click at [1081, 246] on icon "Remove Air Dried Steak - Biltong" at bounding box center [1082, 247] width 13 height 13
type input "Add Membership"
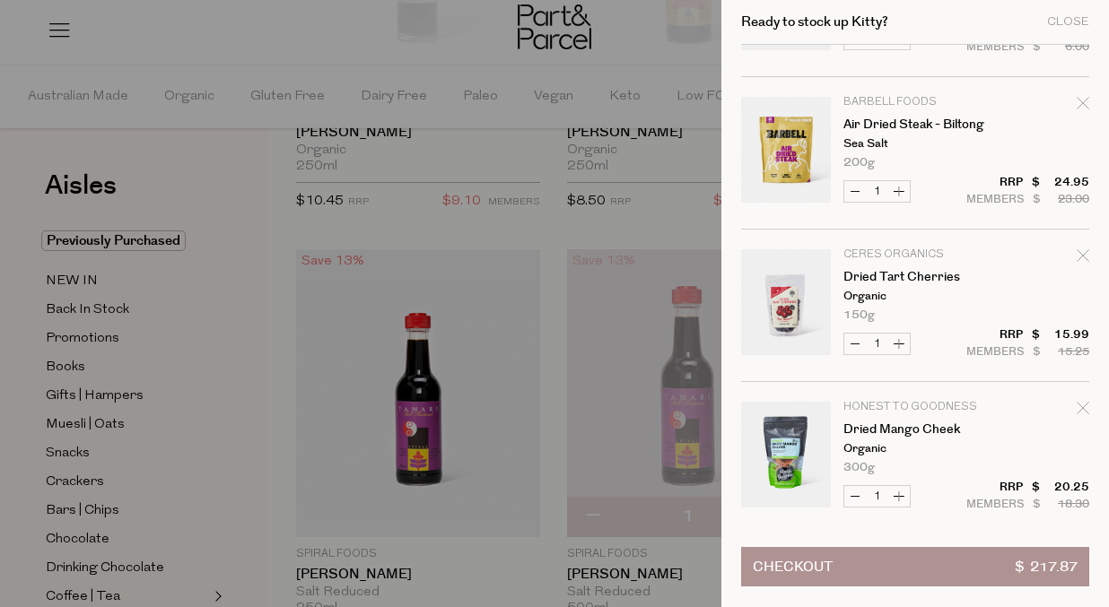
scroll to position [1069, 0]
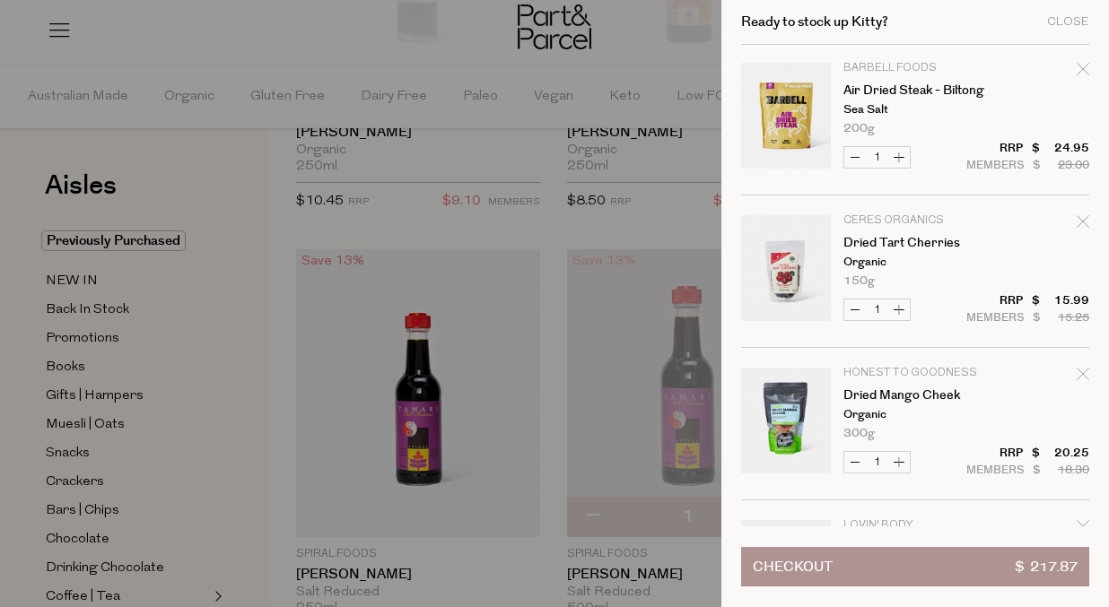
click at [1078, 70] on icon "Remove Air Dried Steak - Biltong" at bounding box center [1082, 69] width 12 height 12
type input "Add Membership"
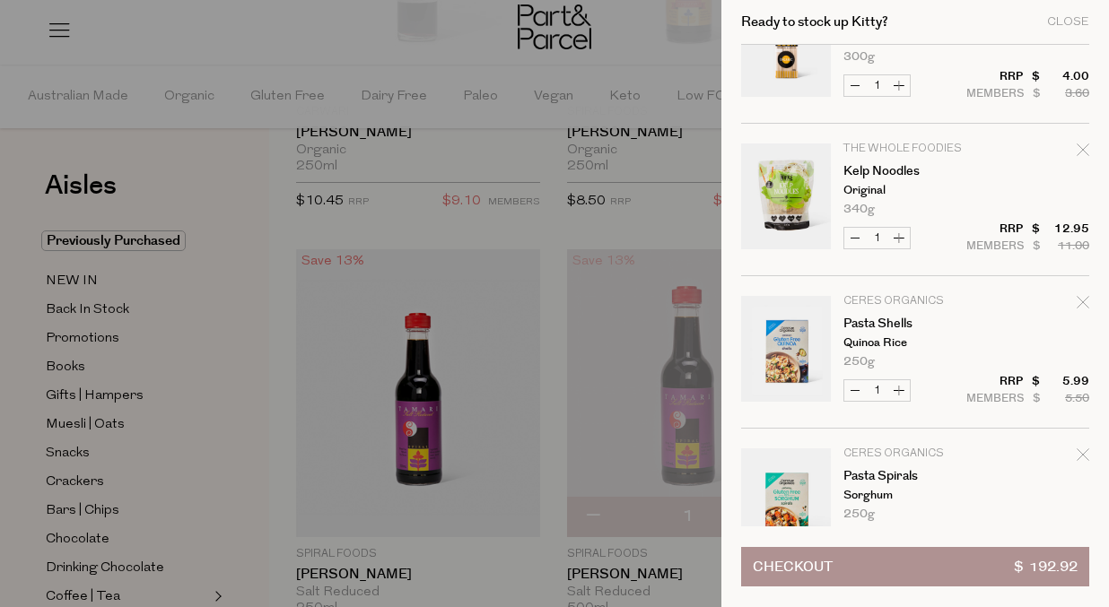
scroll to position [2210, 0]
click at [1080, 145] on icon "Remove Kelp Noodles" at bounding box center [1082, 148] width 13 height 13
type input "Add Membership"
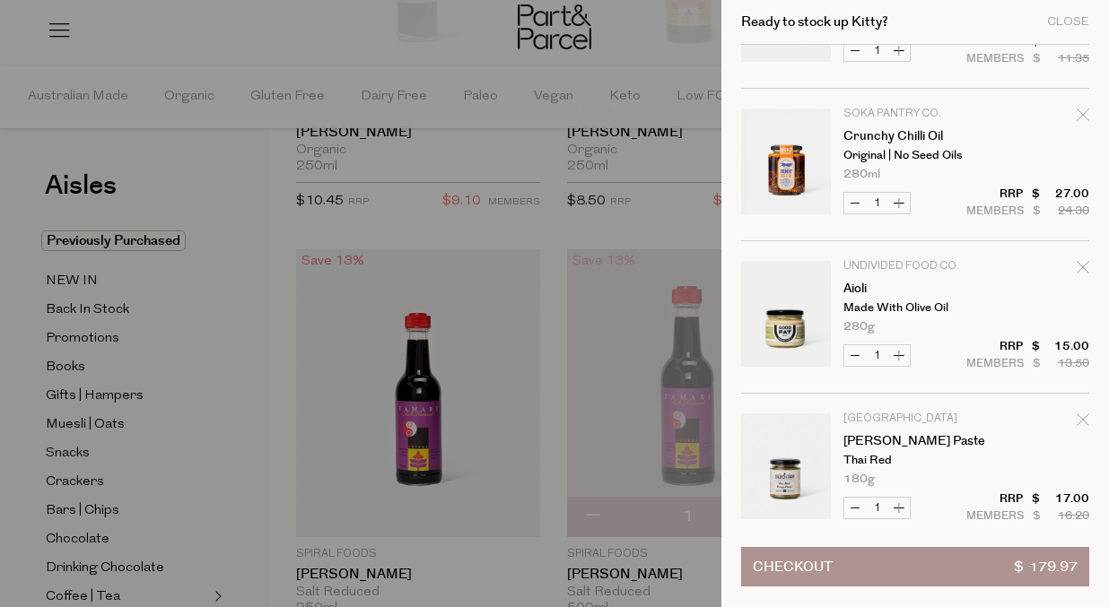
scroll to position [0, 0]
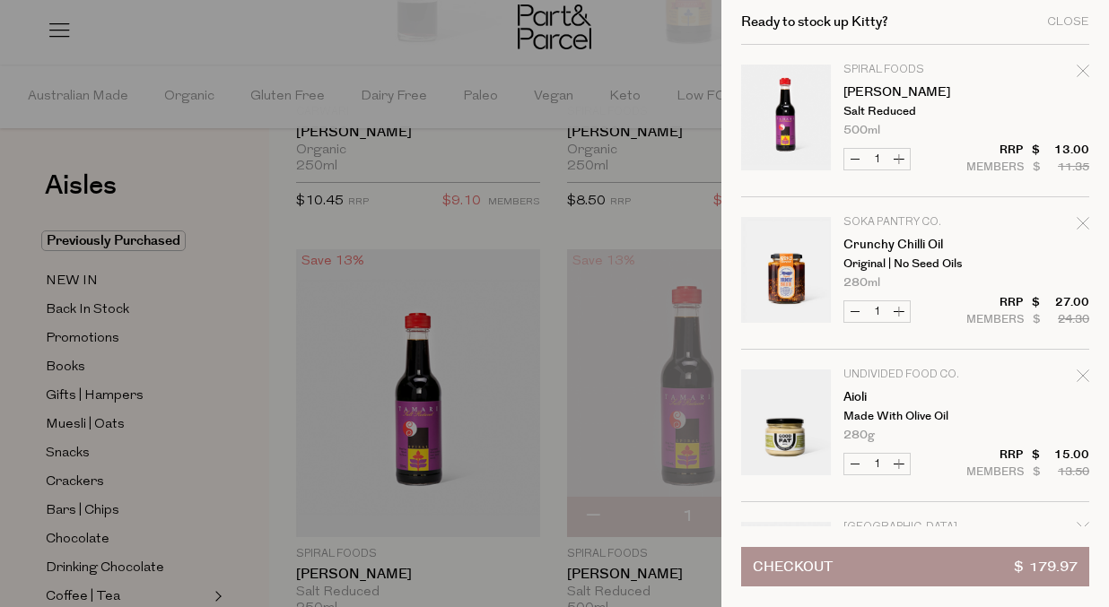
click at [866, 574] on button "Checkout $ 179.97" at bounding box center [915, 566] width 348 height 39
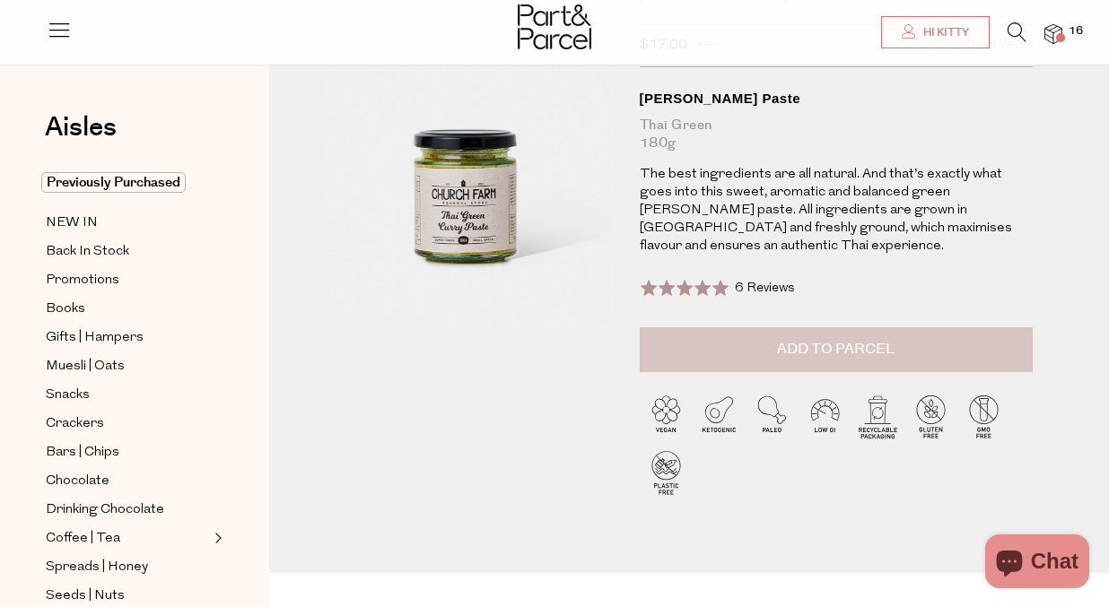
scroll to position [134, 0]
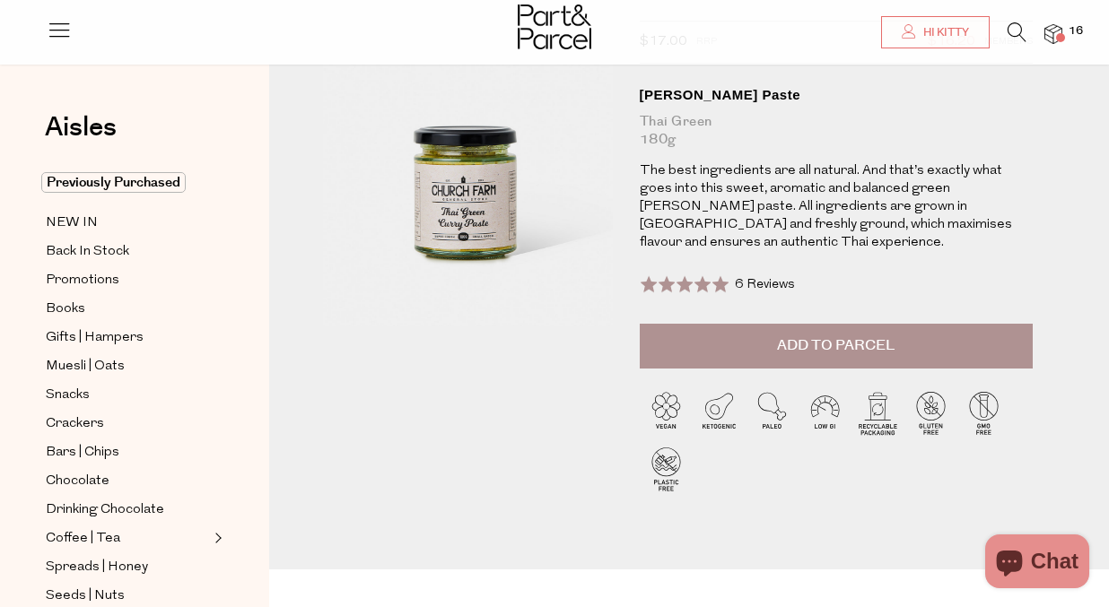
click at [805, 325] on button "Add to Parcel" at bounding box center [836, 346] width 393 height 45
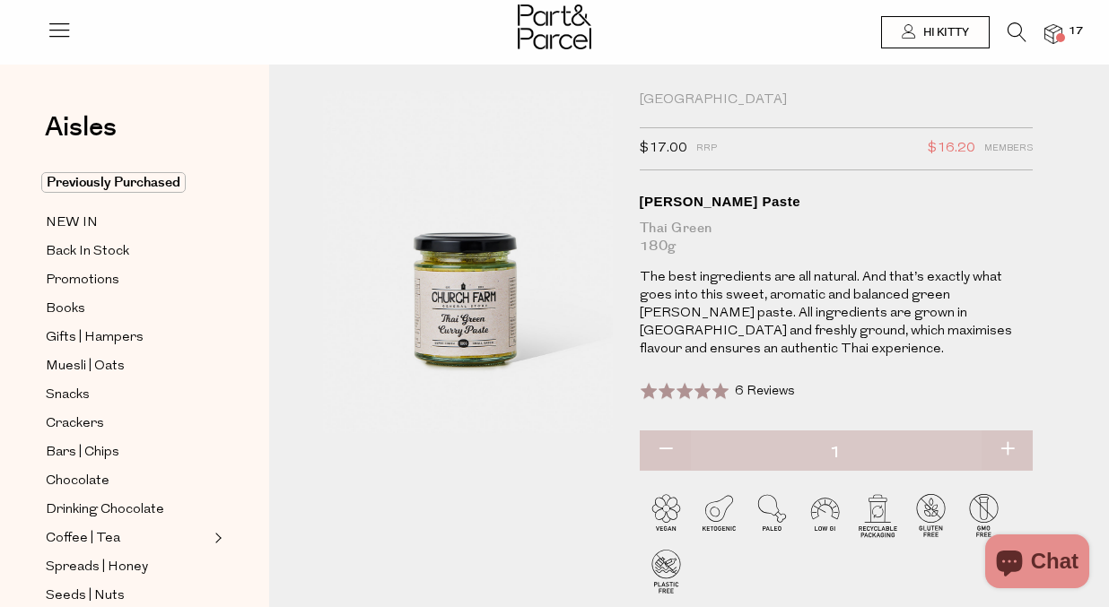
scroll to position [0, 0]
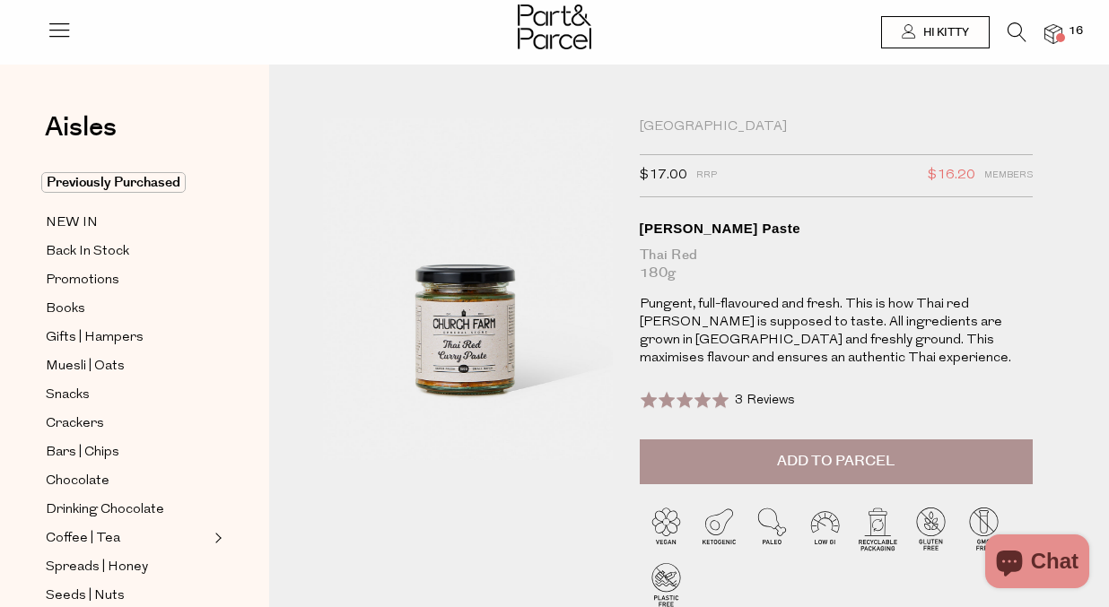
click at [1060, 32] on img at bounding box center [1053, 34] width 18 height 21
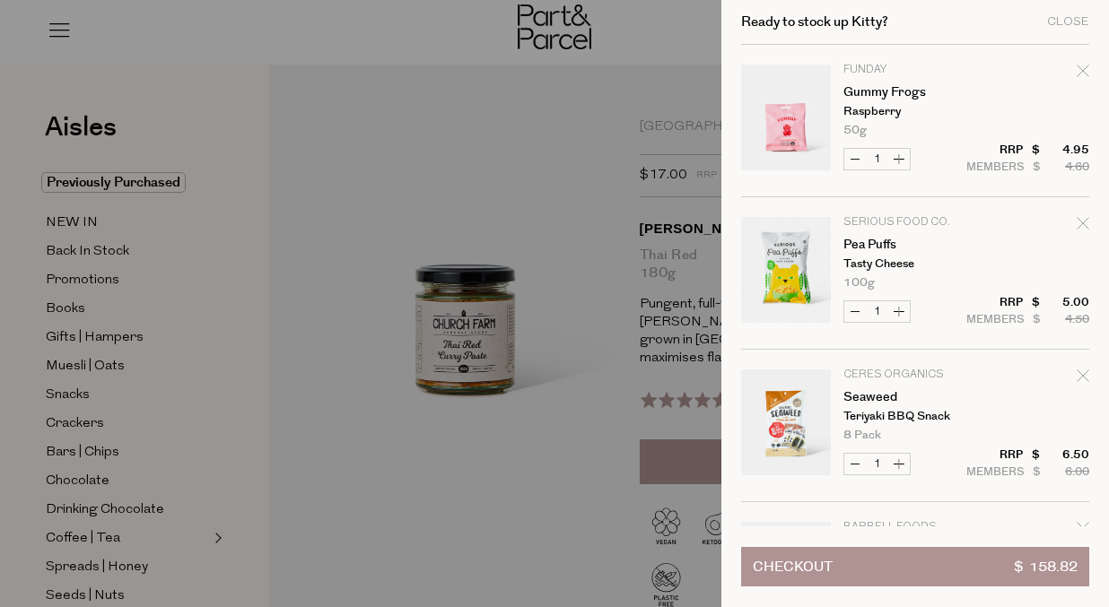
click at [666, 228] on div at bounding box center [554, 303] width 1109 height 607
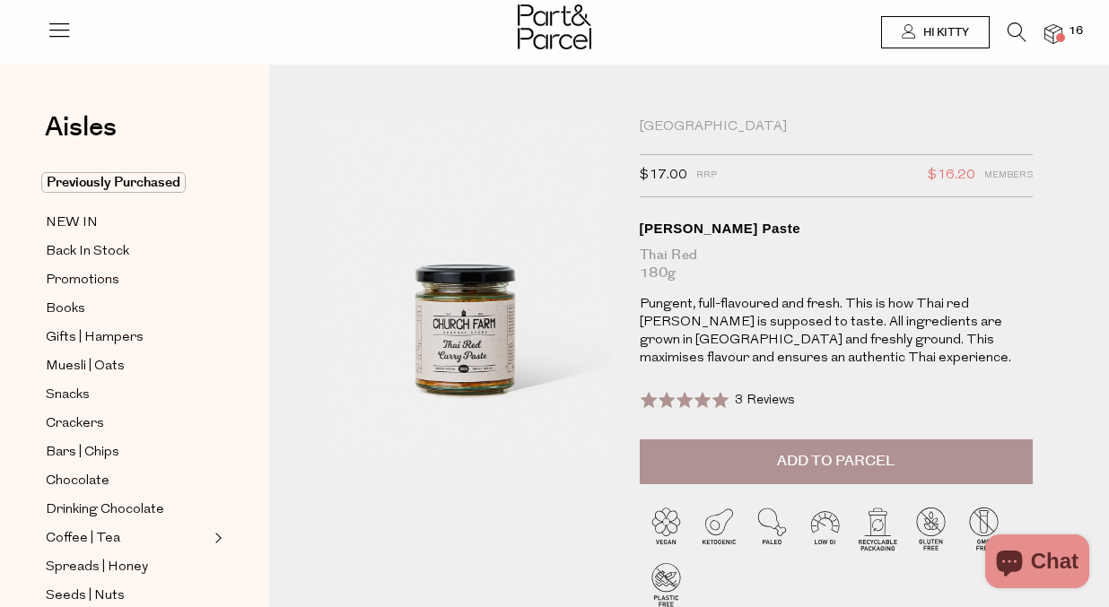
click at [851, 473] on button "Add to Parcel" at bounding box center [836, 462] width 393 height 45
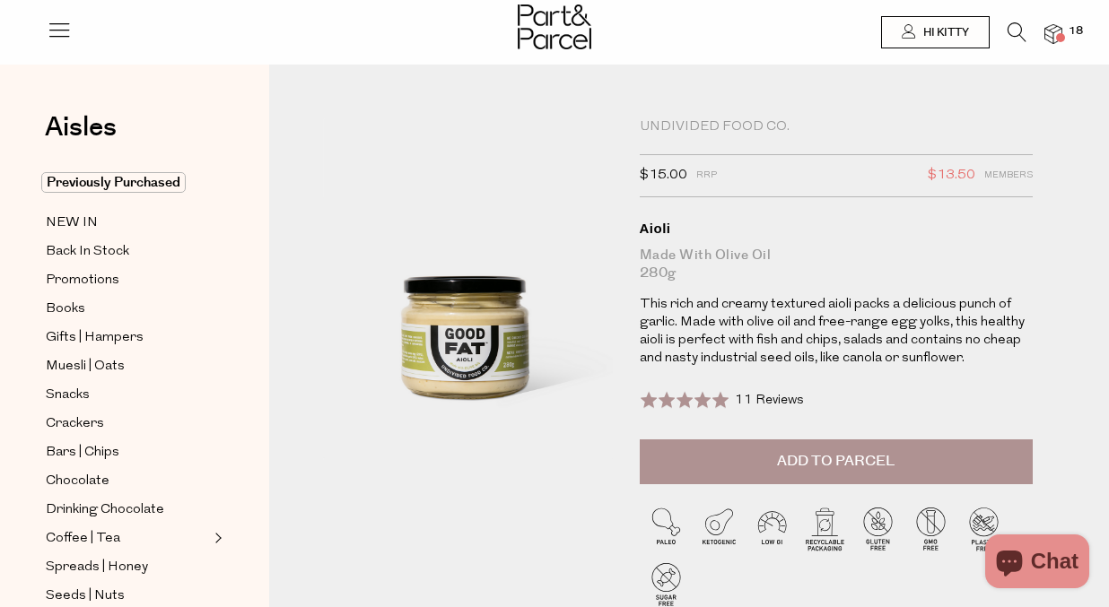
click at [780, 463] on span "Add to Parcel" at bounding box center [836, 461] width 118 height 21
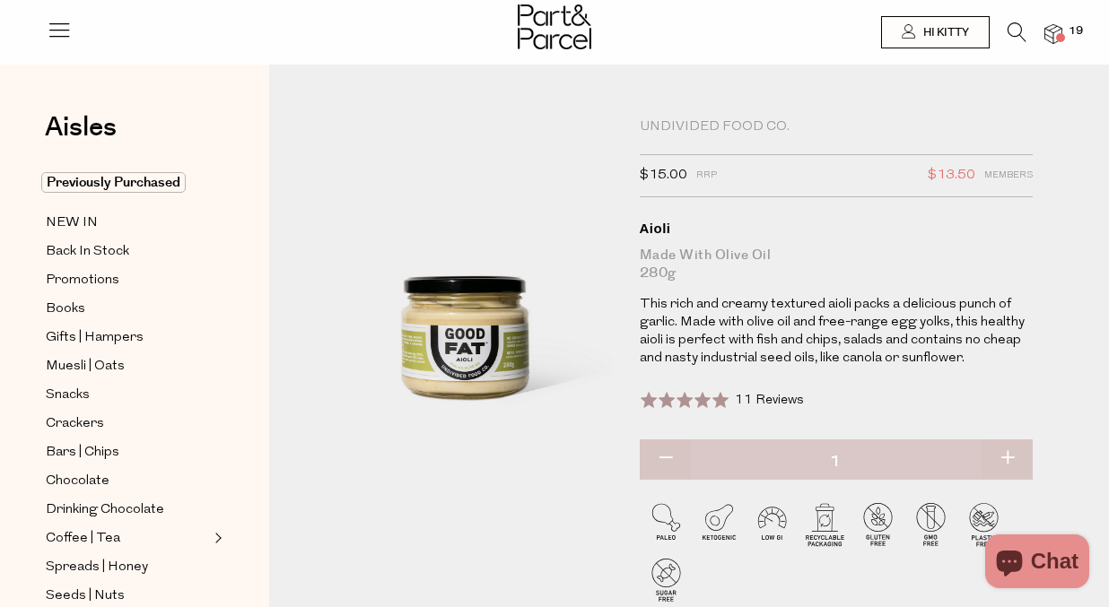
click at [709, 400] on span at bounding box center [685, 400] width 90 height 18
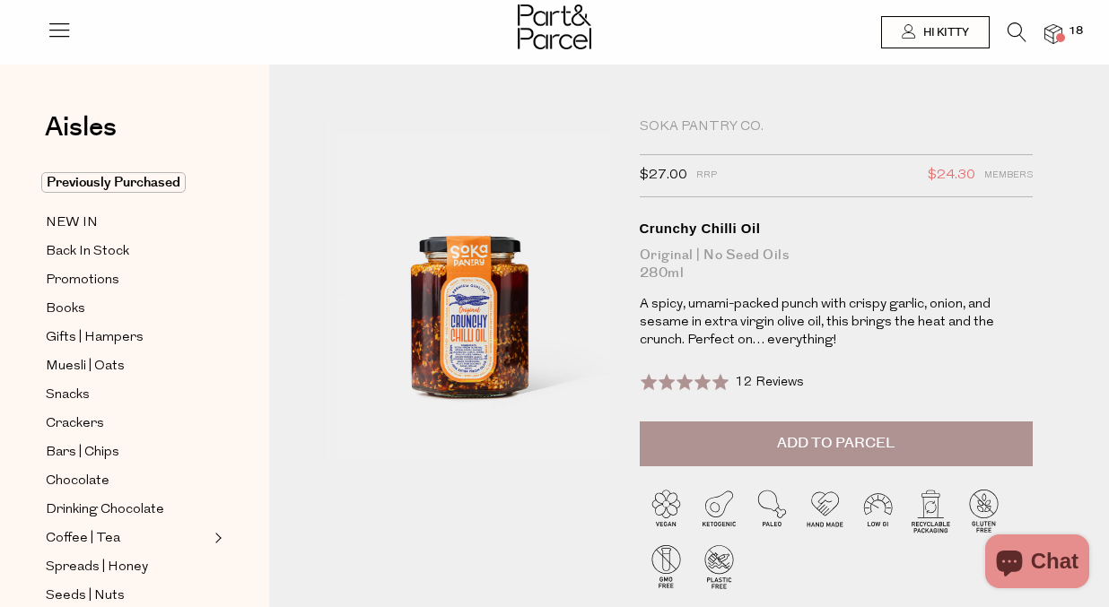
click at [805, 446] on span "Add to Parcel" at bounding box center [836, 443] width 118 height 21
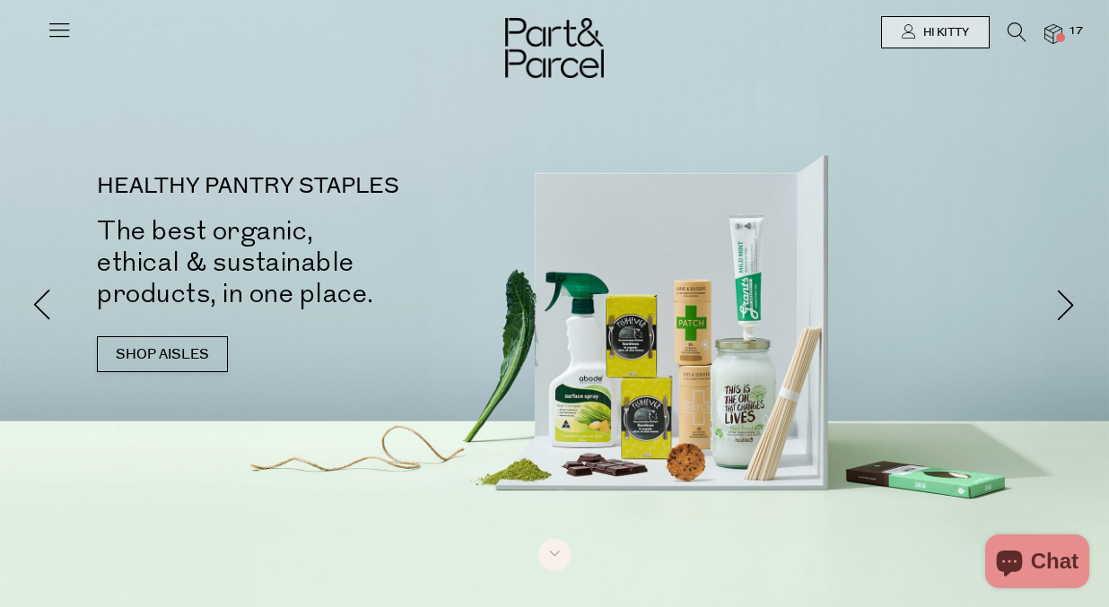
click at [1015, 32] on icon at bounding box center [1016, 32] width 19 height 20
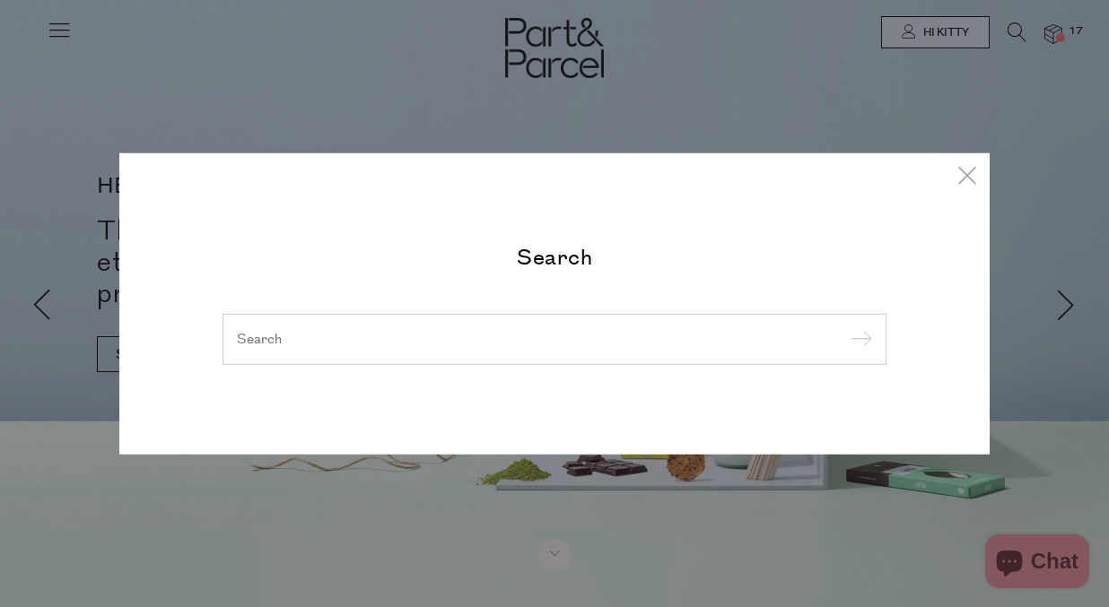
type input "i"
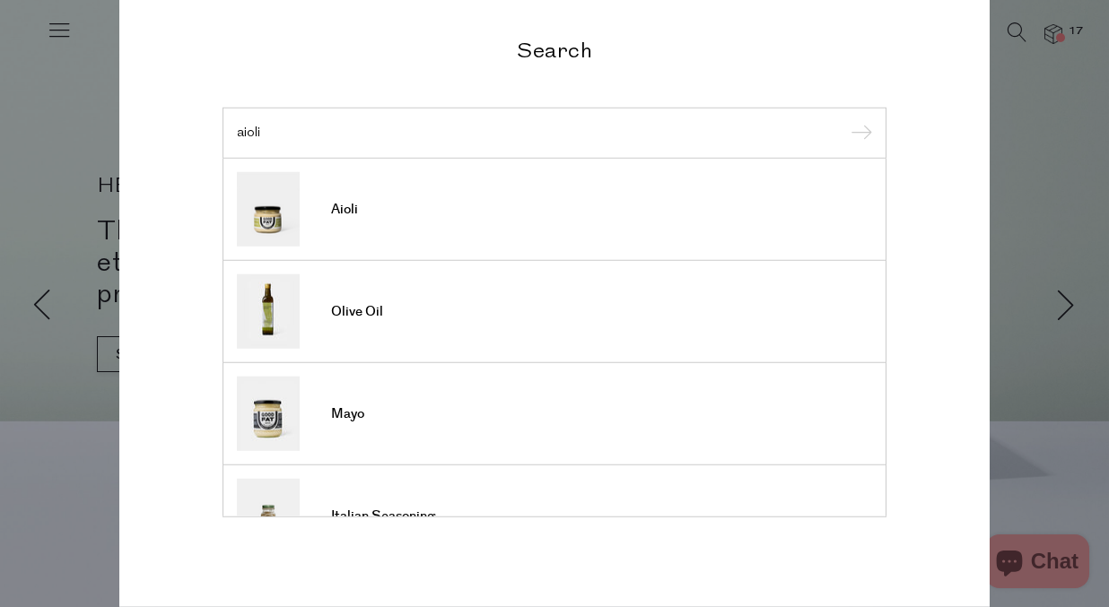
type input "aioli"
click at [845, 120] on input "submit" at bounding box center [858, 133] width 27 height 27
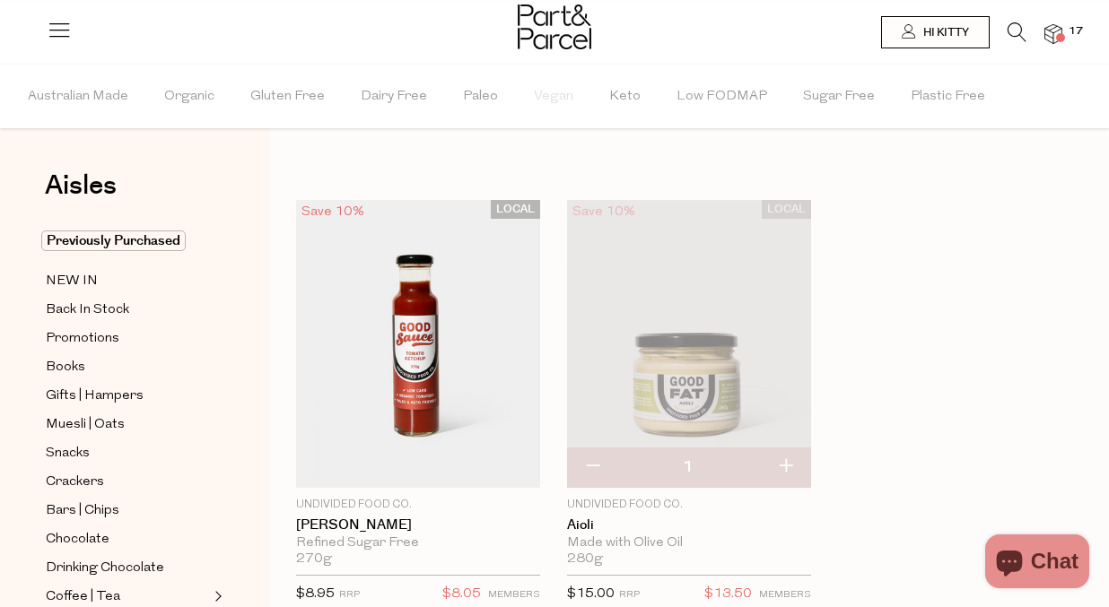
click at [1050, 22] on li "17" at bounding box center [1044, 34] width 36 height 24
click at [1051, 29] on img at bounding box center [1053, 34] width 18 height 21
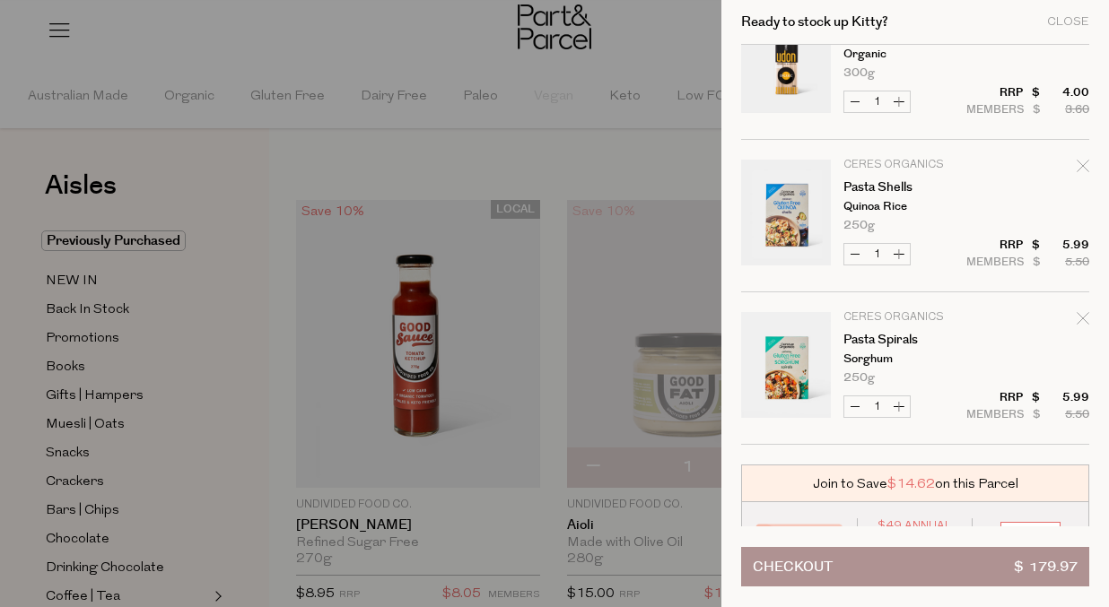
scroll to position [2267, 0]
